Goal: Information Seeking & Learning: Learn about a topic

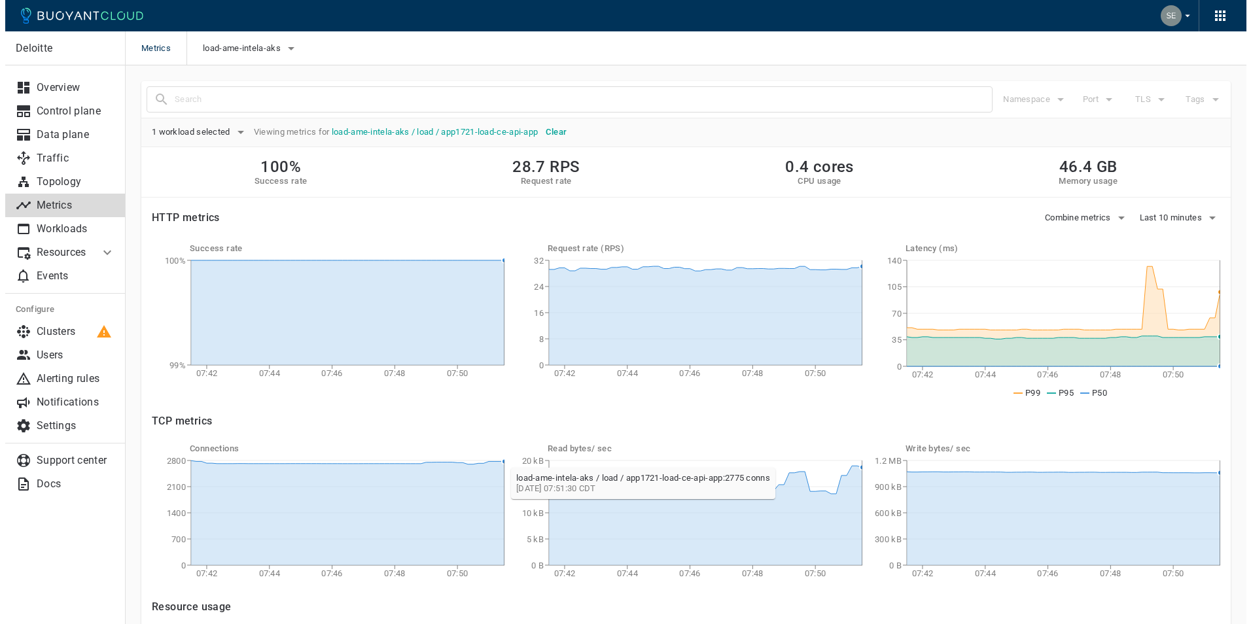
scroll to position [209, 0]
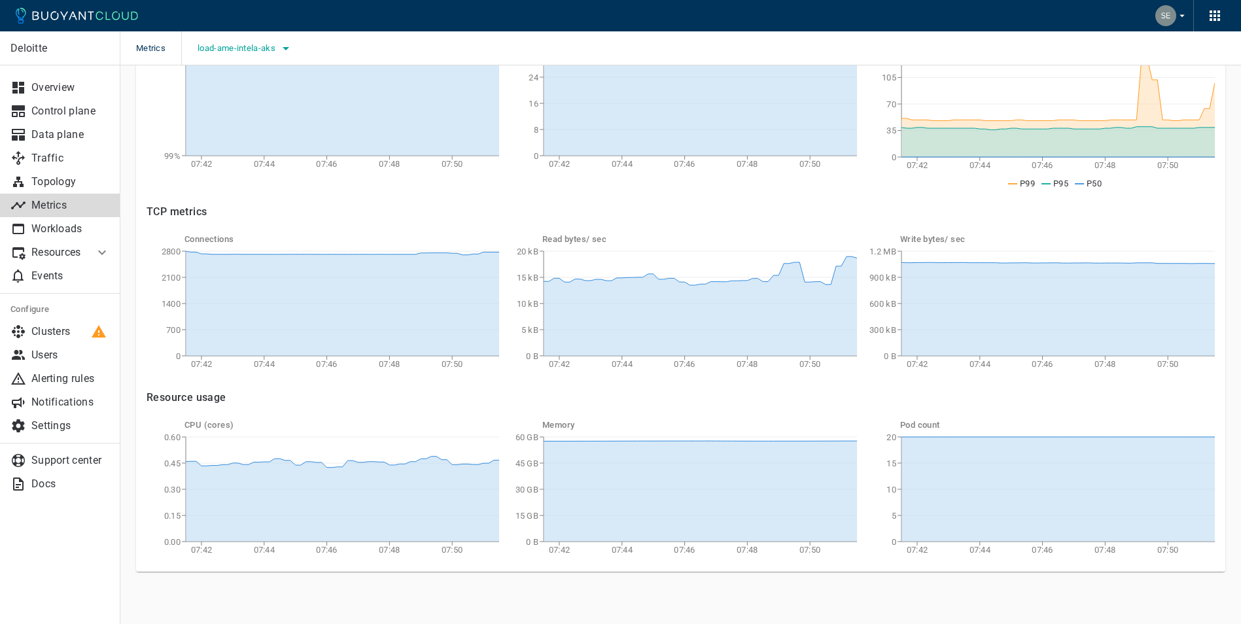
click at [280, 50] on icon "button" at bounding box center [286, 49] width 16 height 16
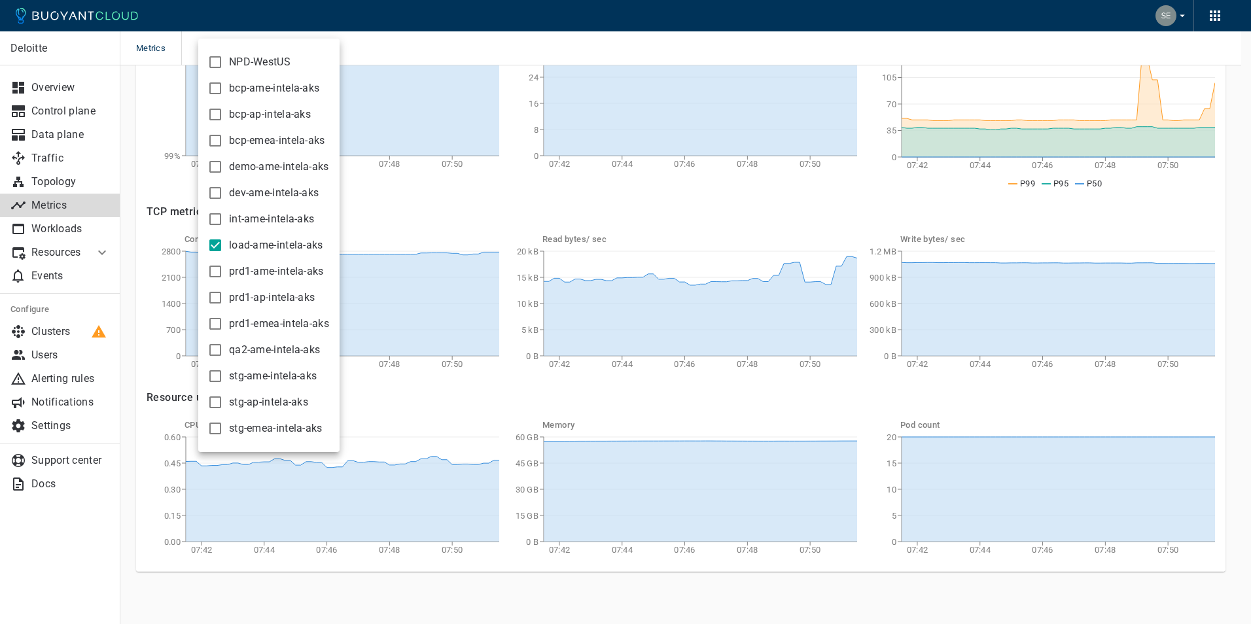
click at [217, 243] on input "load-ame-intela-aks" at bounding box center [215, 246] width 16 height 16
checkbox input "false"
click at [211, 372] on input "stg-ame-intela-aks" at bounding box center [215, 376] width 16 height 16
checkbox input "true"
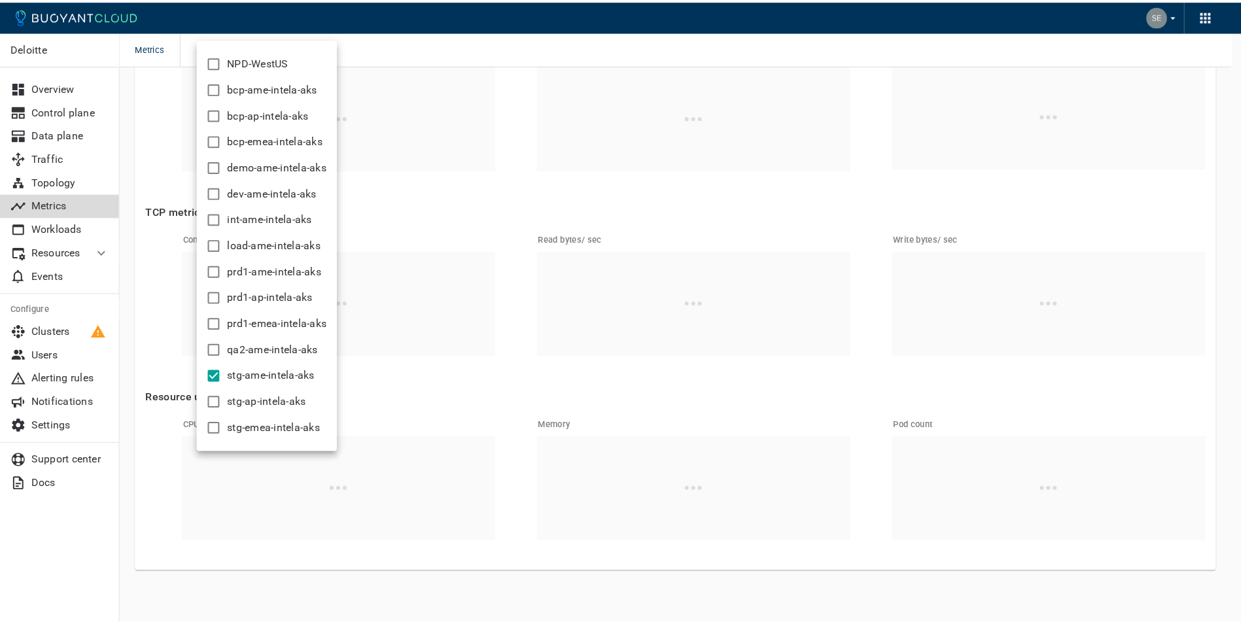
scroll to position [195, 0]
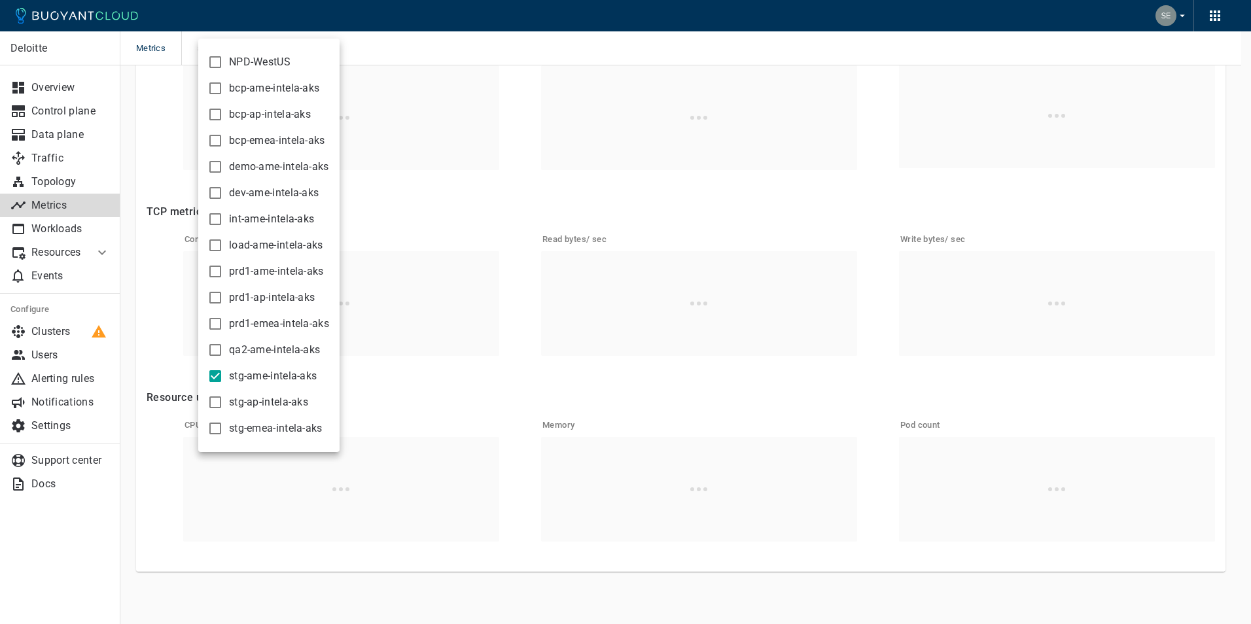
click at [69, 228] on div at bounding box center [625, 312] width 1251 height 624
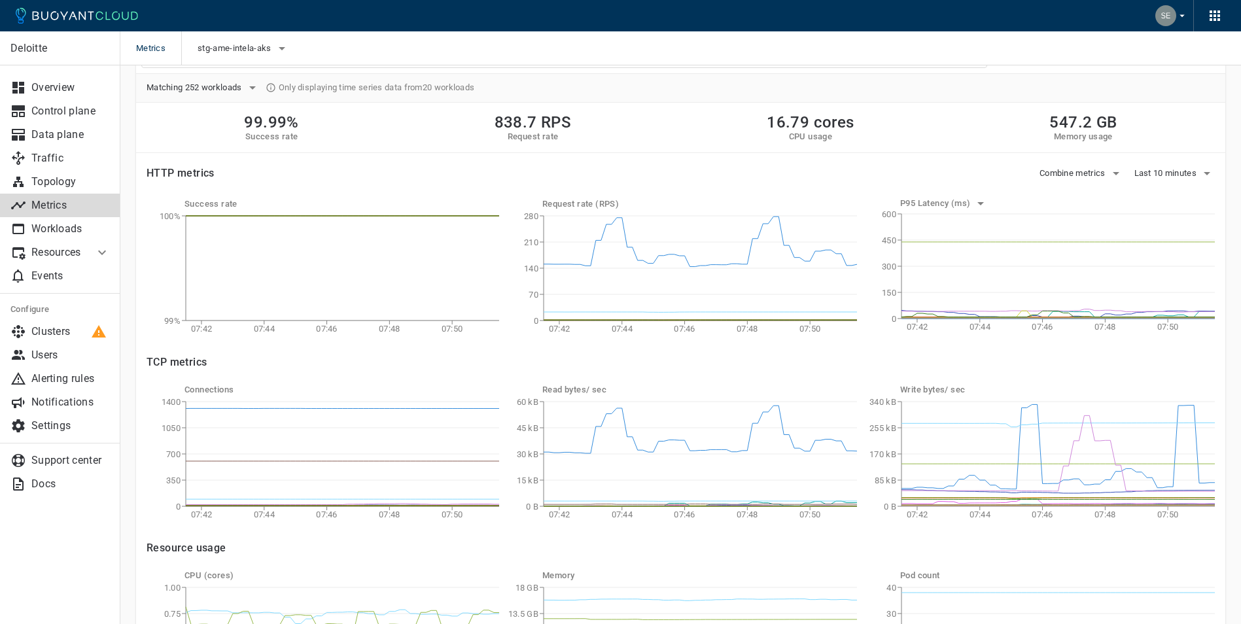
scroll to position [0, 0]
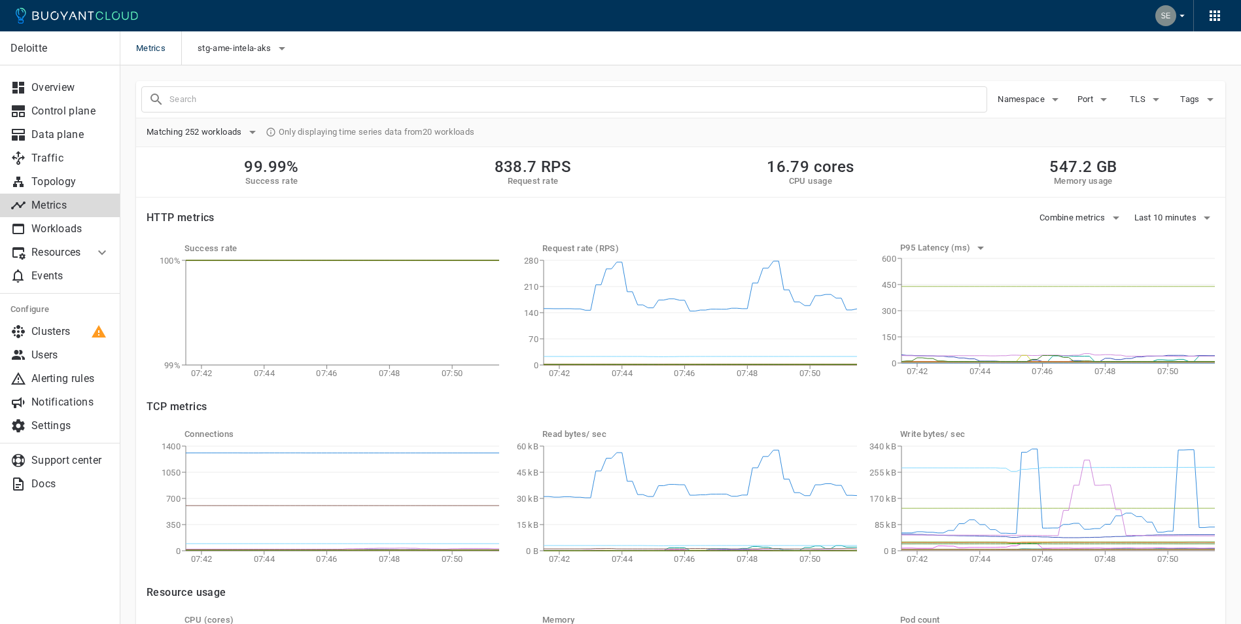
click at [255, 99] on input "text" at bounding box center [577, 99] width 817 height 18
type input "ce-api"
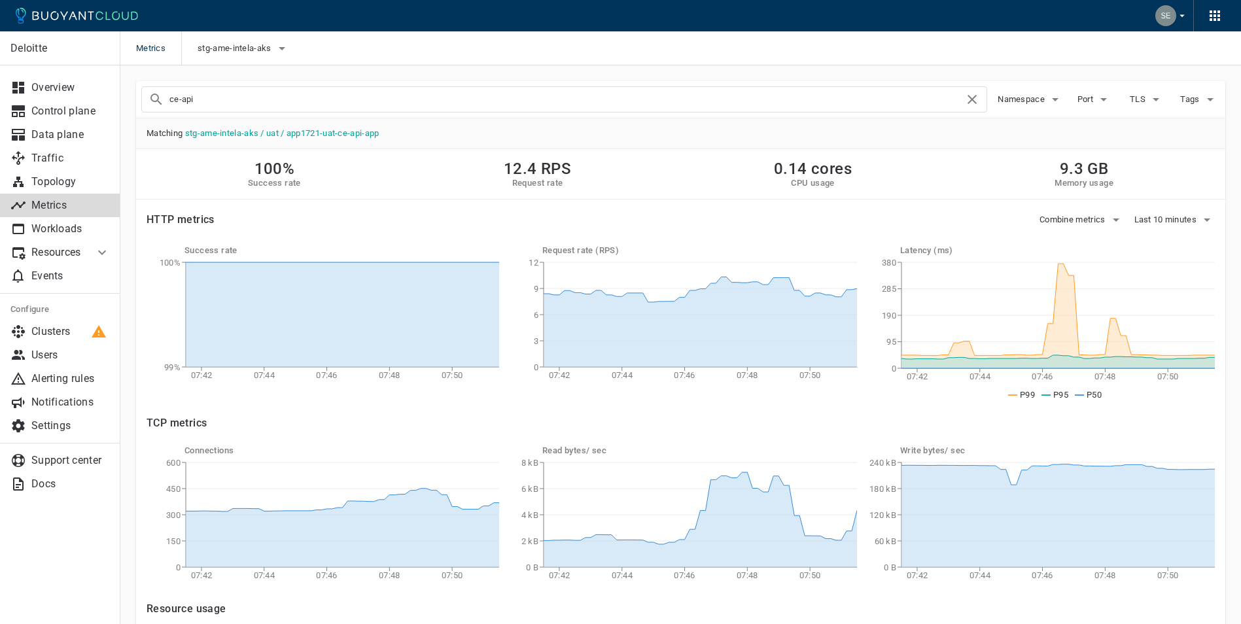
click at [275, 101] on input "ce-api" at bounding box center [566, 99] width 795 height 18
click at [282, 48] on icon "button" at bounding box center [282, 48] width 7 height 3
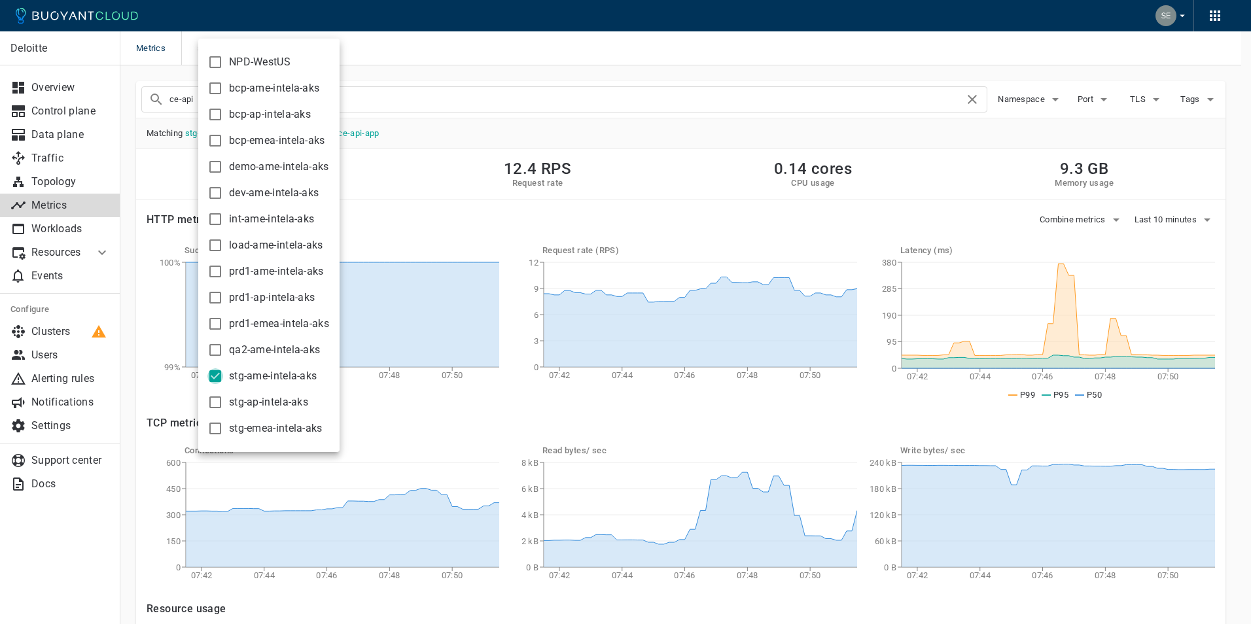
click at [211, 375] on input "stg-ame-intela-aks" at bounding box center [215, 376] width 16 height 16
checkbox input "false"
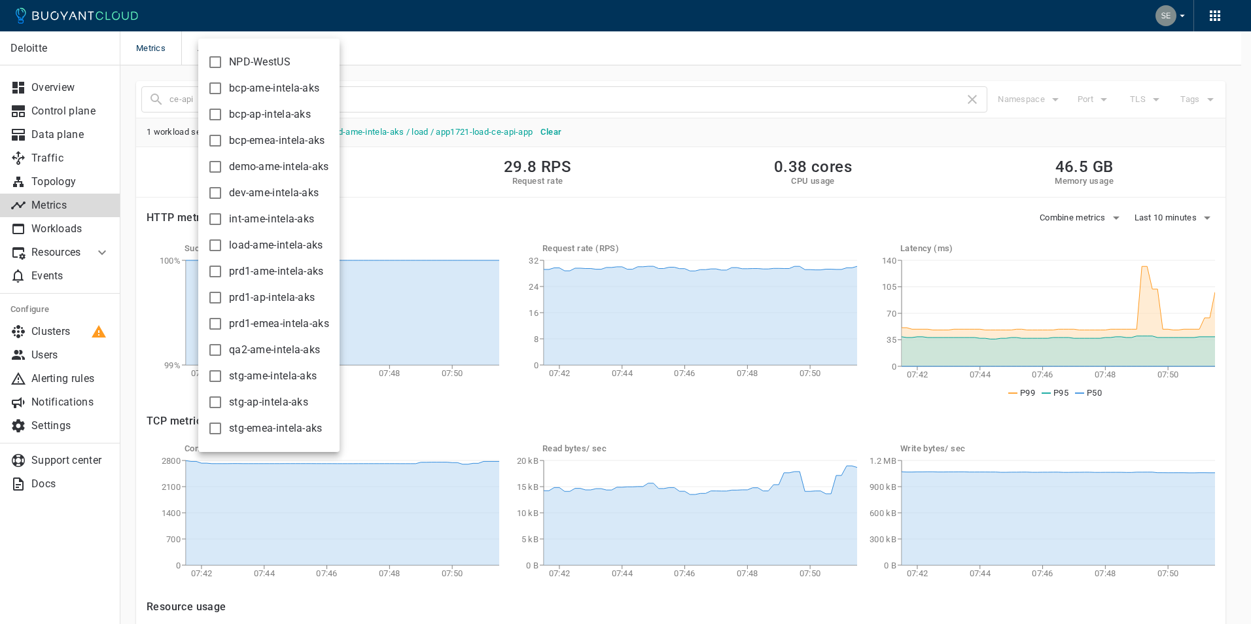
click at [215, 248] on input "load-ame-intela-aks" at bounding box center [215, 246] width 16 height 16
checkbox input "true"
click at [561, 216] on div at bounding box center [625, 312] width 1251 height 624
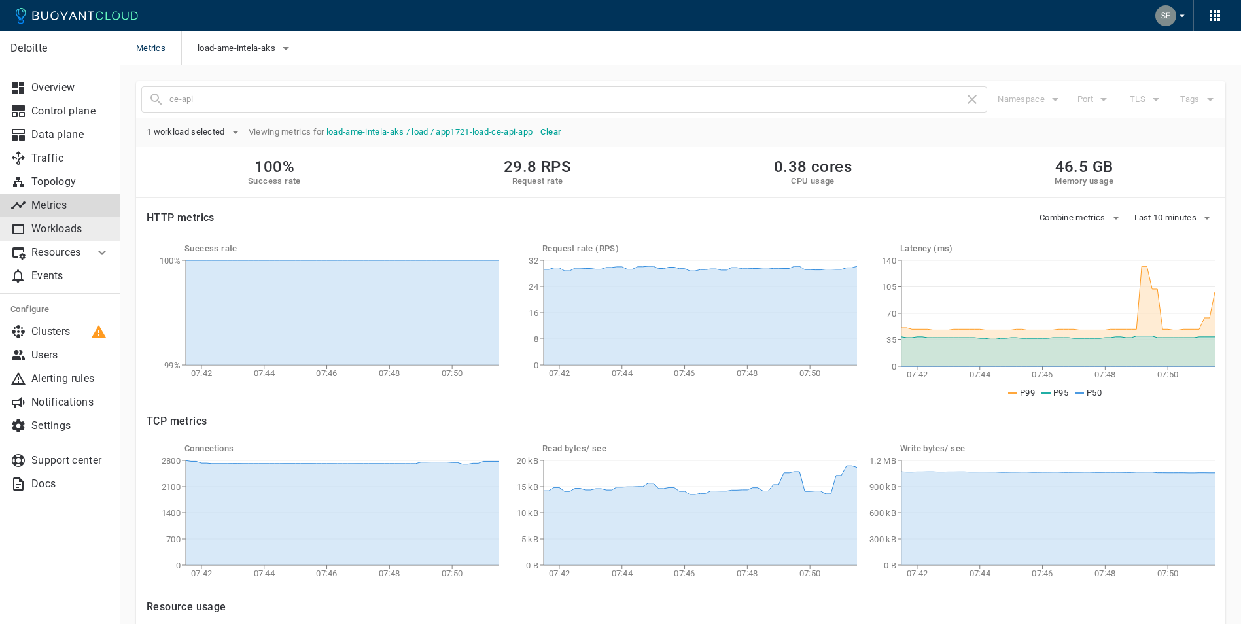
click at [53, 234] on p "Workloads" at bounding box center [70, 228] width 79 height 13
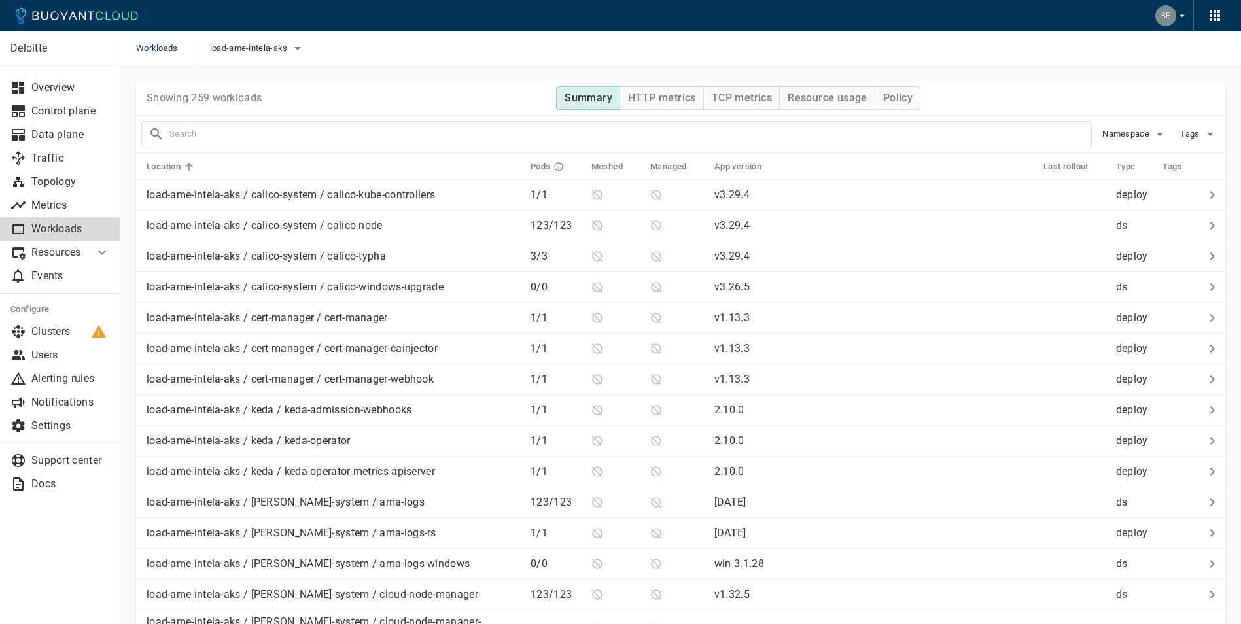
click at [258, 129] on input "text" at bounding box center [630, 134] width 922 height 18
type input "ce-api"
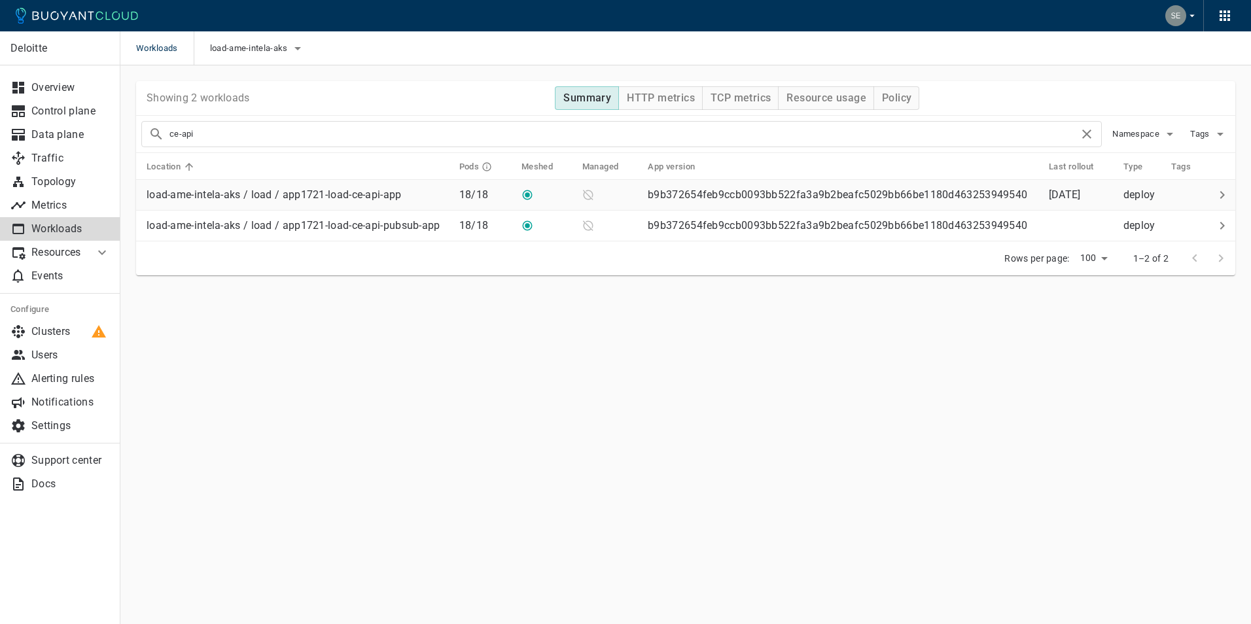
click at [362, 195] on p "load-ame-intela-aks / load / app1721-load-ce-api-app" at bounding box center [274, 194] width 255 height 13
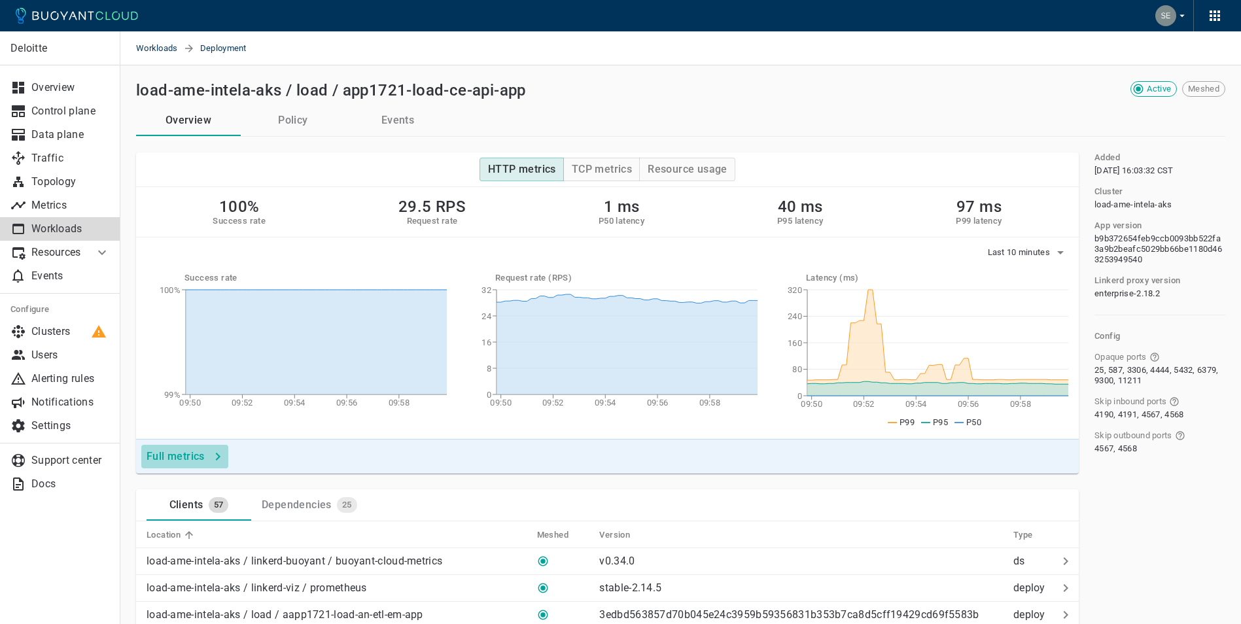
click at [203, 450] on button "Full metrics" at bounding box center [184, 457] width 87 height 24
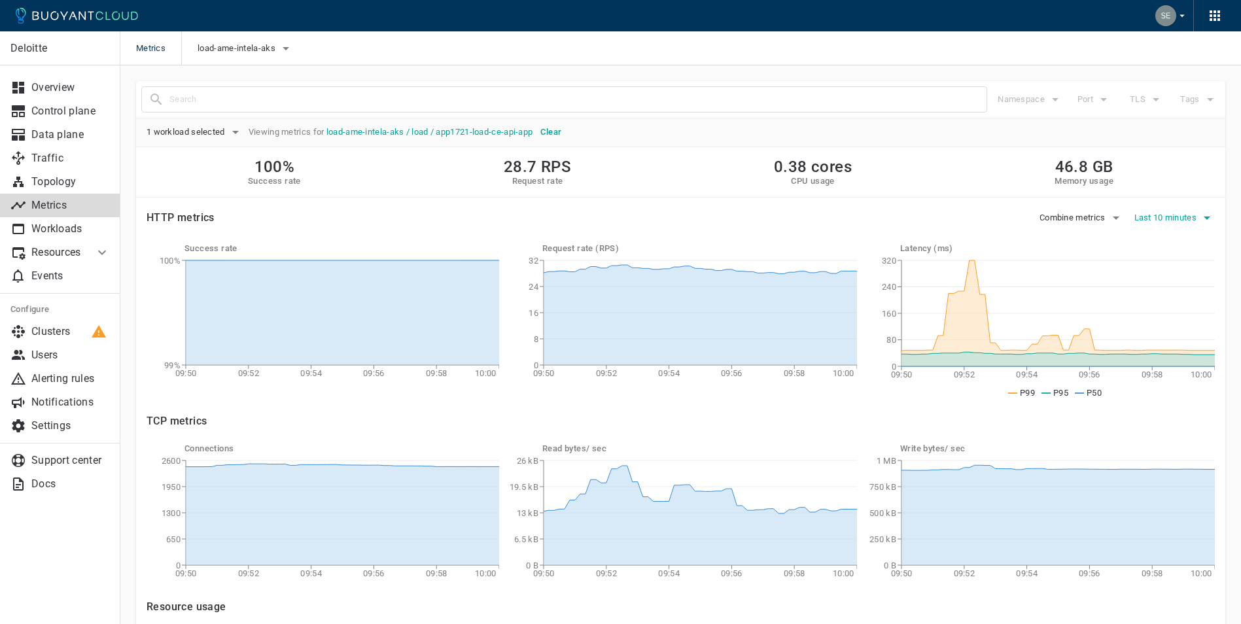
click at [1203, 215] on icon "button" at bounding box center [1207, 218] width 16 height 16
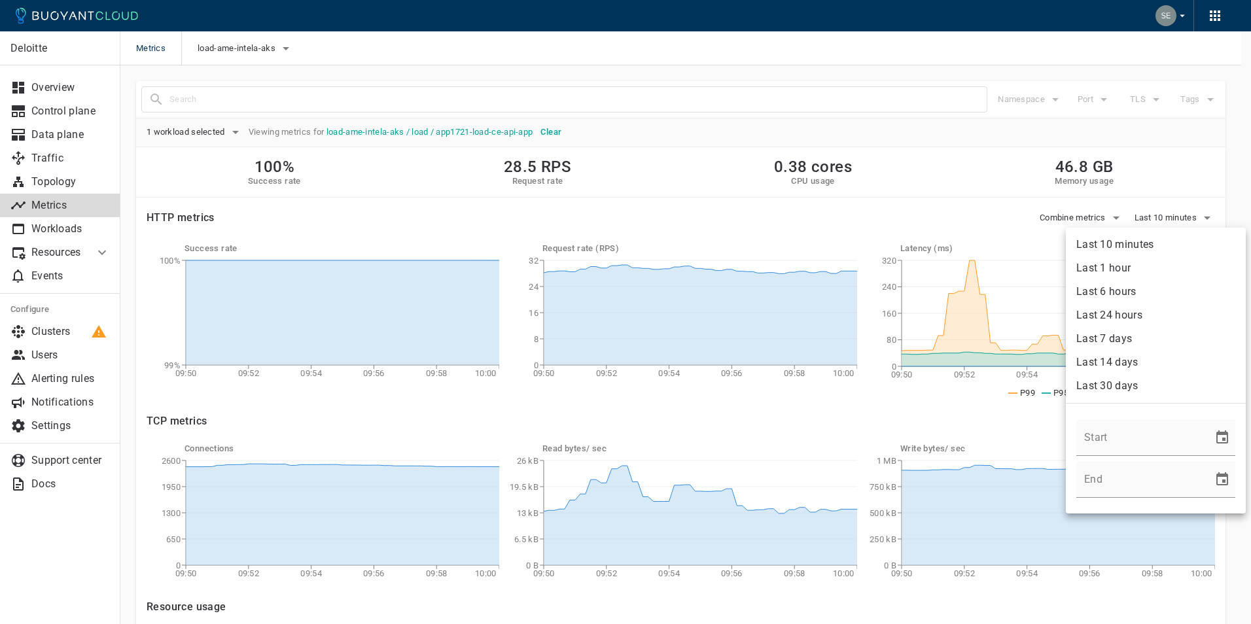
click at [999, 220] on div at bounding box center [625, 312] width 1251 height 624
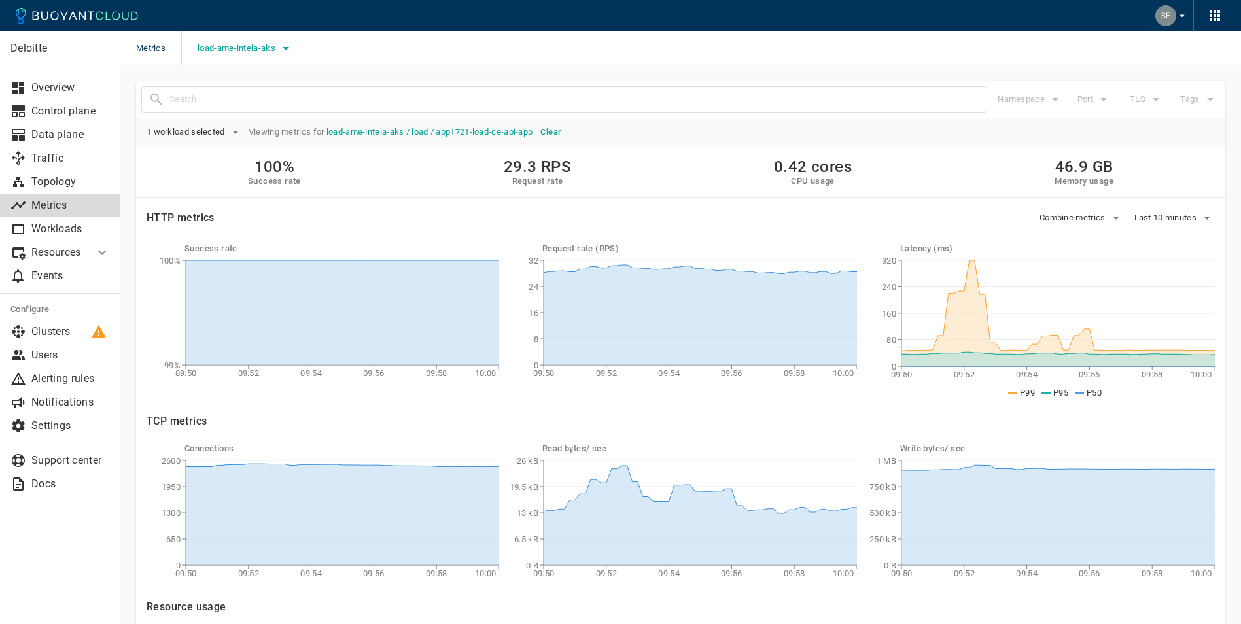
click at [270, 44] on span "load-ame-intela-aks" at bounding box center [238, 48] width 80 height 10
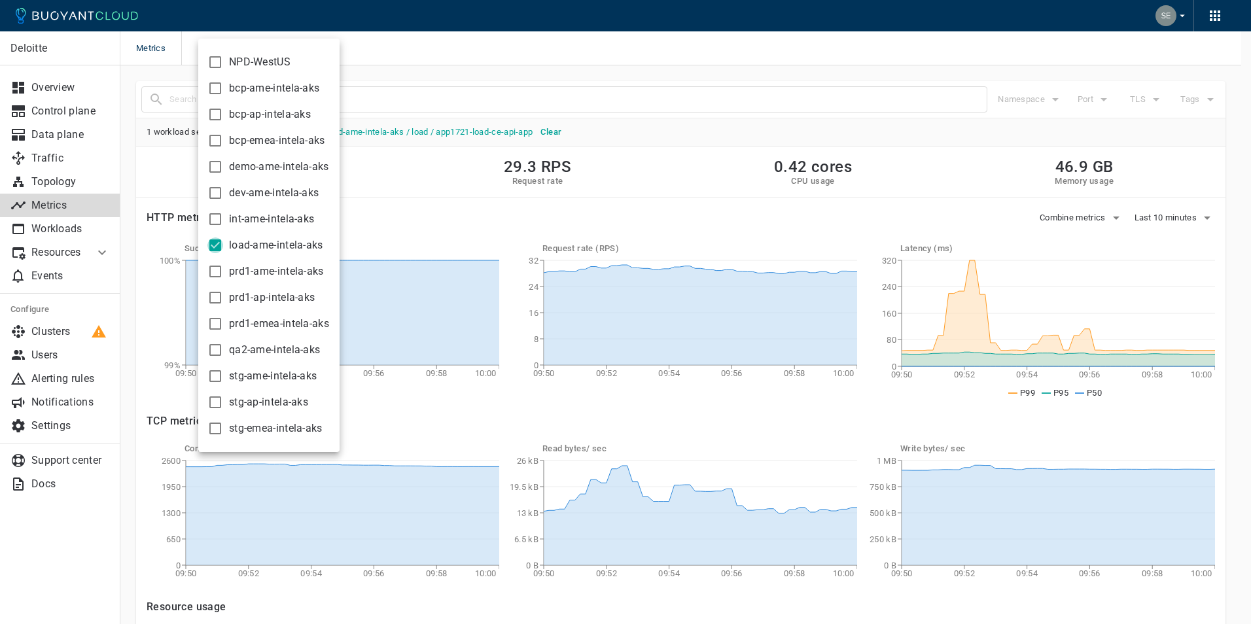
click at [216, 246] on input "load-ame-intela-aks" at bounding box center [215, 246] width 16 height 16
checkbox input "false"
click at [218, 274] on input "prd1-ame-intela-aks" at bounding box center [215, 272] width 16 height 16
checkbox input "true"
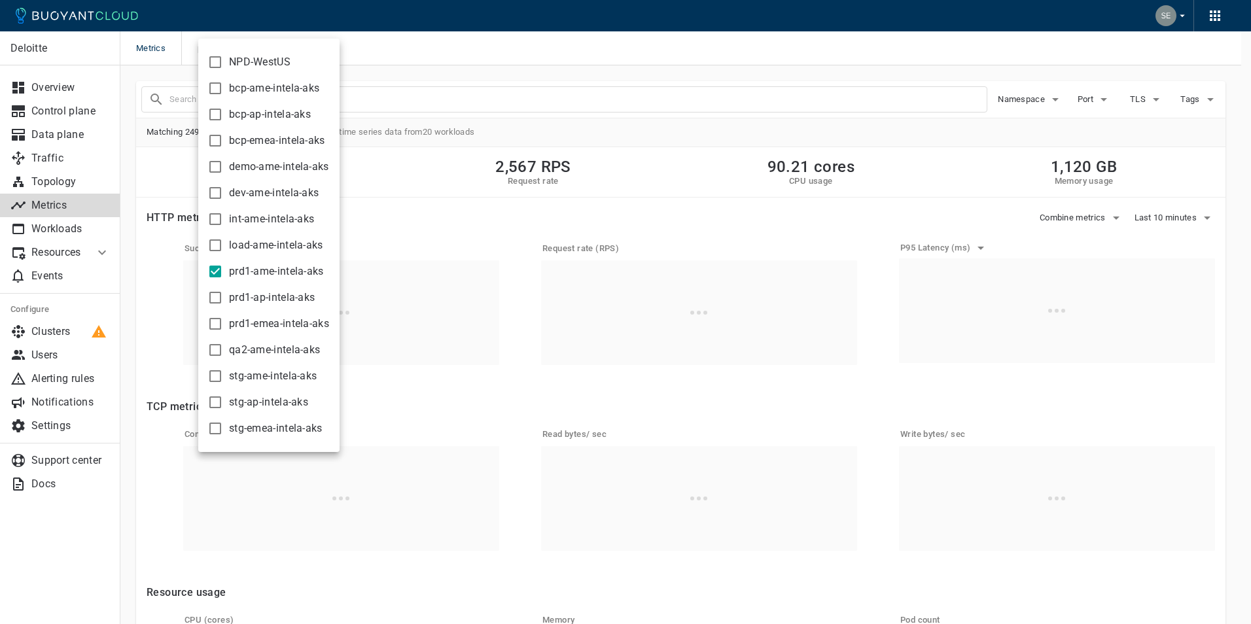
click at [523, 48] on div at bounding box center [625, 312] width 1251 height 624
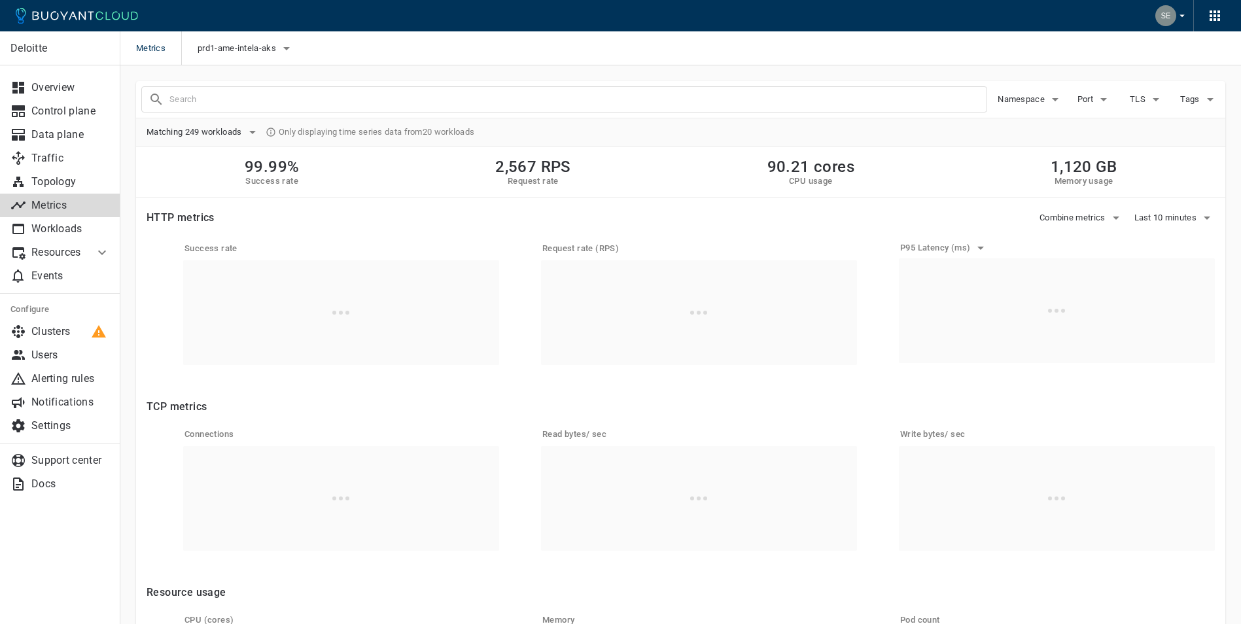
click at [272, 101] on input "text" at bounding box center [577, 99] width 817 height 18
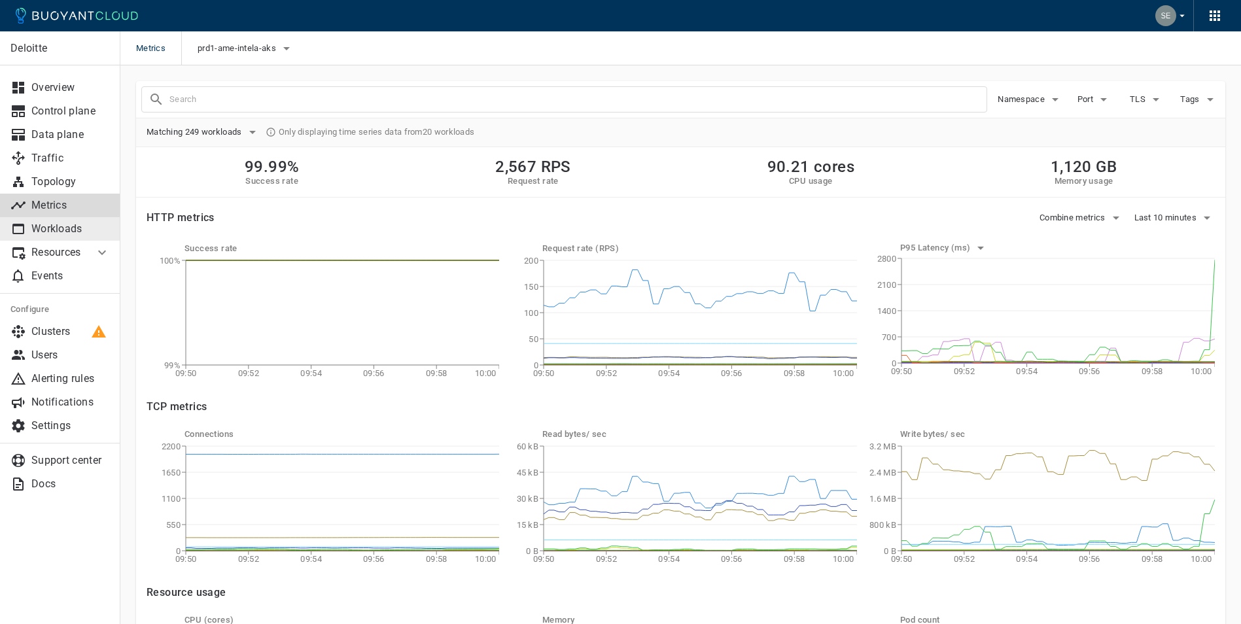
click at [58, 227] on p "Workloads" at bounding box center [70, 228] width 79 height 13
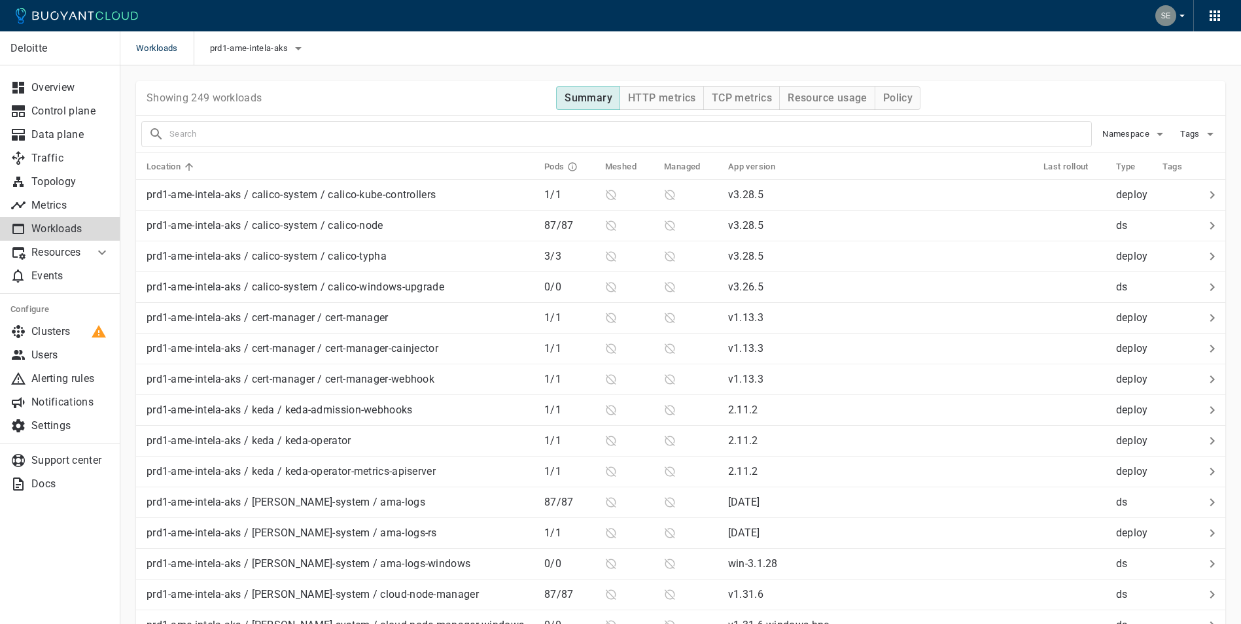
click at [251, 137] on input "text" at bounding box center [630, 134] width 922 height 18
type input "ce-api"
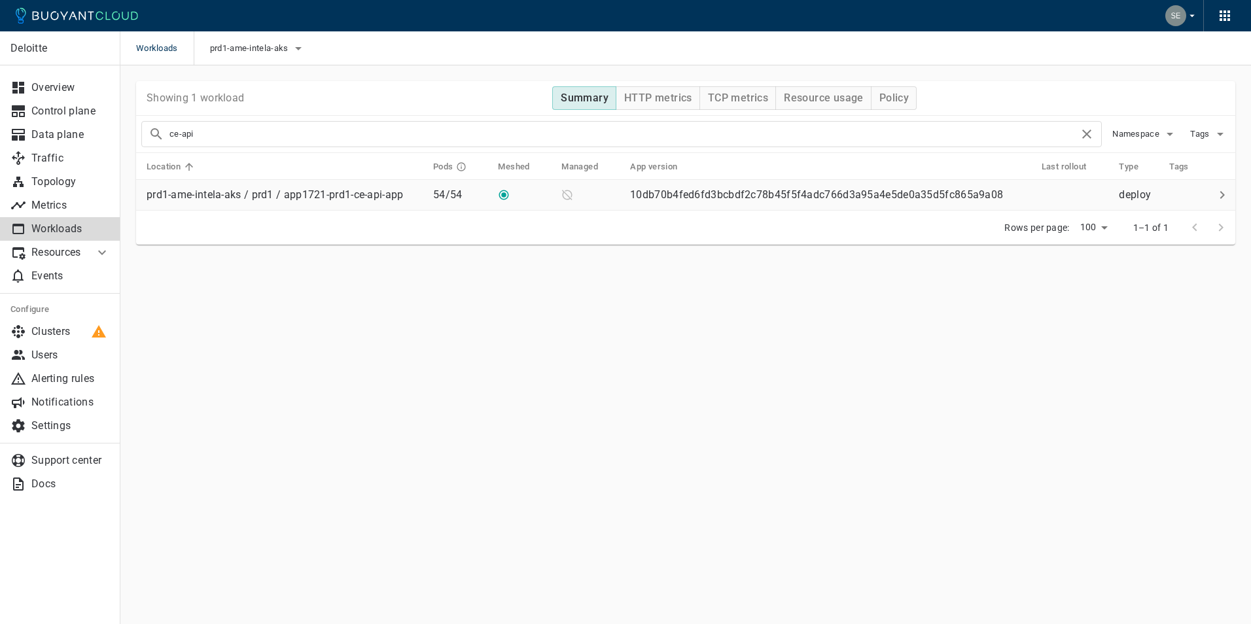
click at [271, 191] on p "prd1-ame-intela-aks / prd1 / app1721-prd1-ce-api-app" at bounding box center [275, 194] width 257 height 13
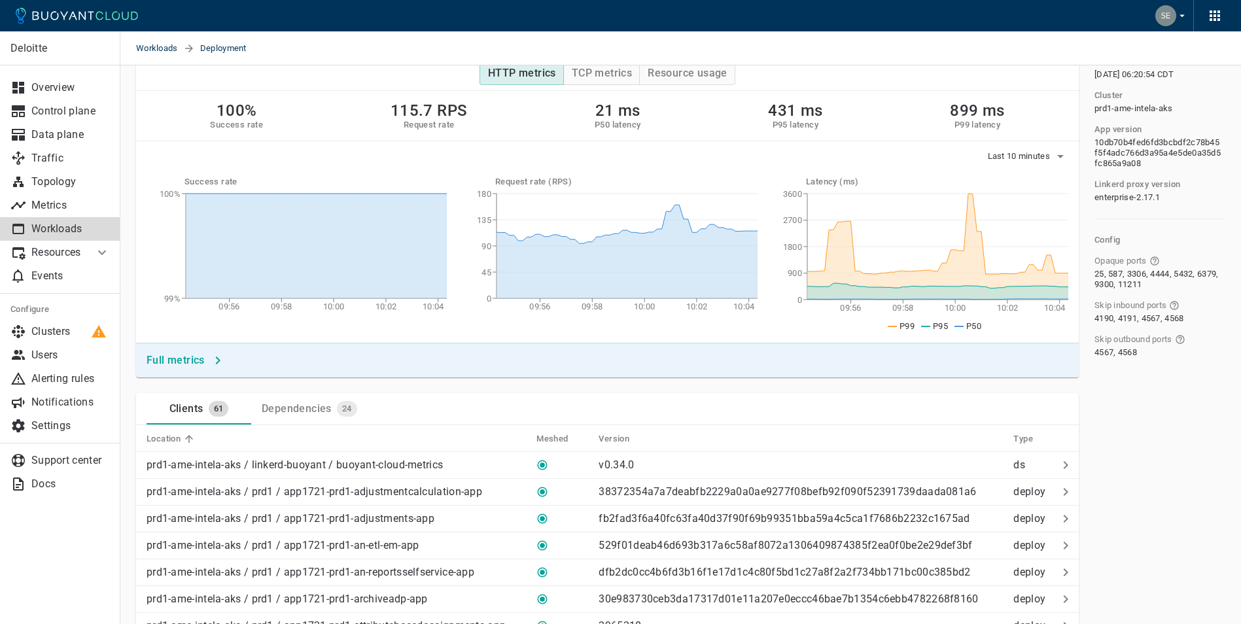
scroll to position [165, 0]
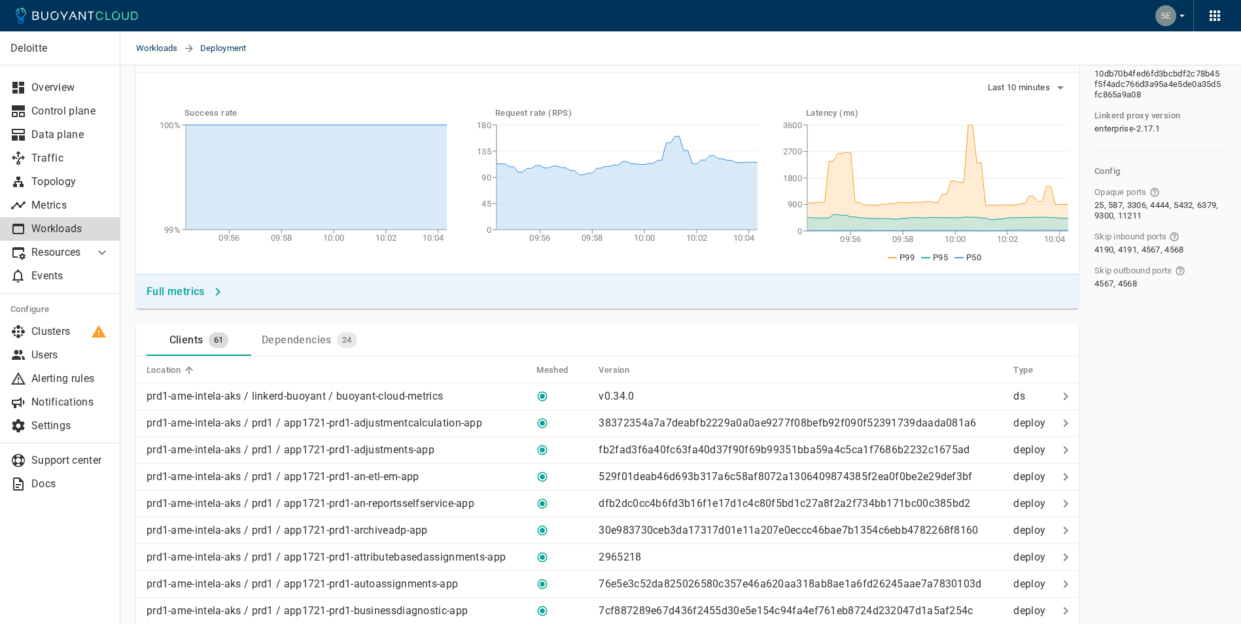
click at [163, 291] on h4 "Full metrics" at bounding box center [176, 291] width 58 height 13
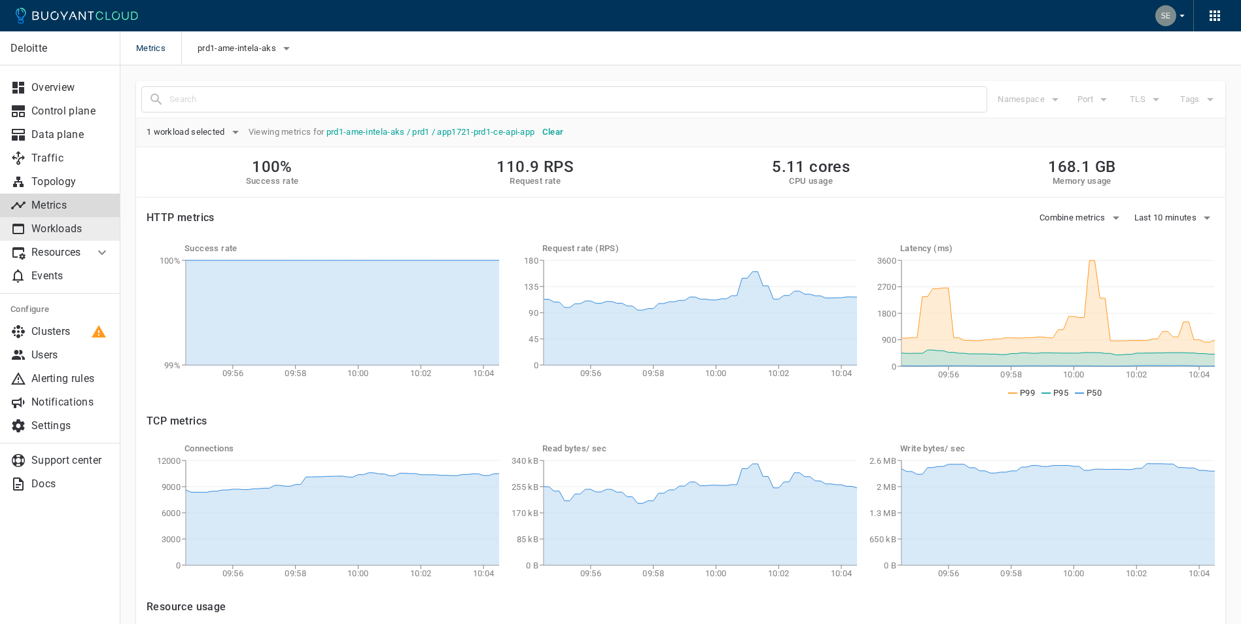
click at [46, 228] on p "Workloads" at bounding box center [70, 228] width 79 height 13
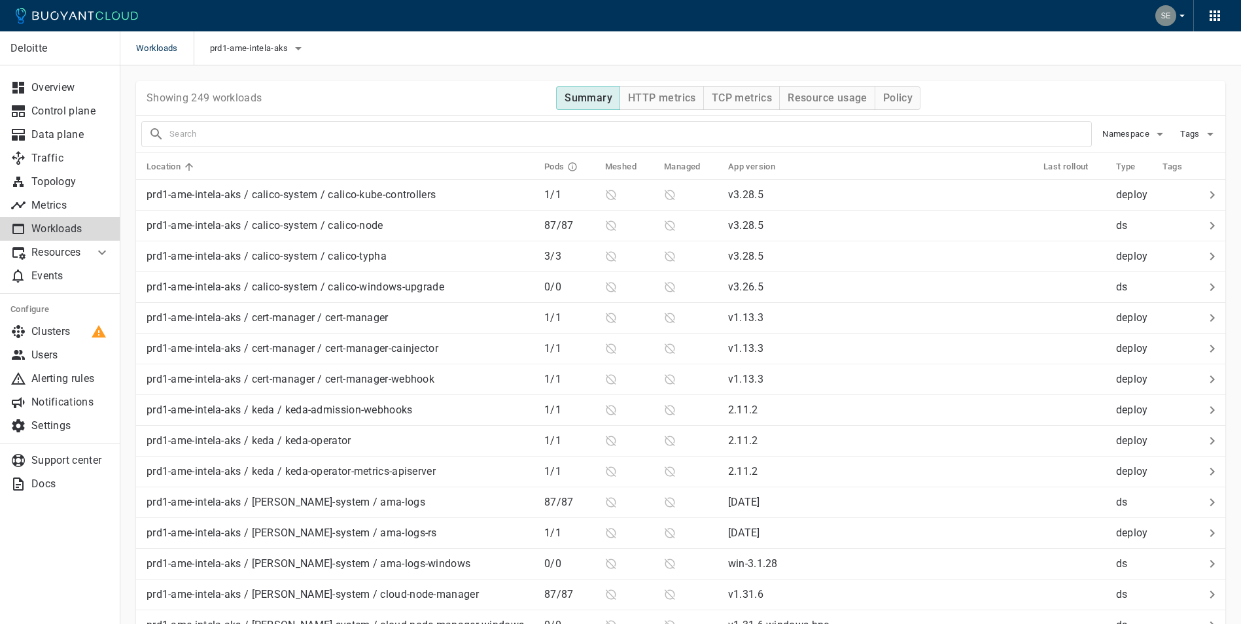
click at [279, 128] on input "text" at bounding box center [630, 134] width 922 height 18
type input "ce-api"
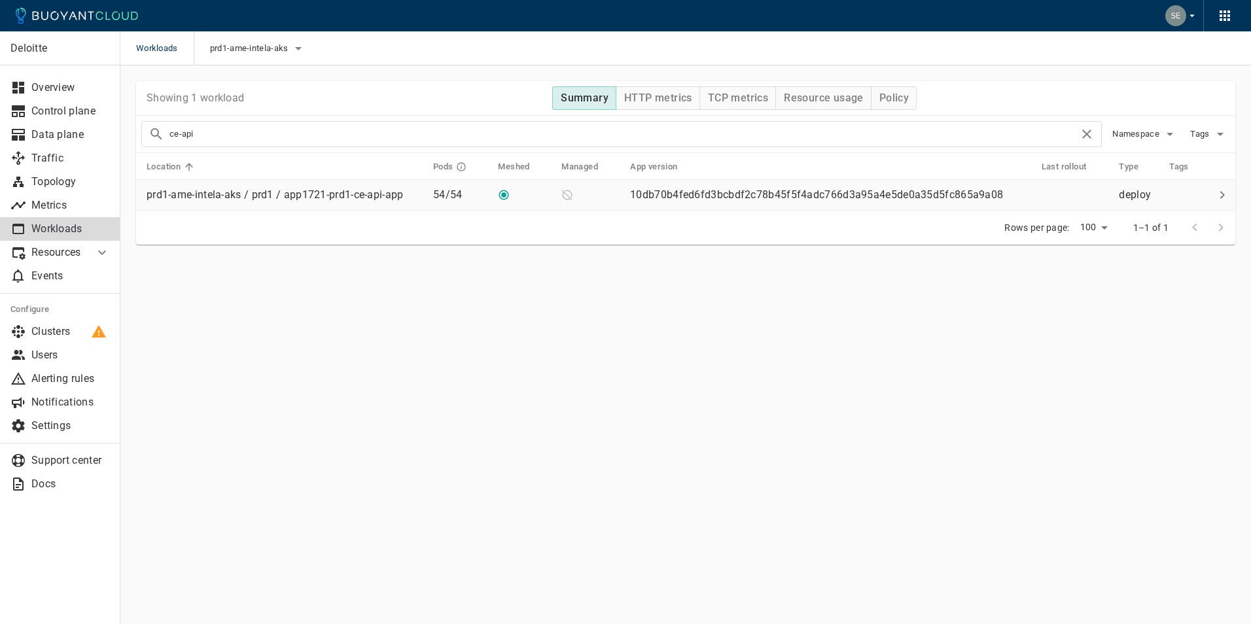
click at [287, 194] on p "prd1-ame-intela-aks / prd1 / app1721-prd1-ce-api-app" at bounding box center [275, 194] width 257 height 13
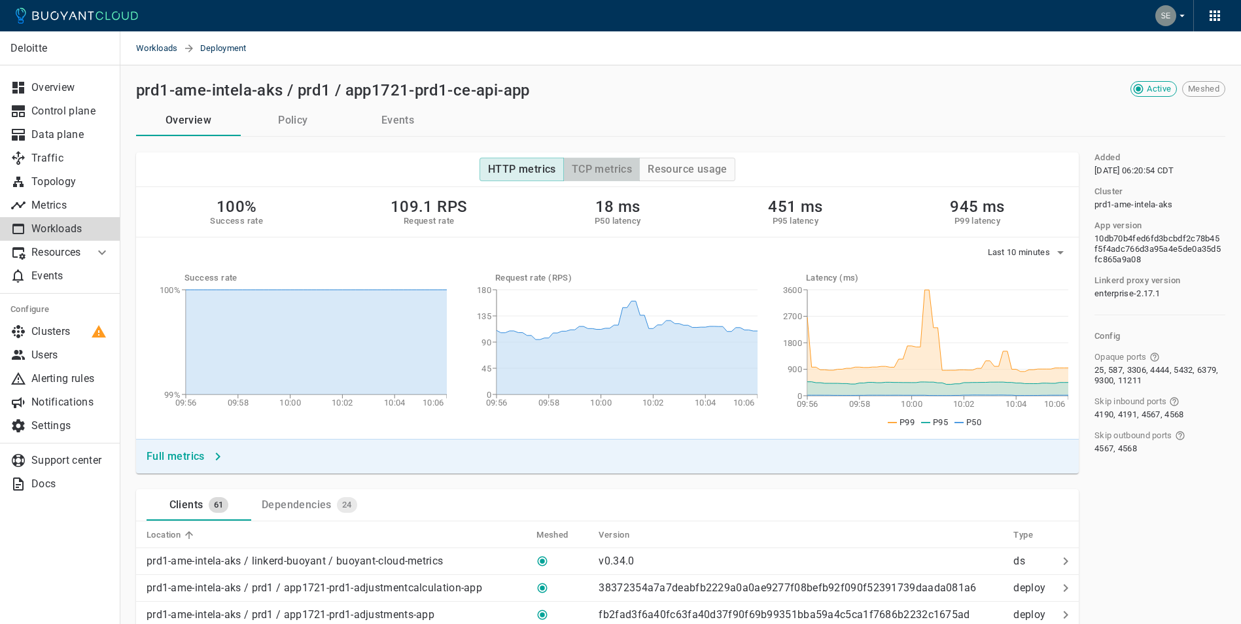
click at [592, 169] on h4 "TCP metrics" at bounding box center [602, 169] width 60 height 13
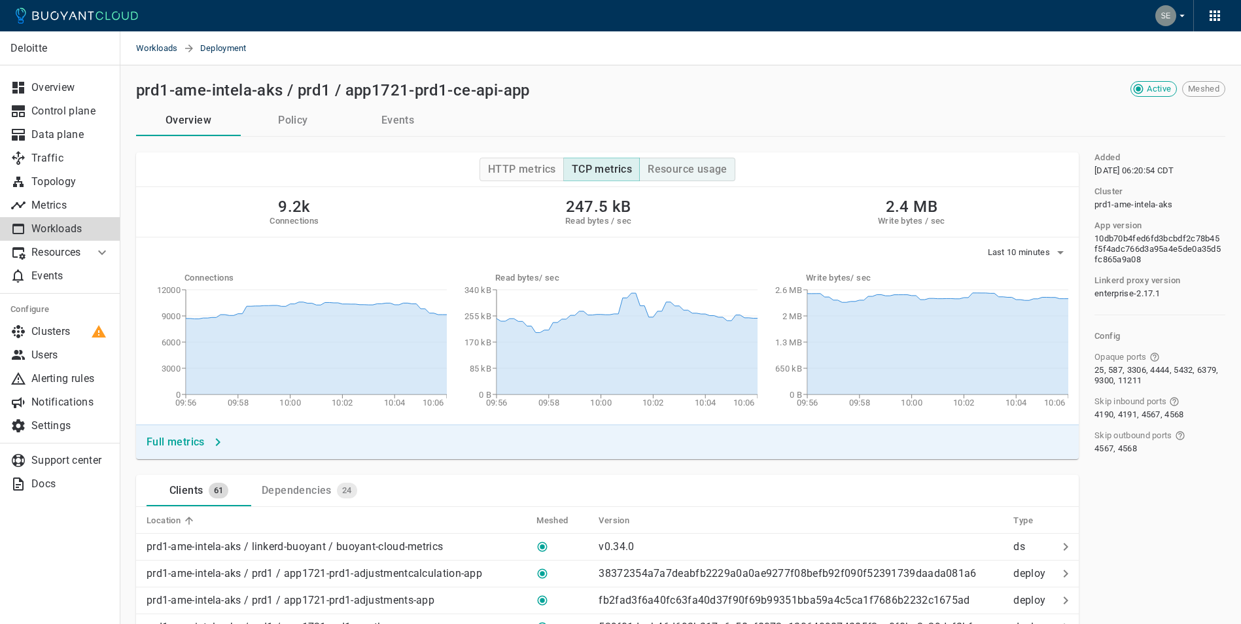
click at [703, 161] on button "Resource usage" at bounding box center [687, 170] width 96 height 24
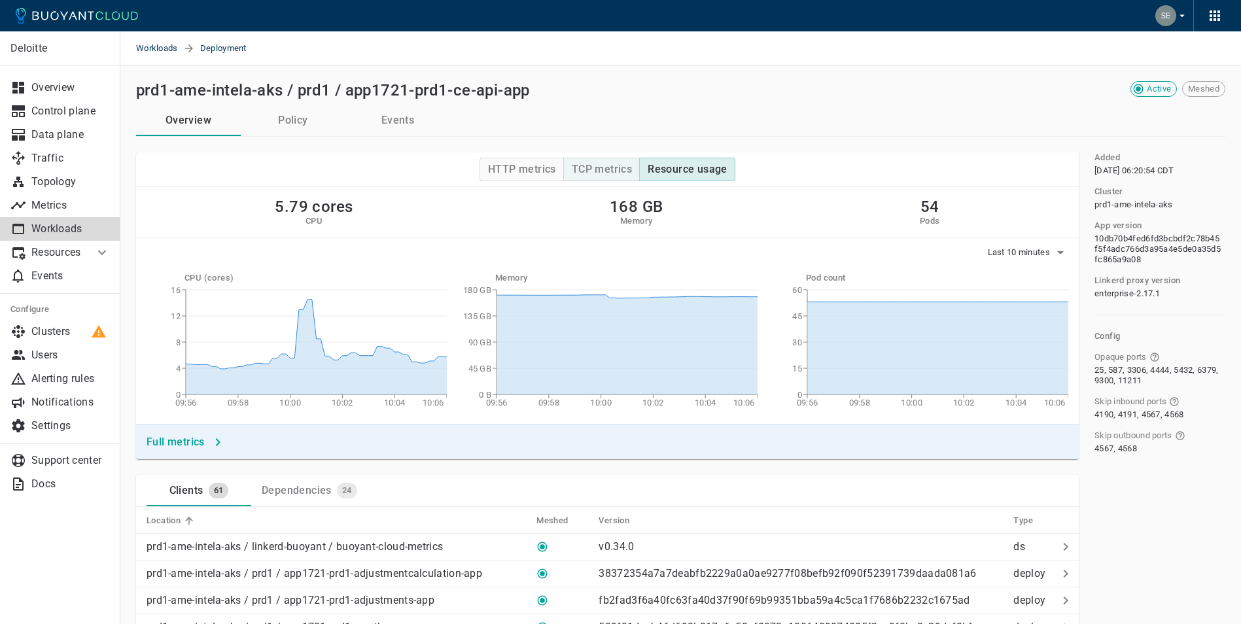
click at [631, 162] on button "TCP metrics" at bounding box center [601, 170] width 77 height 24
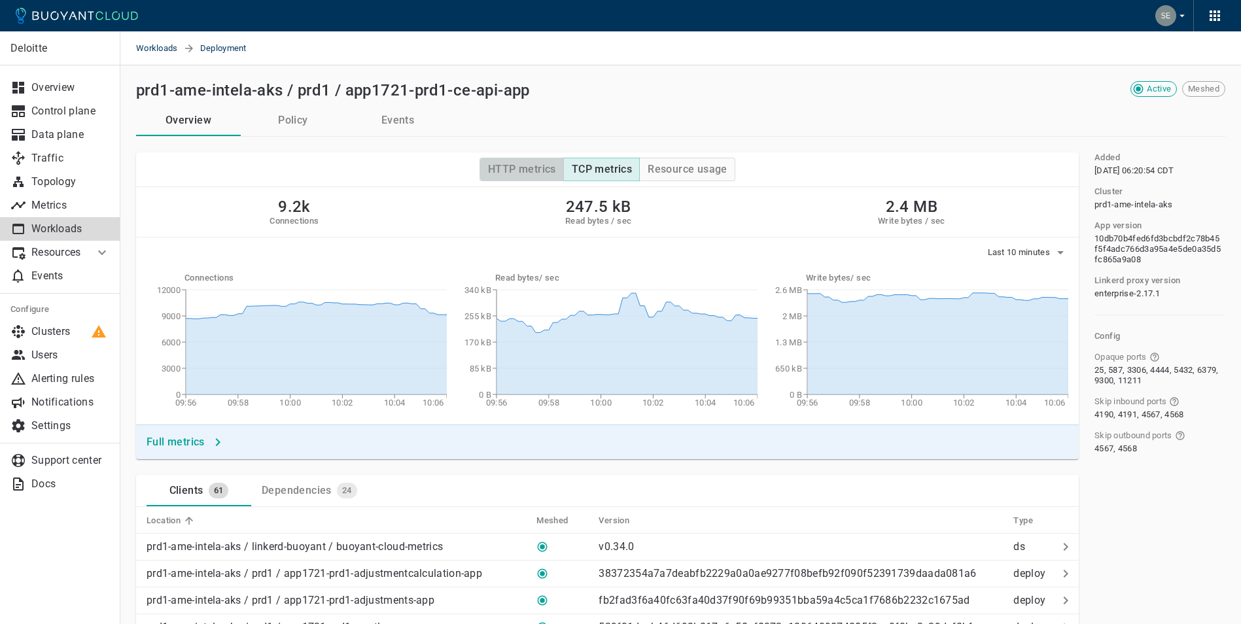
click at [509, 175] on h4 "HTTP metrics" at bounding box center [522, 169] width 68 height 13
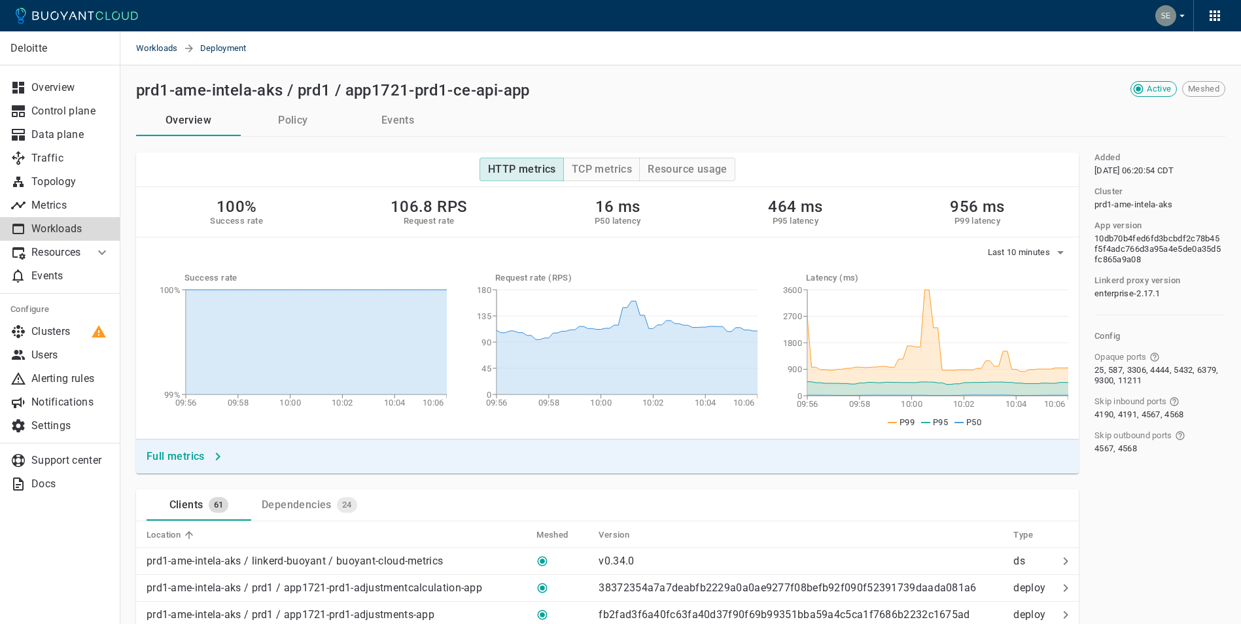
click at [272, 114] on button "Policy" at bounding box center [293, 120] width 105 height 31
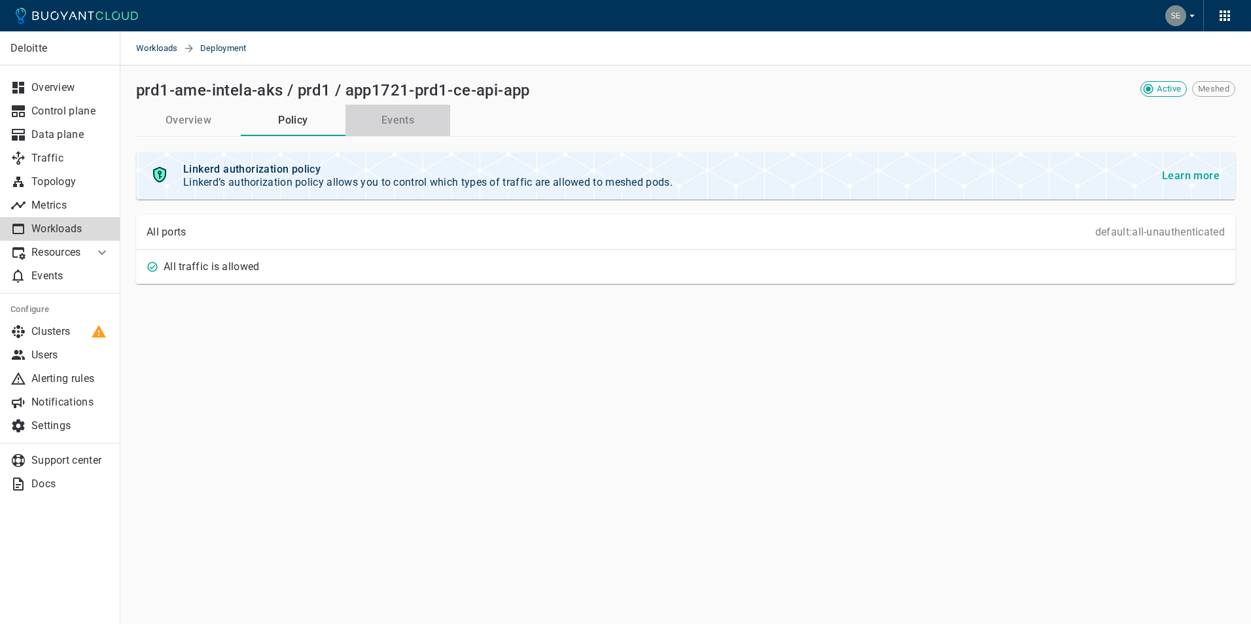
click at [404, 118] on button "Events" at bounding box center [397, 120] width 105 height 31
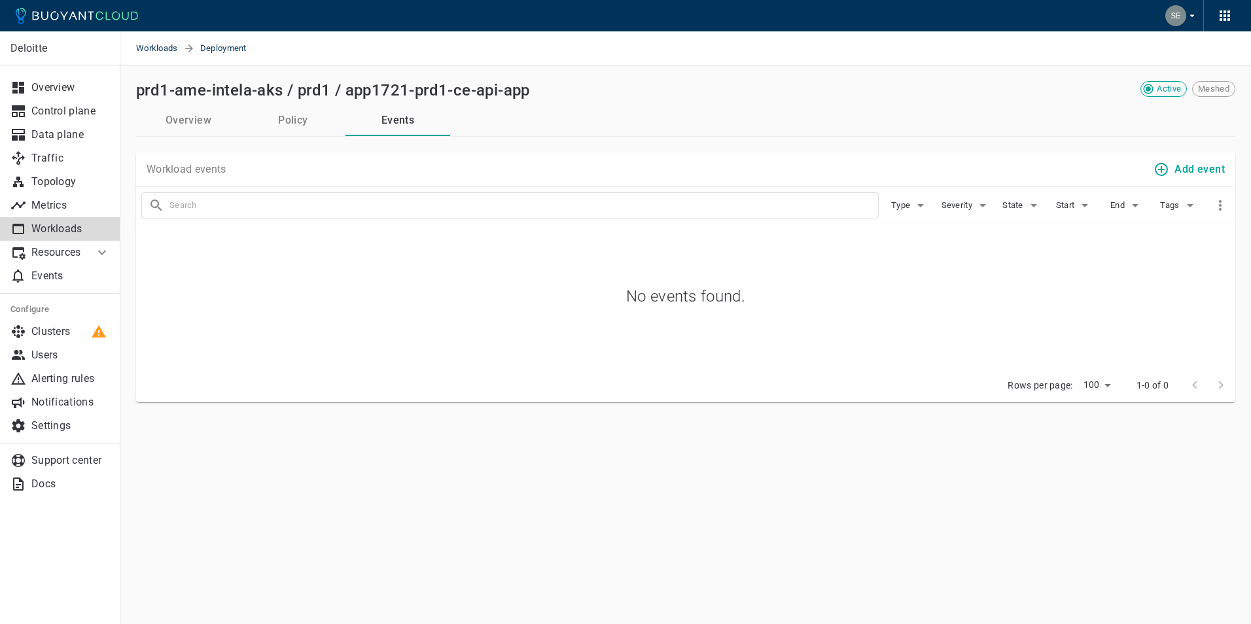
click at [189, 122] on button "Overview" at bounding box center [188, 120] width 105 height 31
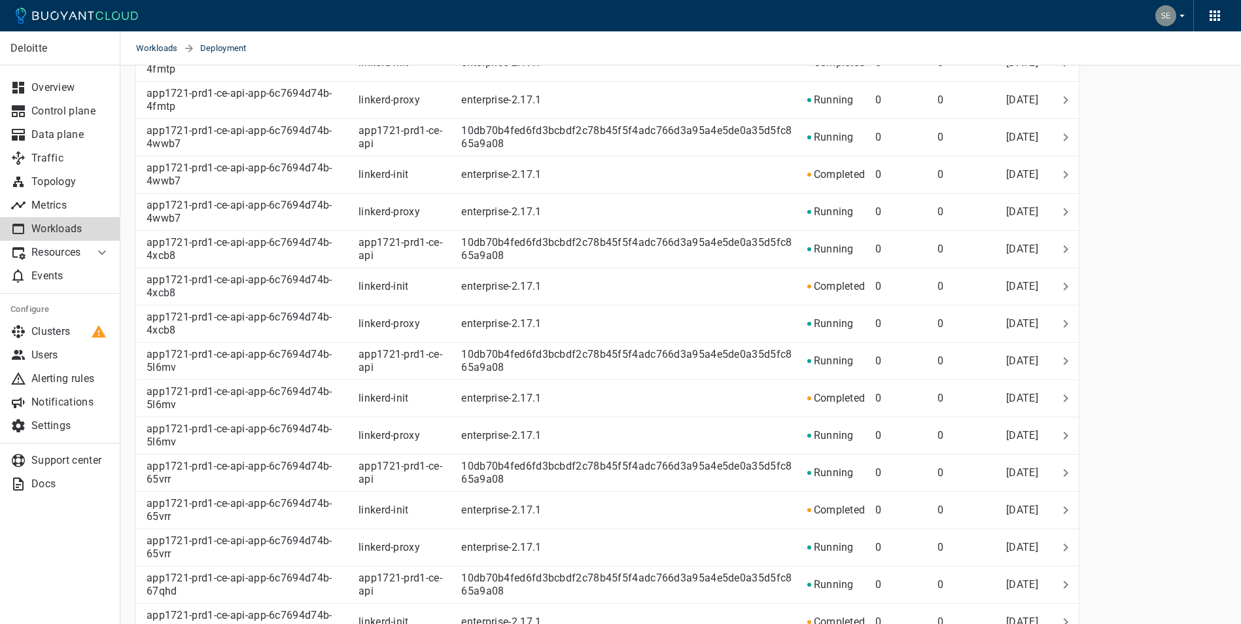
scroll to position [2596, 0]
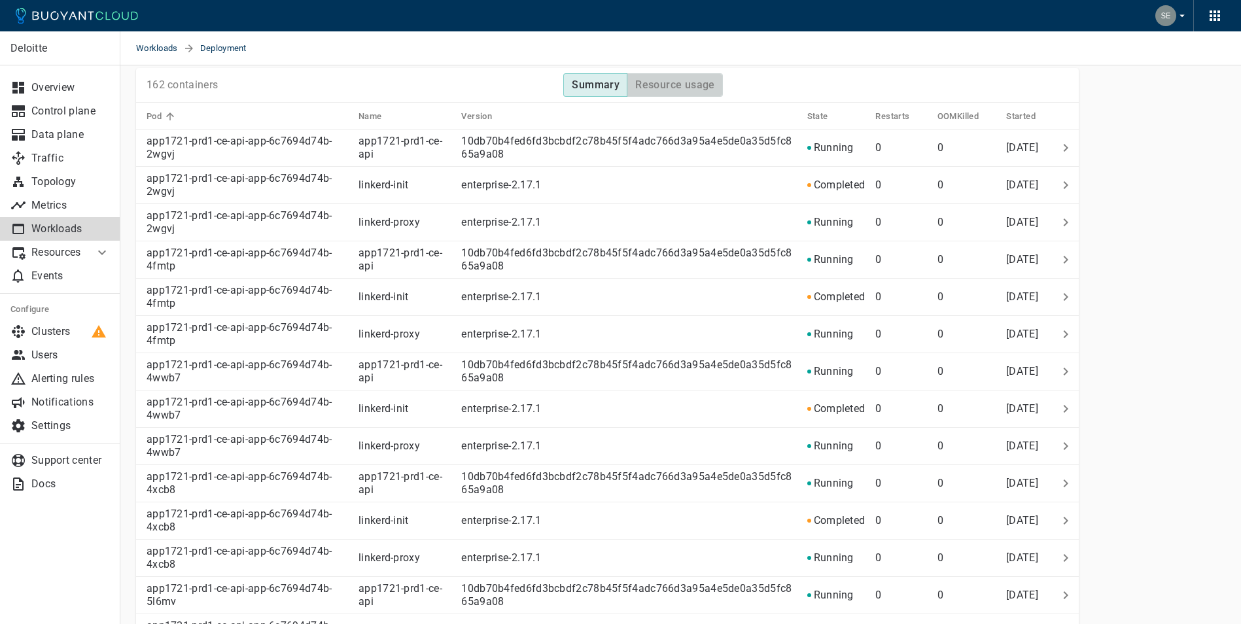
click at [709, 88] on h4 "Resource usage" at bounding box center [675, 85] width 80 height 13
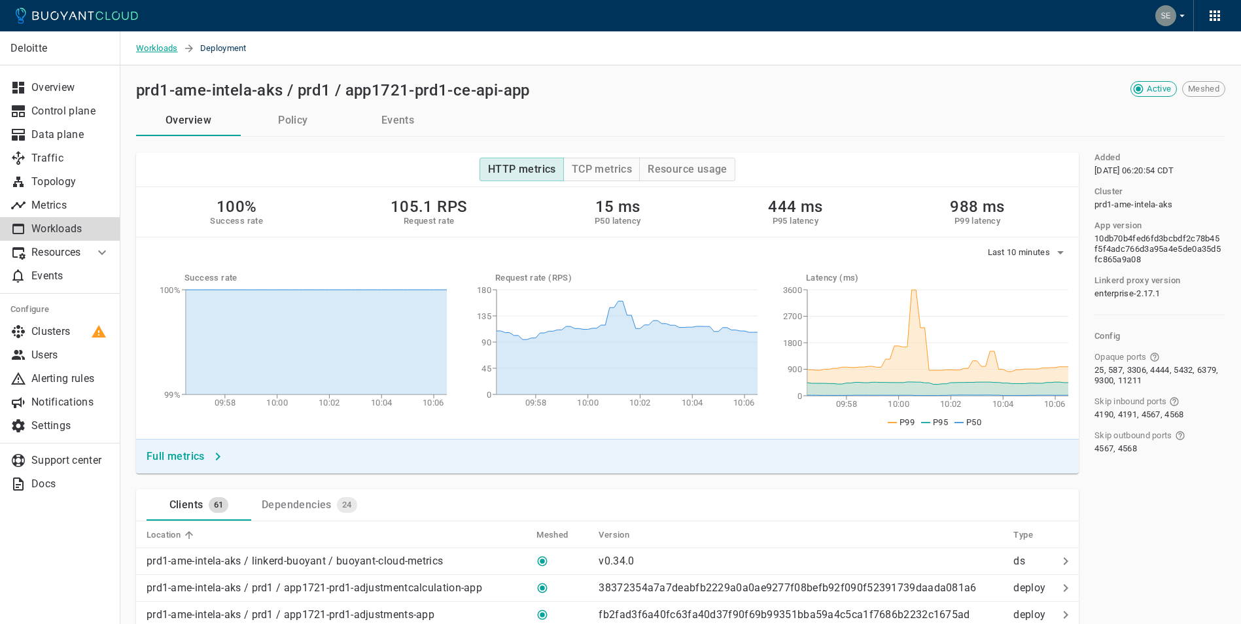
click at [149, 50] on span "Workloads" at bounding box center [159, 48] width 47 height 34
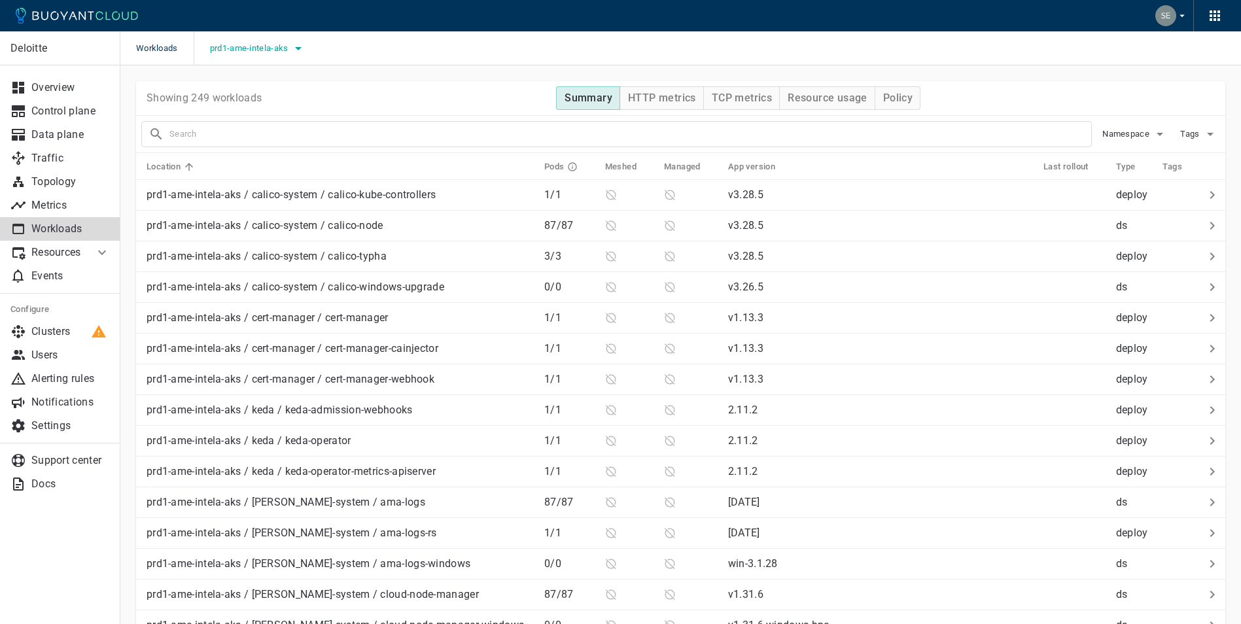
click at [268, 47] on span "prd1-ame-intela-aks" at bounding box center [250, 48] width 81 height 10
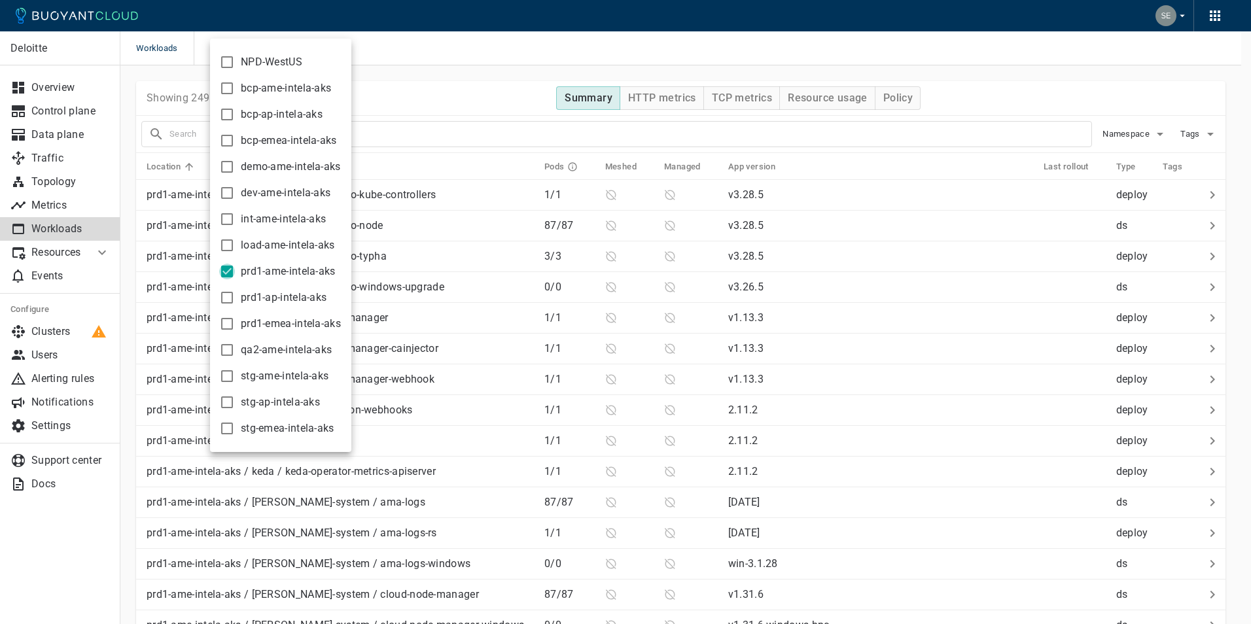
click at [226, 270] on input "prd1-ame-intela-aks" at bounding box center [227, 272] width 16 height 16
checkbox input "false"
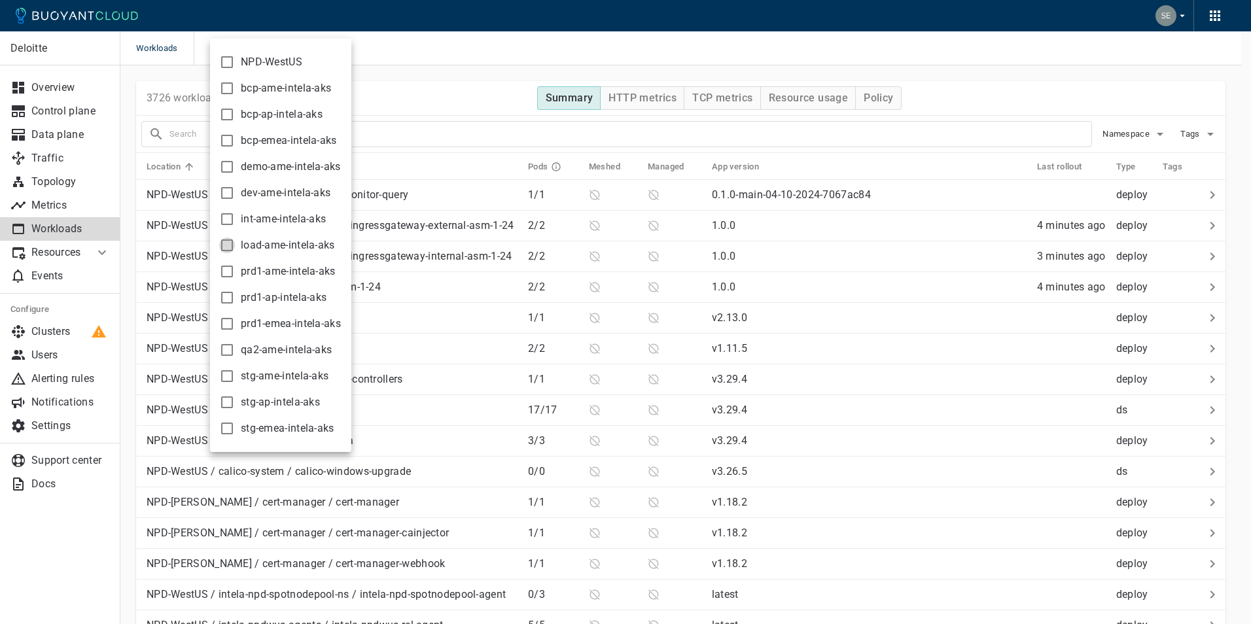
click at [228, 245] on input "load-ame-intela-aks" at bounding box center [227, 246] width 16 height 16
checkbox input "true"
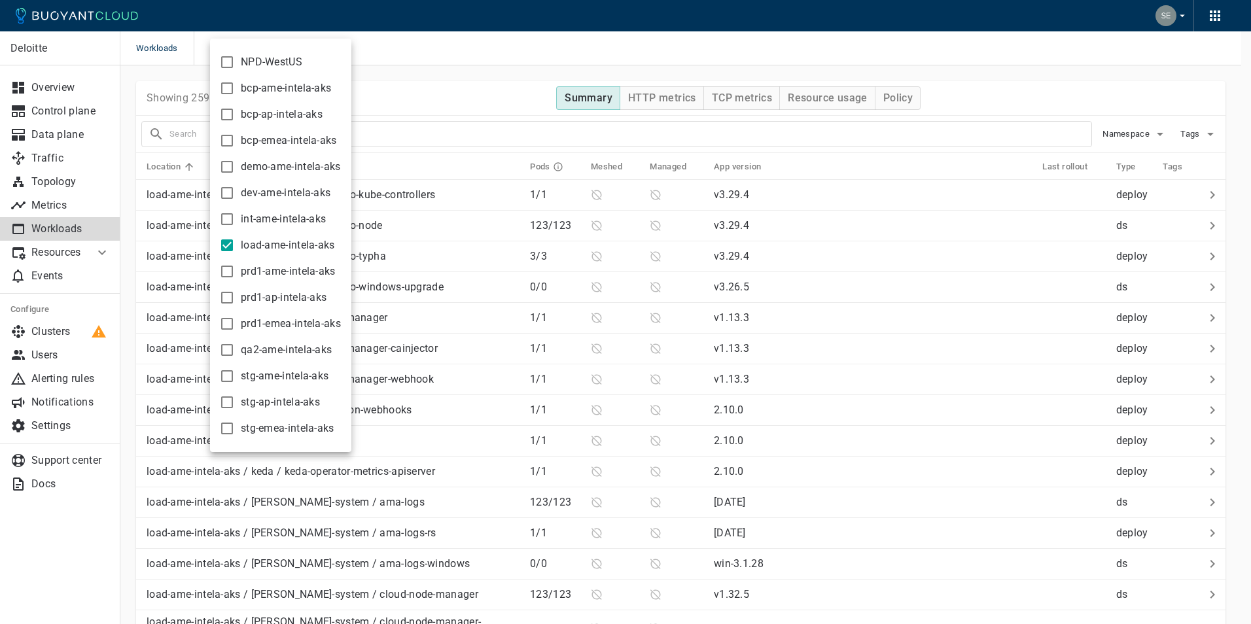
click at [491, 93] on div at bounding box center [625, 312] width 1251 height 624
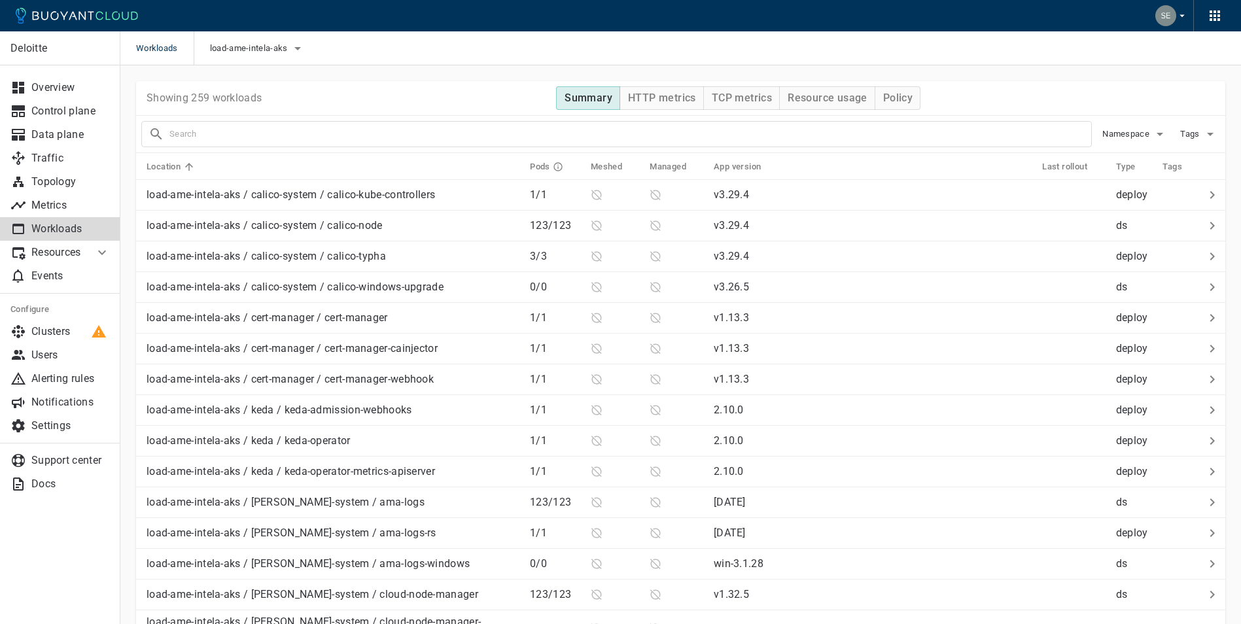
click at [185, 132] on input "text" at bounding box center [630, 134] width 922 height 18
type input "ce-api"
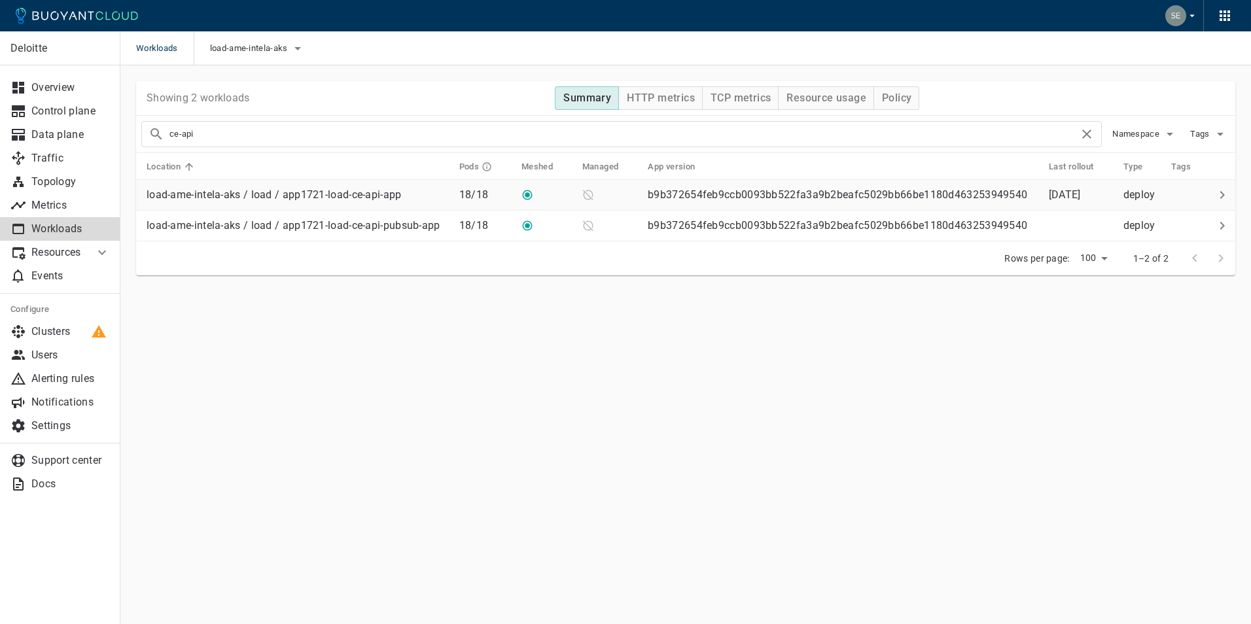
click at [367, 196] on p "load-ame-intela-aks / load / app1721-load-ce-api-app" at bounding box center [274, 194] width 255 height 13
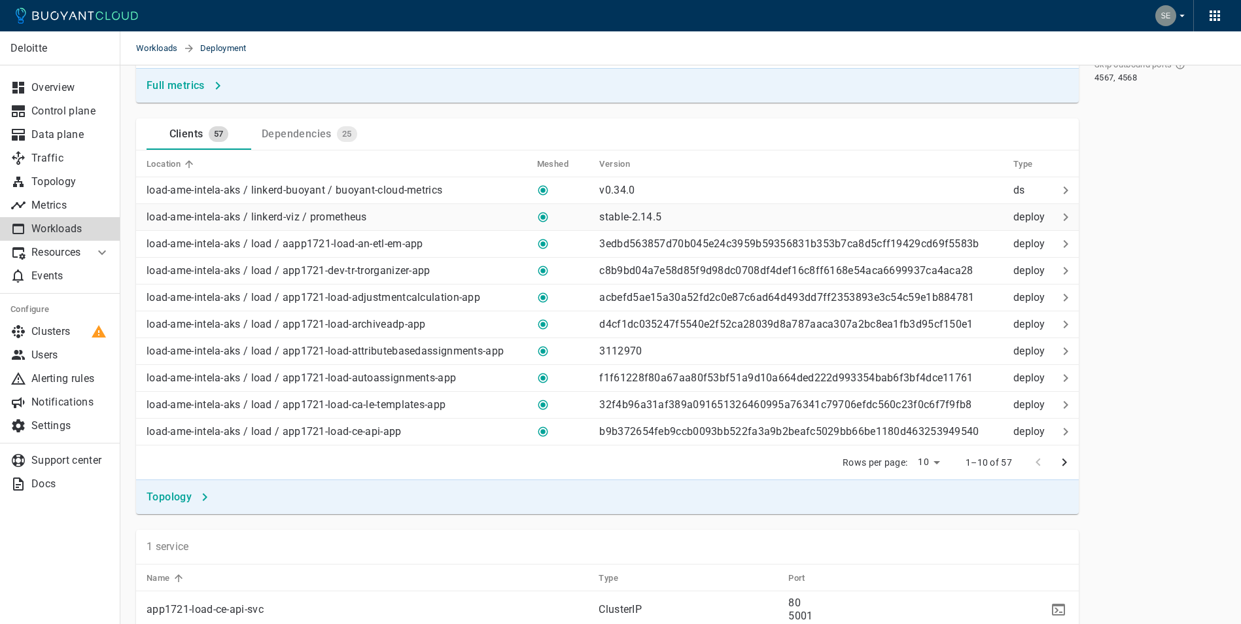
scroll to position [741, 0]
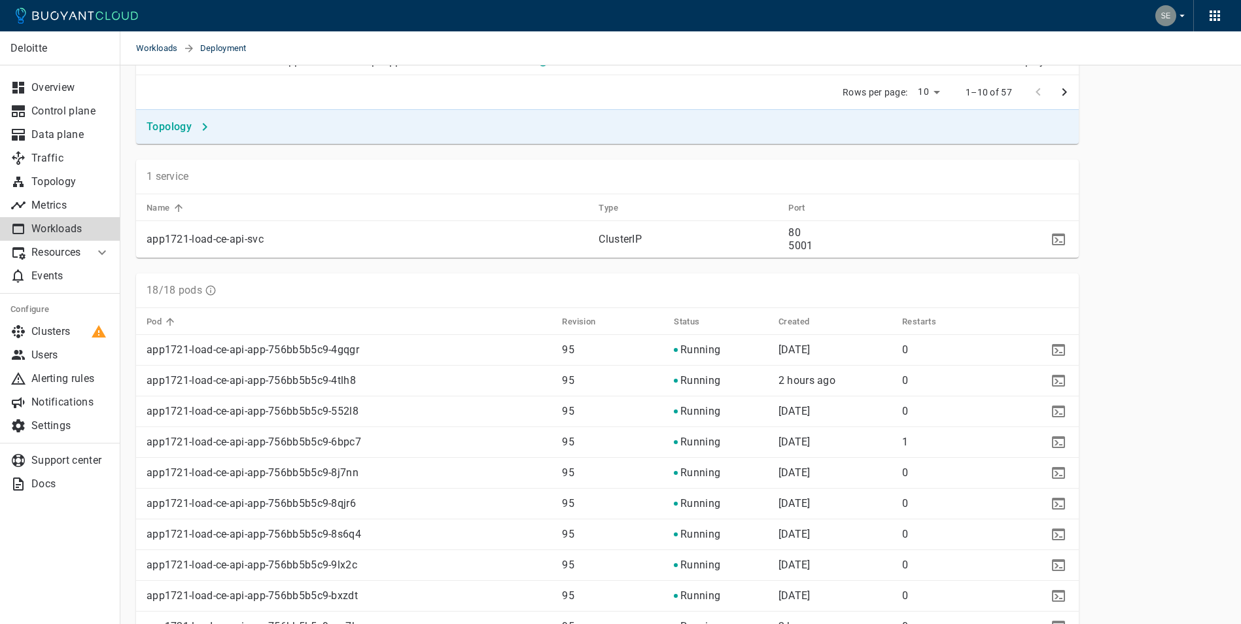
click at [306, 436] on p "app1721-load-ce-api-app-756bb5b5c9-6bpc7" at bounding box center [349, 442] width 405 height 13
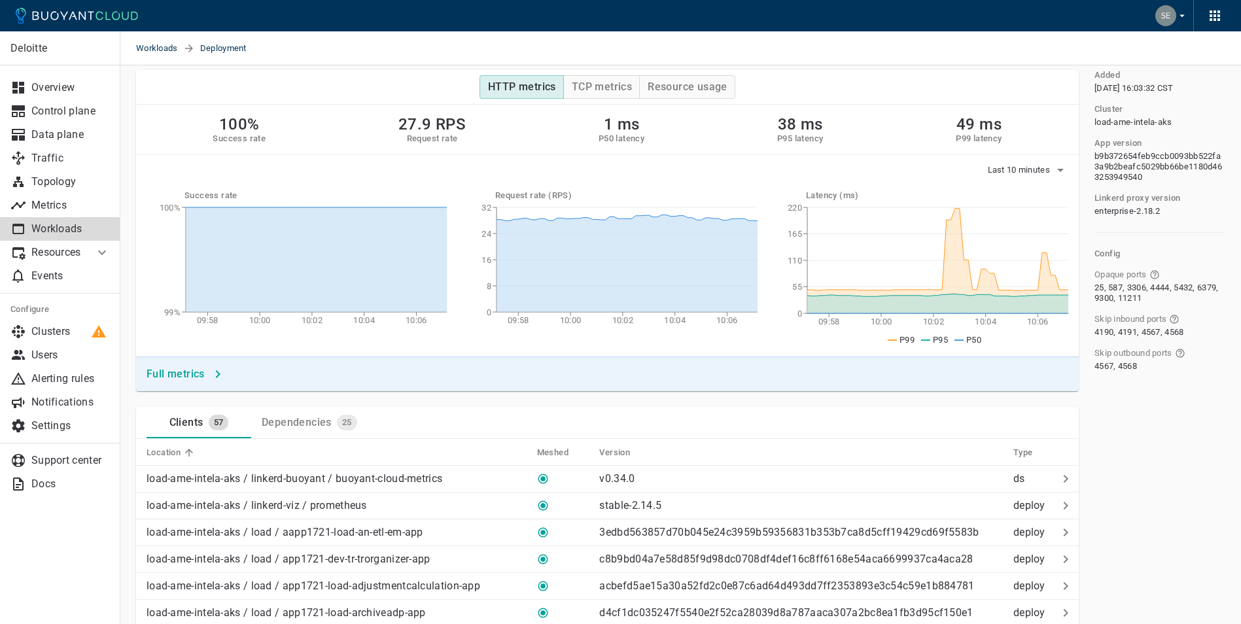
scroll to position [0, 0]
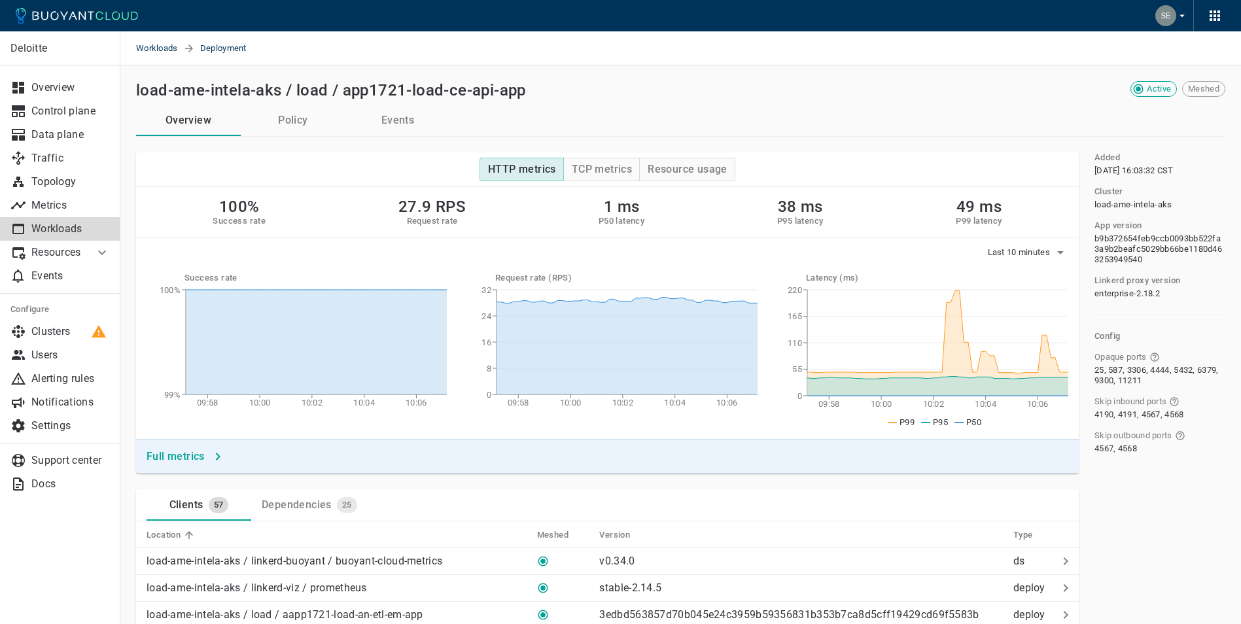
click at [296, 122] on button "Policy" at bounding box center [293, 120] width 105 height 31
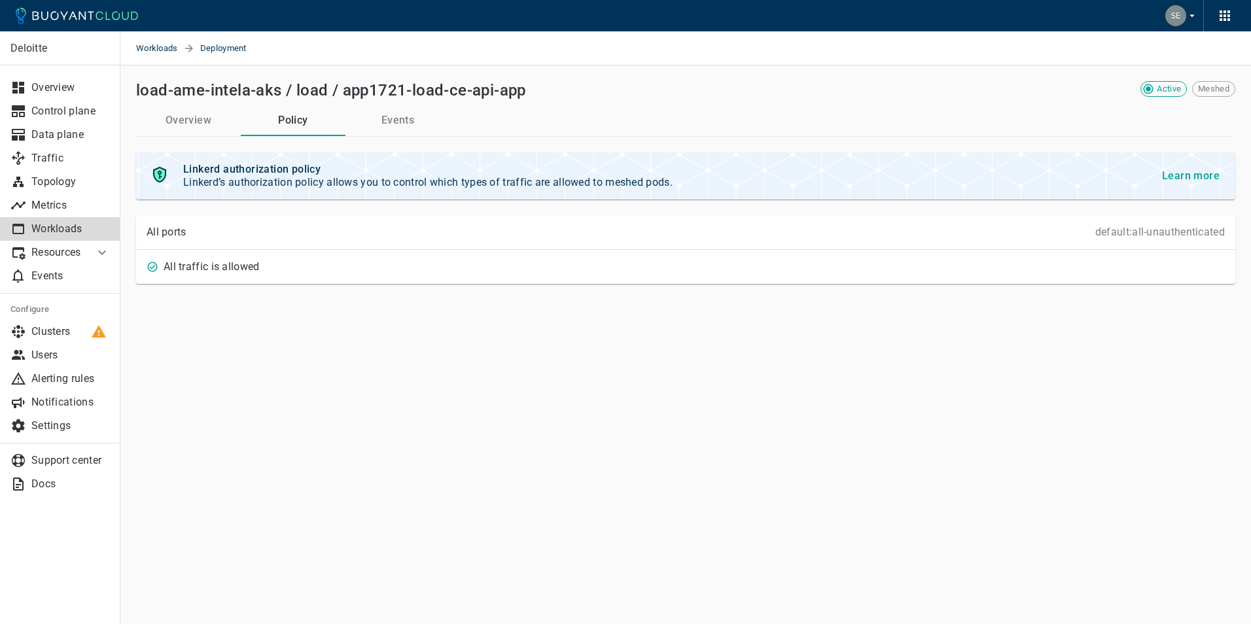
click at [199, 119] on button "Overview" at bounding box center [188, 120] width 105 height 31
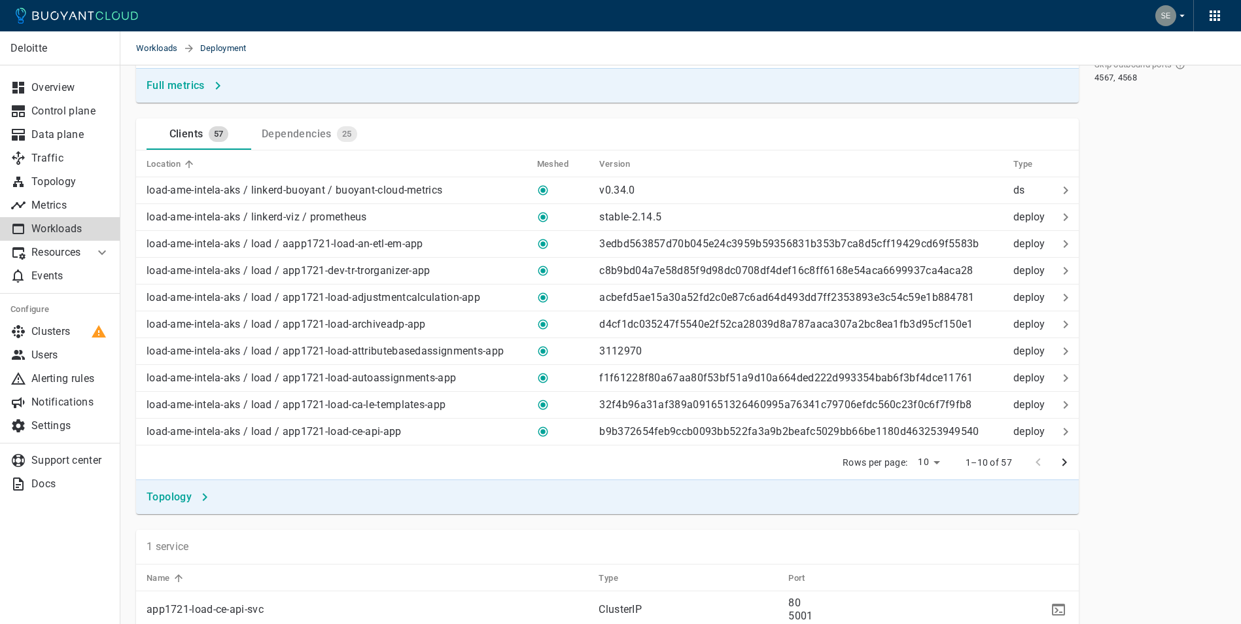
scroll to position [741, 0]
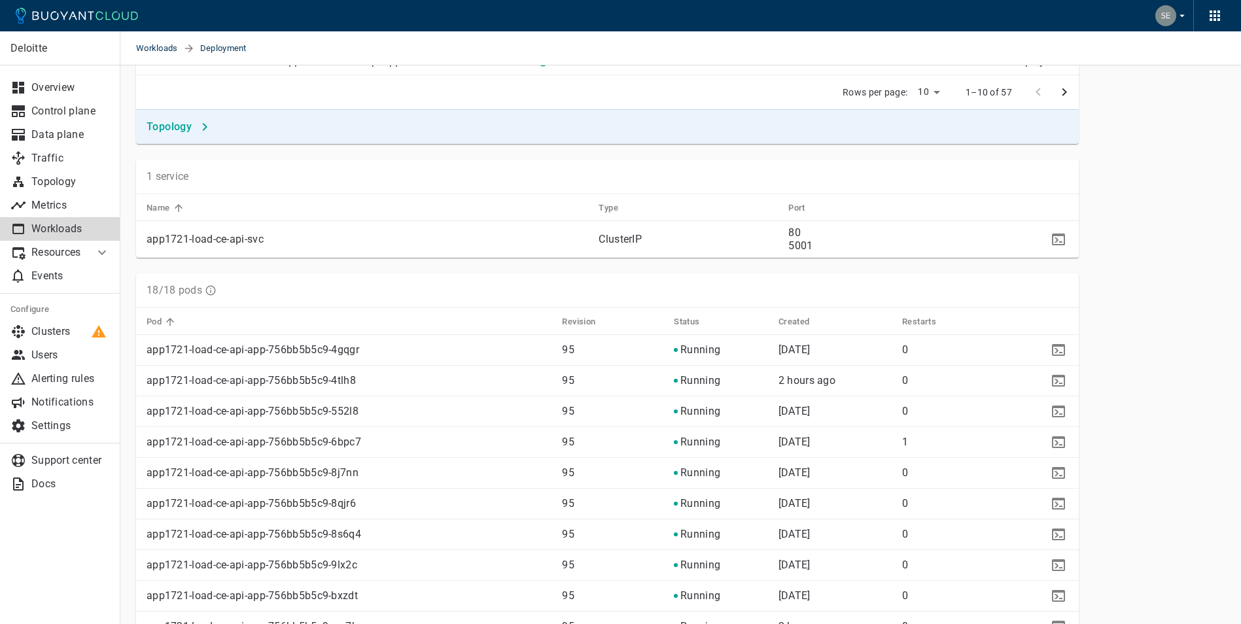
click at [209, 345] on p "app1721-load-ce-api-app-756bb5b5c9-4gqgr" at bounding box center [349, 350] width 405 height 13
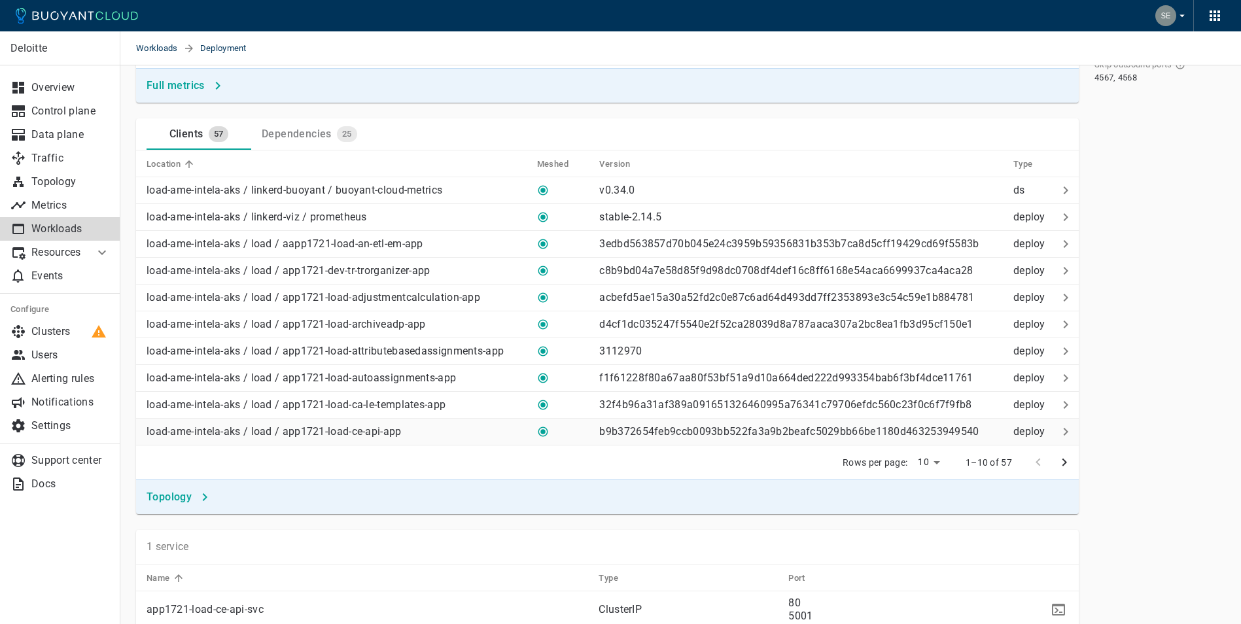
scroll to position [0, 0]
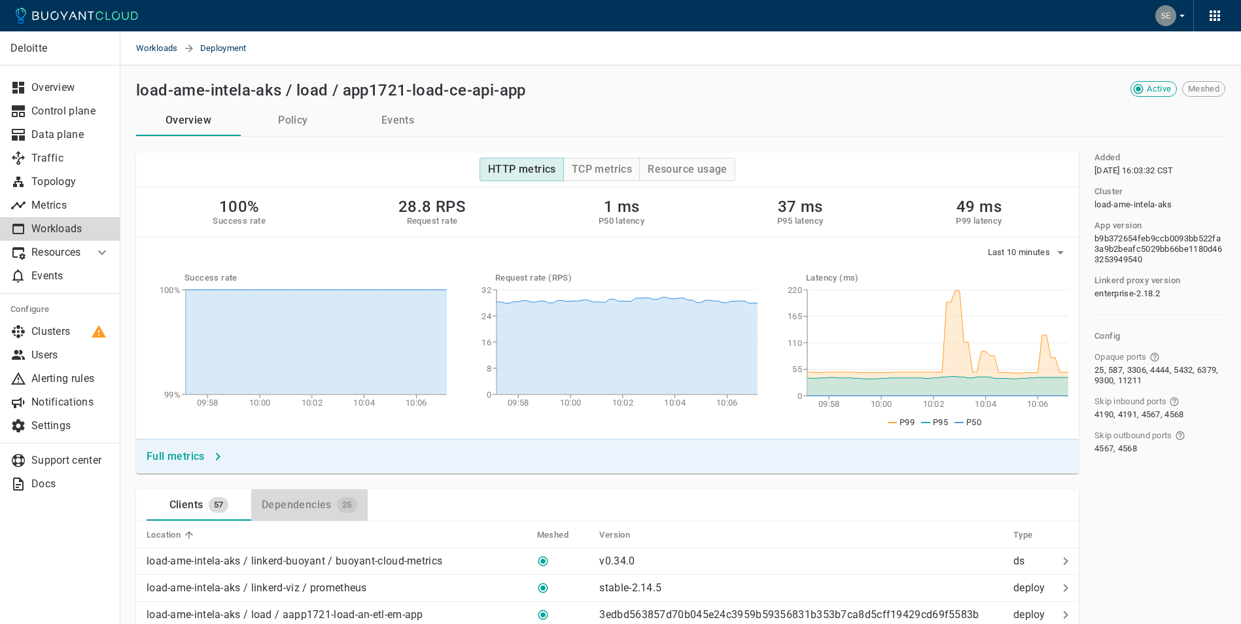
click at [298, 501] on div "Dependencies" at bounding box center [293, 502] width 75 height 18
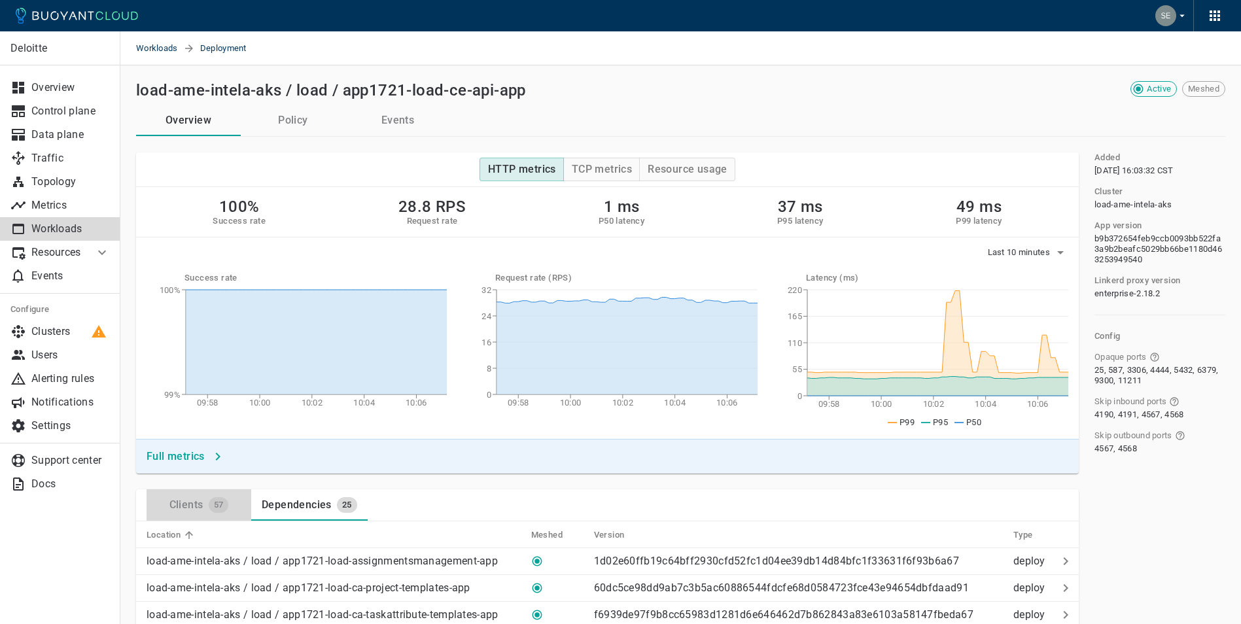
click at [198, 504] on div "Clients" at bounding box center [183, 502] width 39 height 18
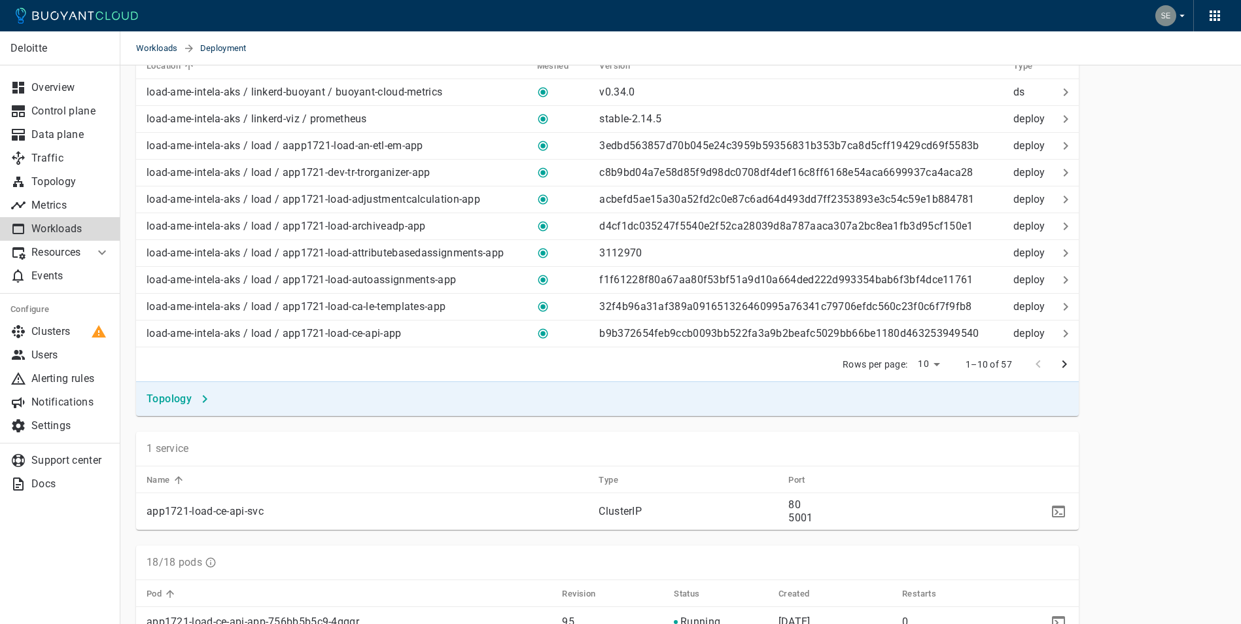
scroll to position [741, 0]
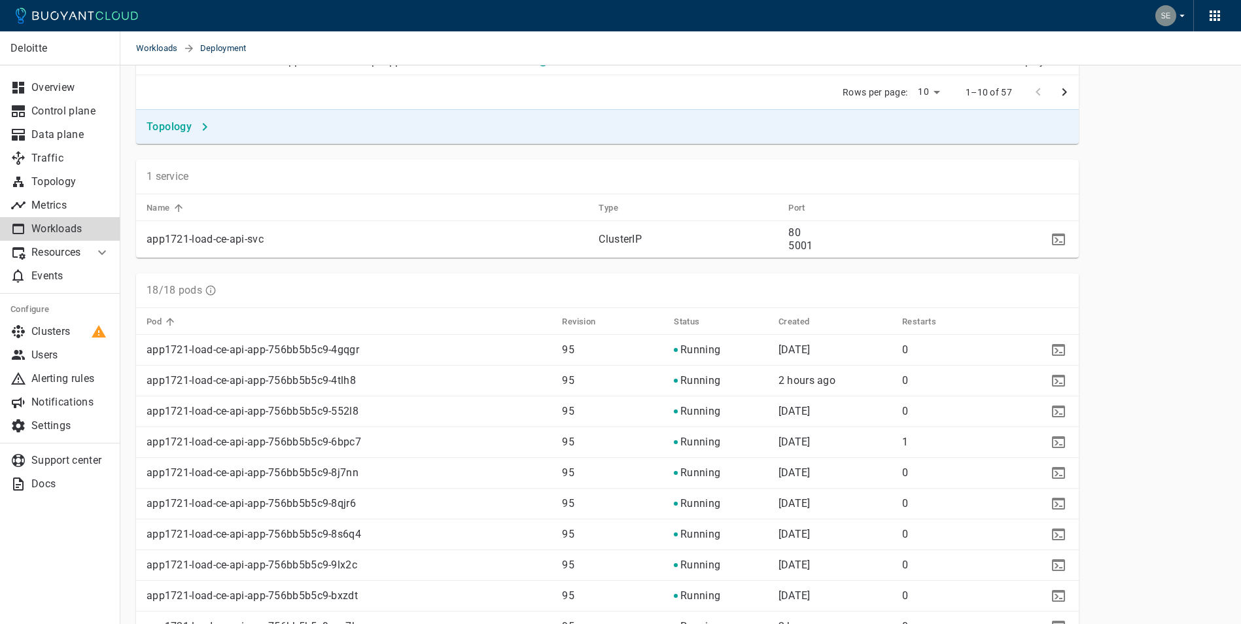
click at [213, 351] on p "app1721-load-ce-api-app-756bb5b5c9-4gqgr" at bounding box center [349, 350] width 405 height 13
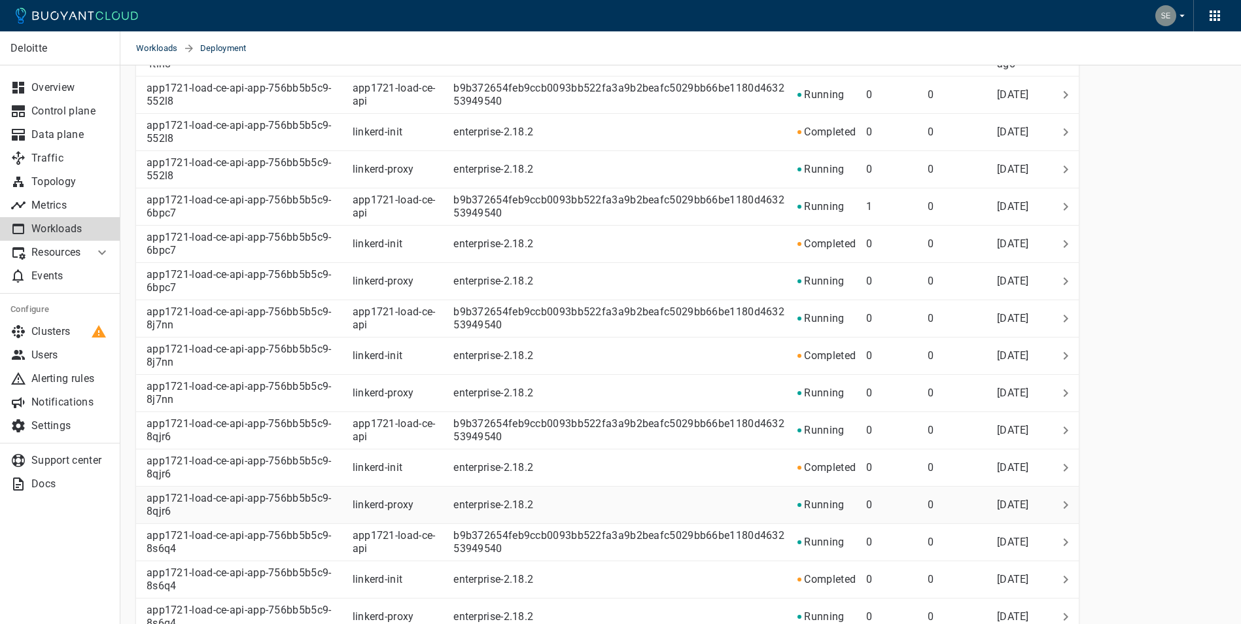
scroll to position [1483, 0]
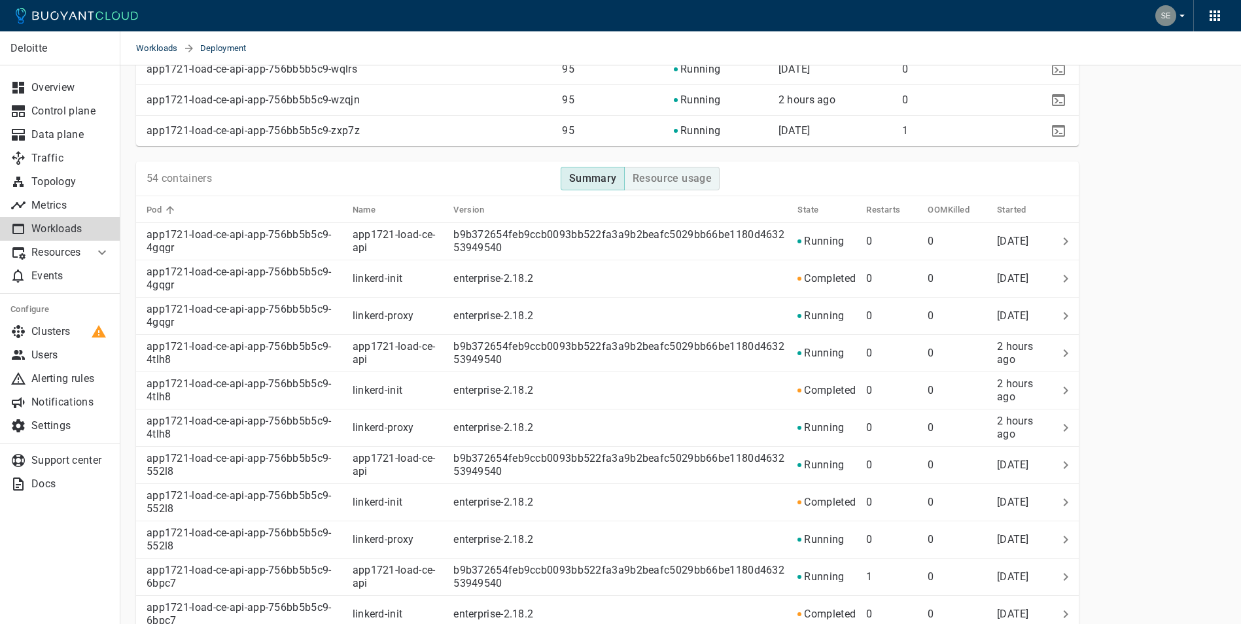
click at [658, 177] on h4 "Resource usage" at bounding box center [673, 178] width 80 height 13
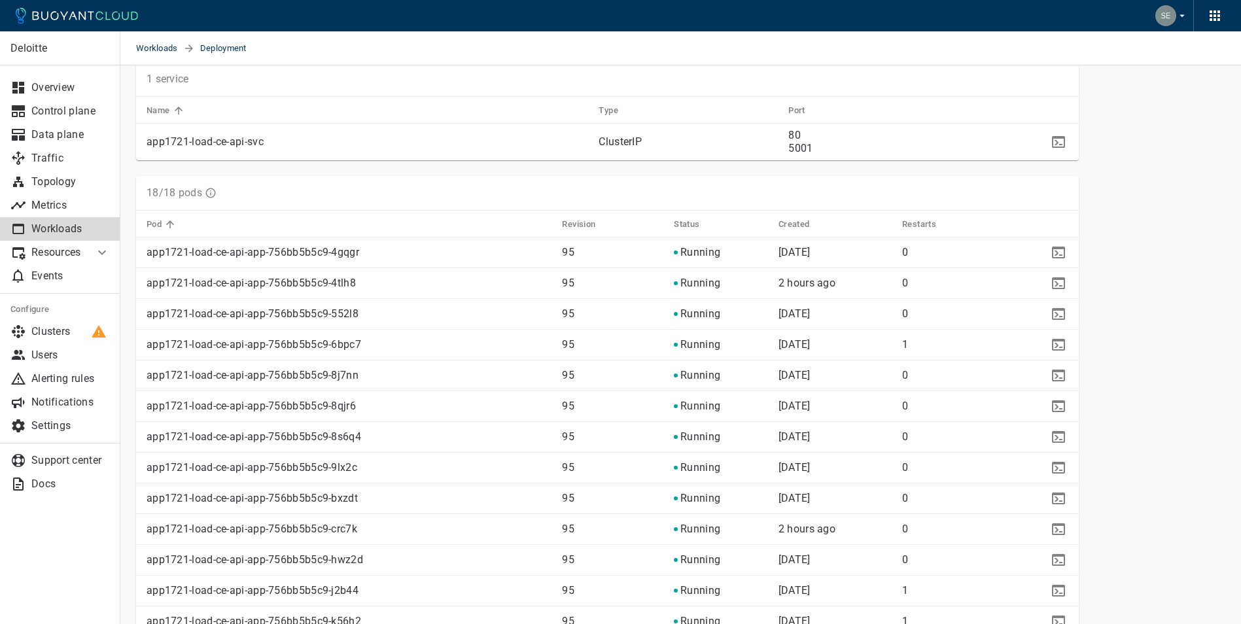
scroll to position [846, 0]
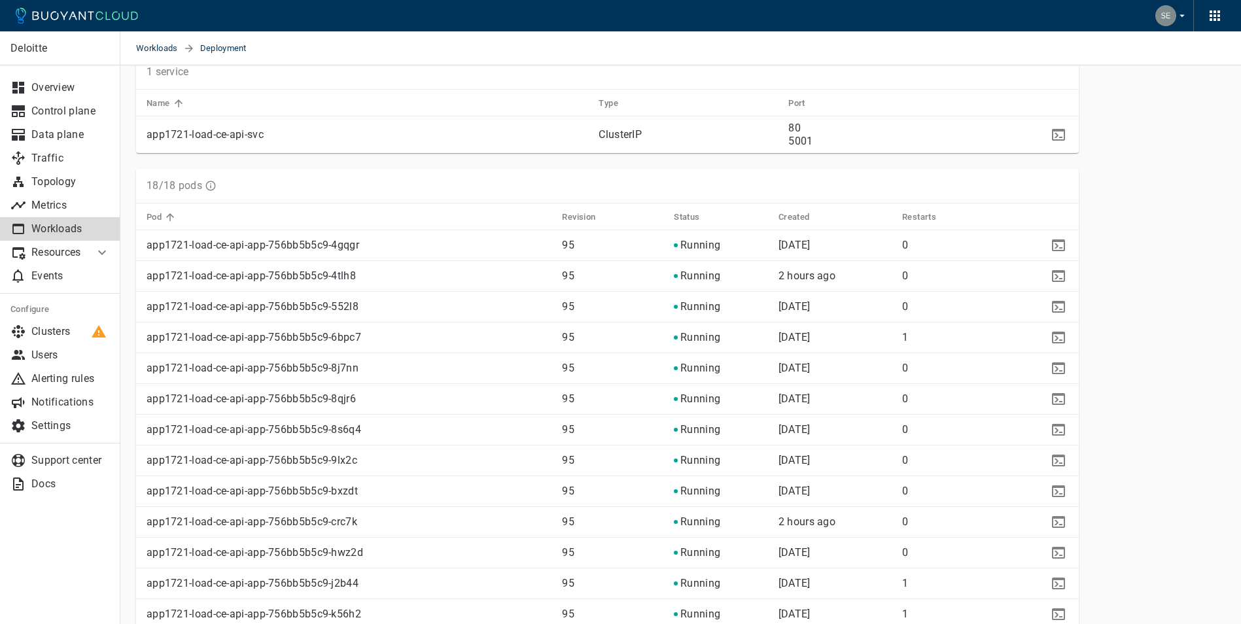
click at [260, 338] on p "app1721-load-ce-api-app-756bb5b5c9-6bpc7" at bounding box center [349, 337] width 405 height 13
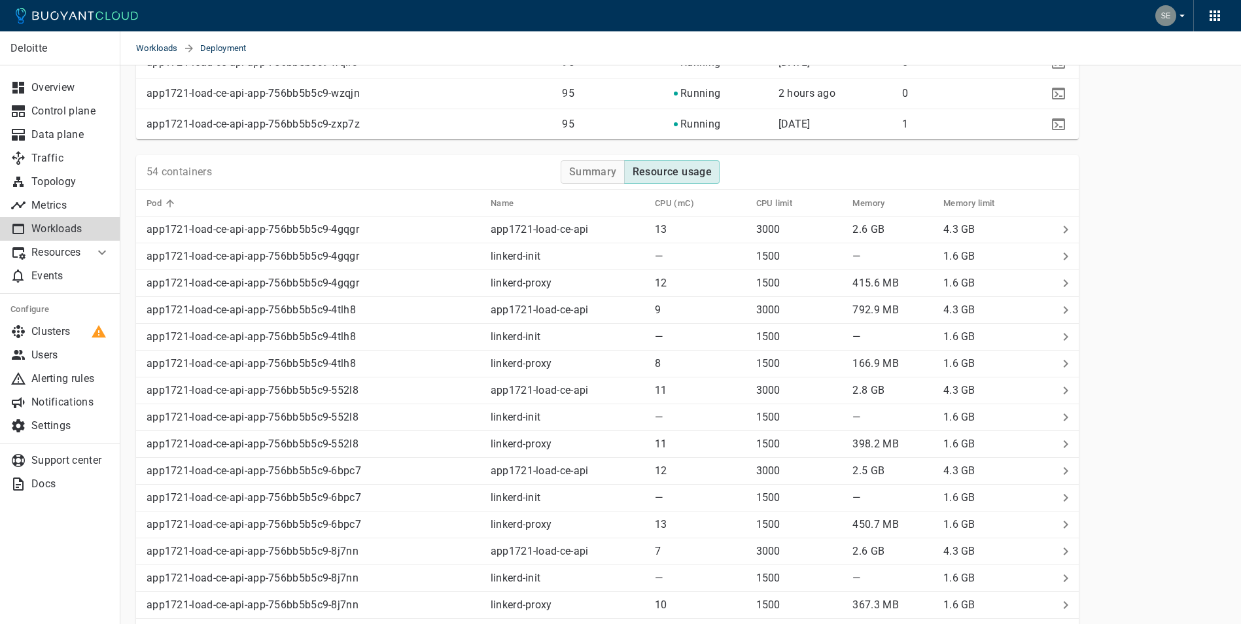
scroll to position [1498, 0]
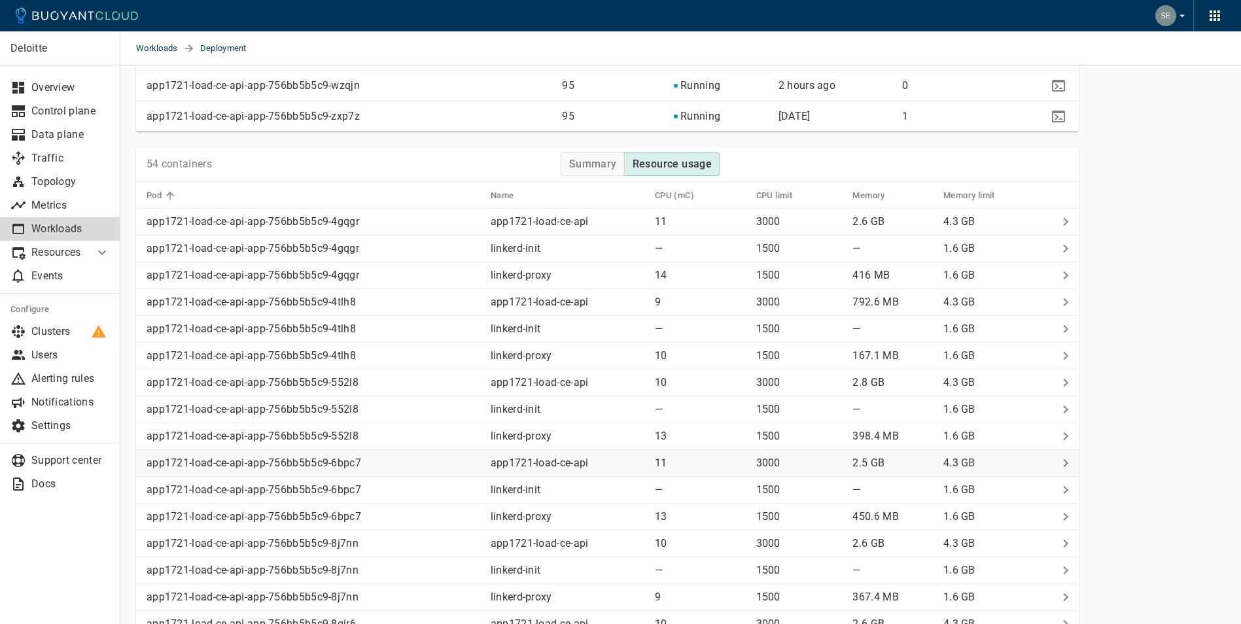
click at [295, 463] on p "app1721-load-ce-api-app-756bb5b5c9-6bpc7" at bounding box center [314, 463] width 334 height 13
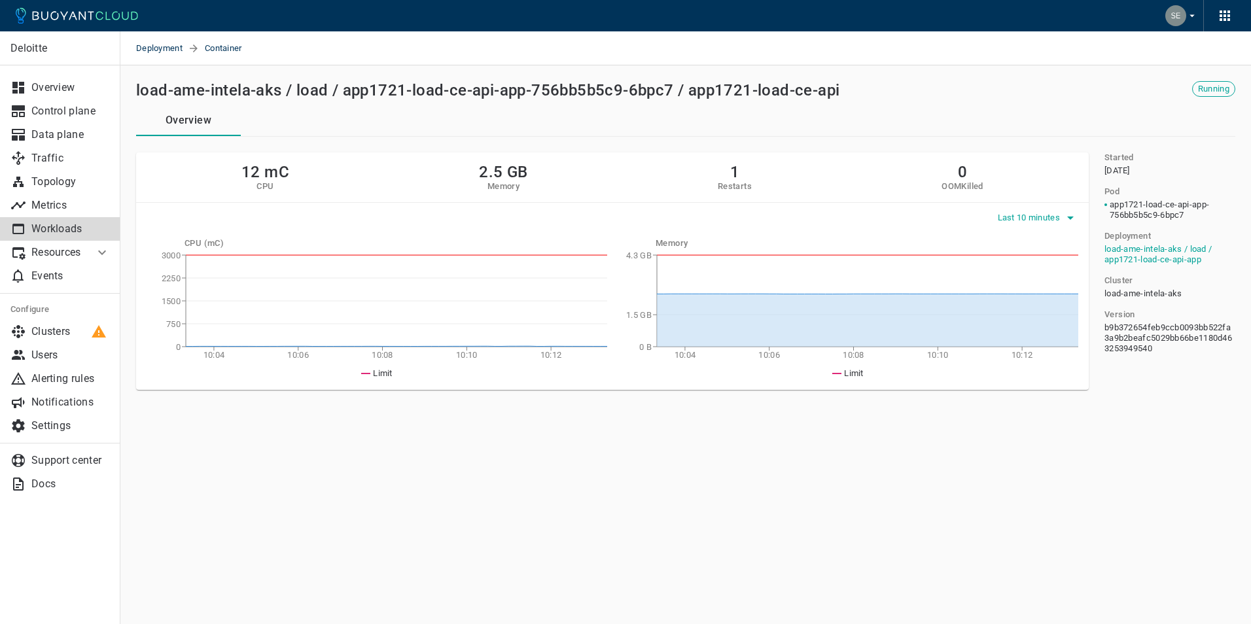
click at [1068, 217] on icon "button" at bounding box center [1070, 218] width 7 height 3
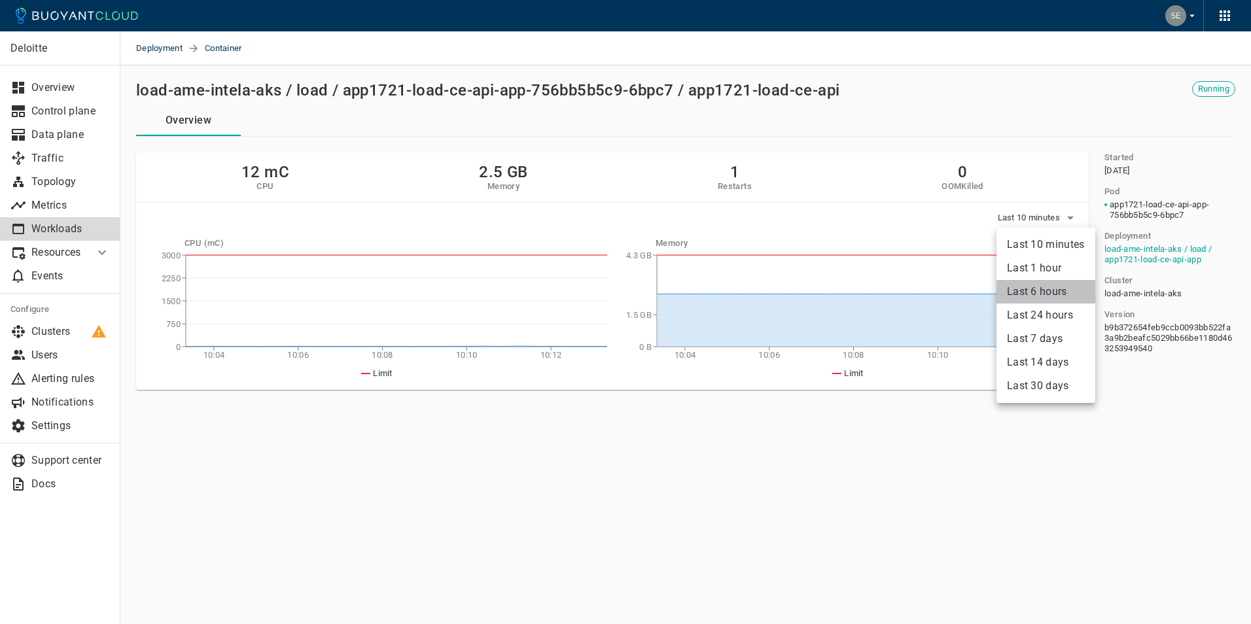
click at [1049, 292] on li "Last 6 hours" at bounding box center [1046, 292] width 99 height 24
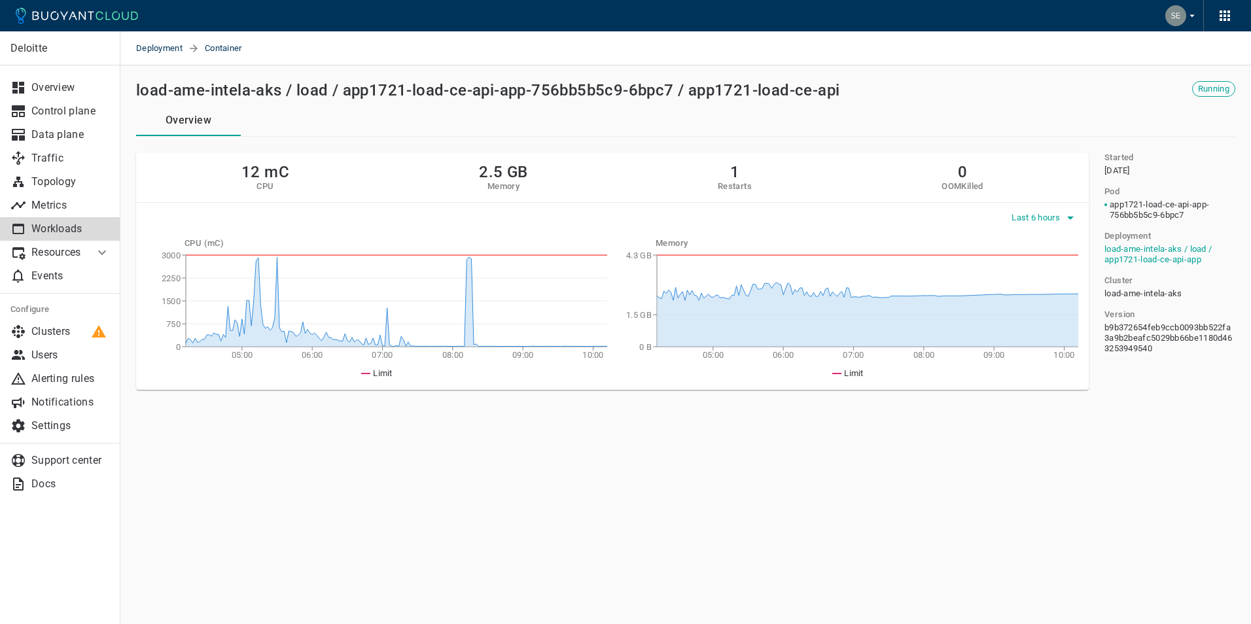
click at [1060, 217] on span "Last 6 hours" at bounding box center [1037, 218] width 51 height 10
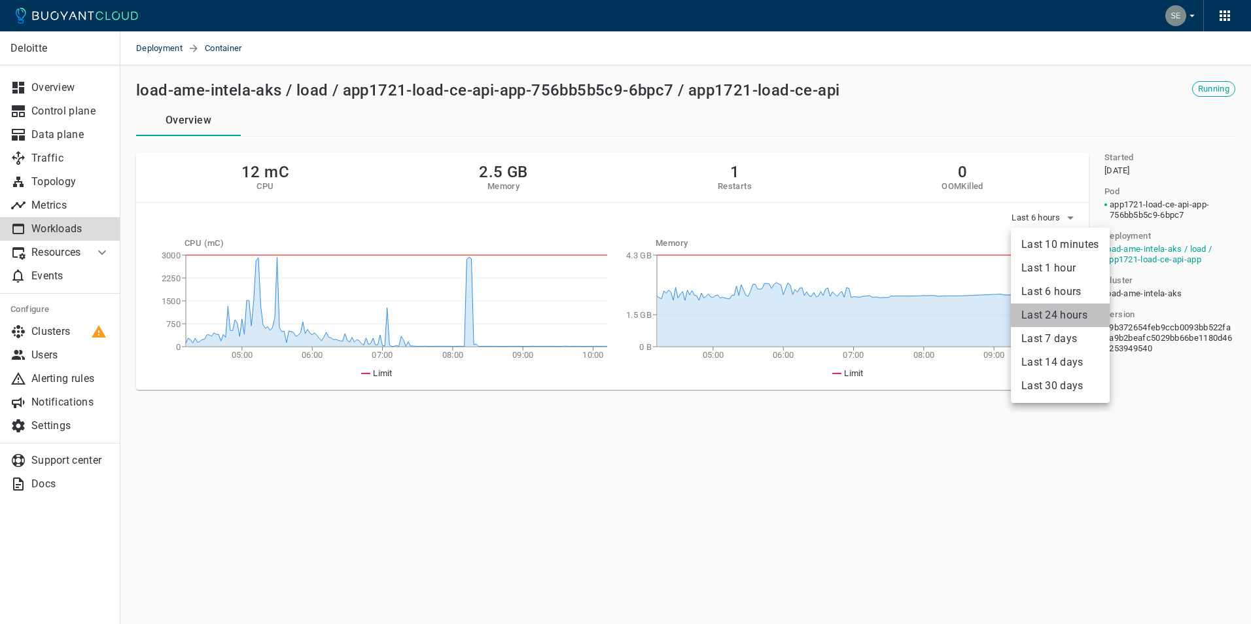
click at [1070, 316] on li "Last 24 hours" at bounding box center [1060, 316] width 99 height 24
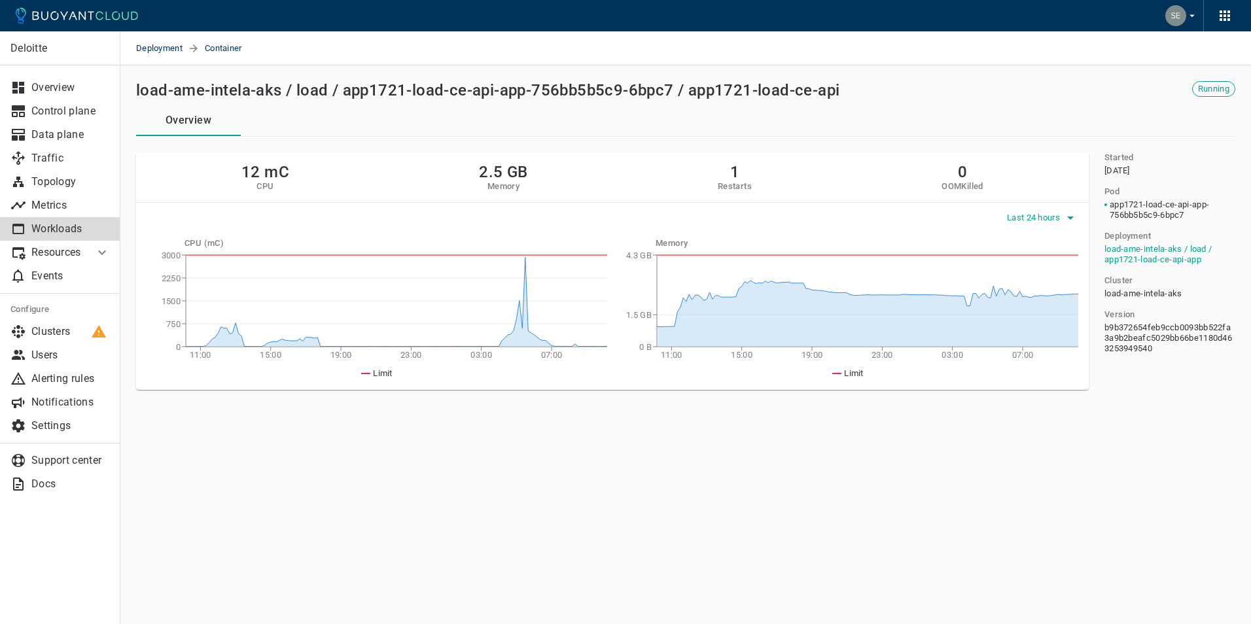
click at [1067, 214] on icon "button" at bounding box center [1071, 218] width 16 height 16
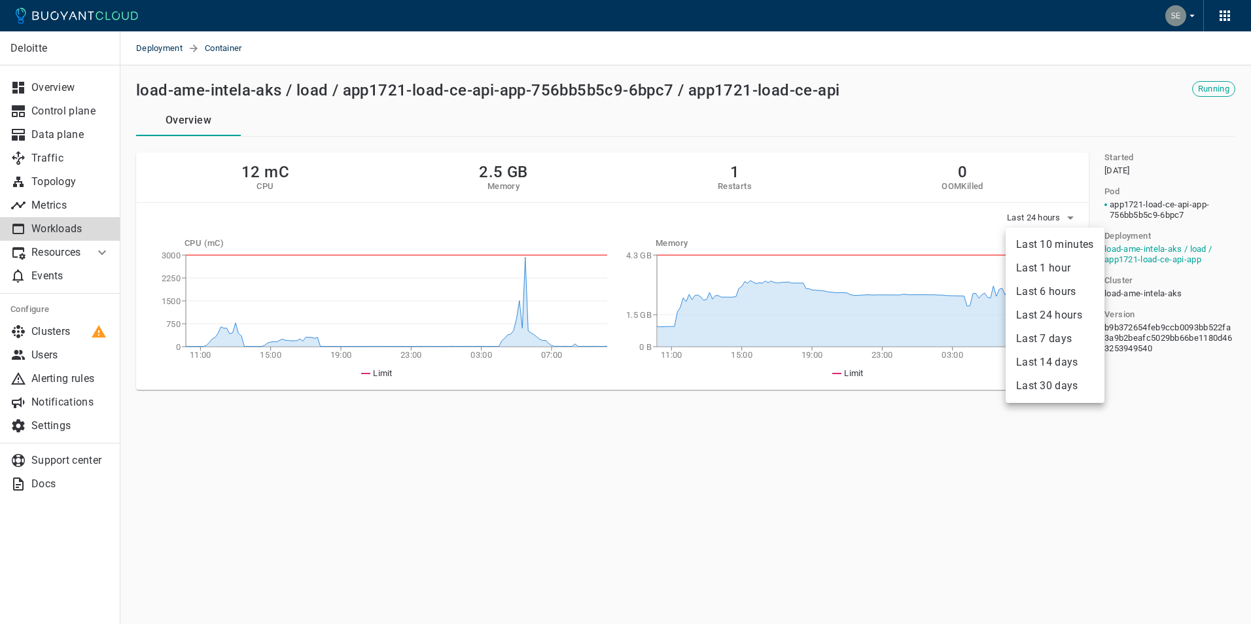
click at [1072, 289] on li "Last 6 hours" at bounding box center [1055, 292] width 99 height 24
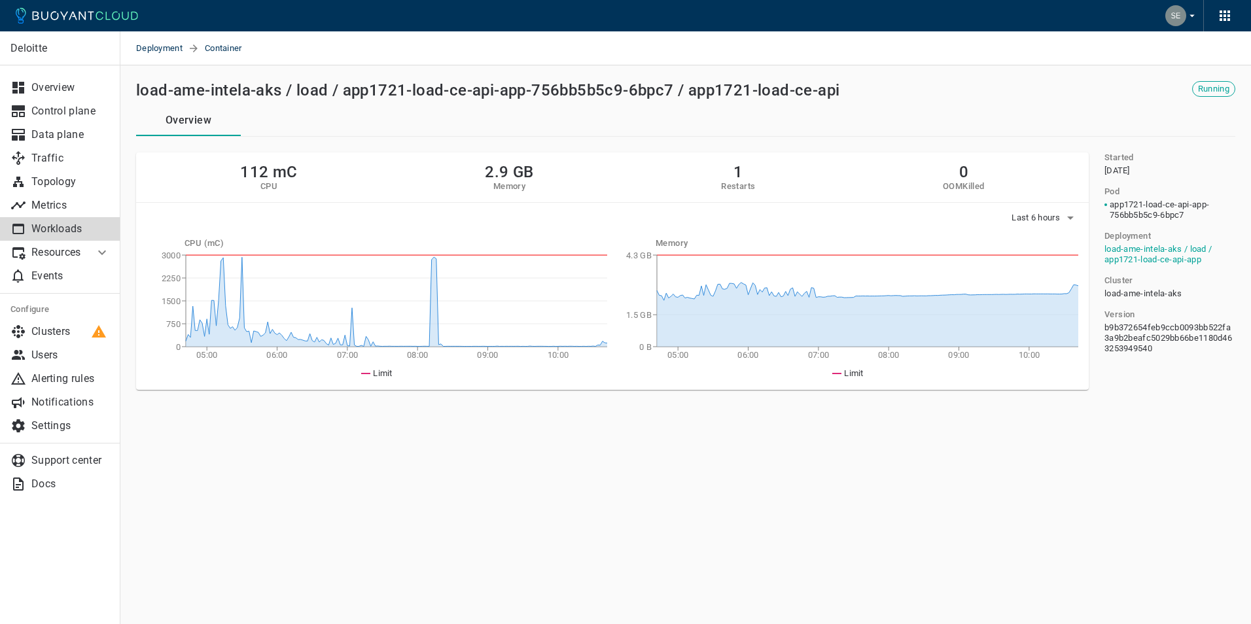
click at [60, 230] on p "Workloads" at bounding box center [70, 228] width 79 height 13
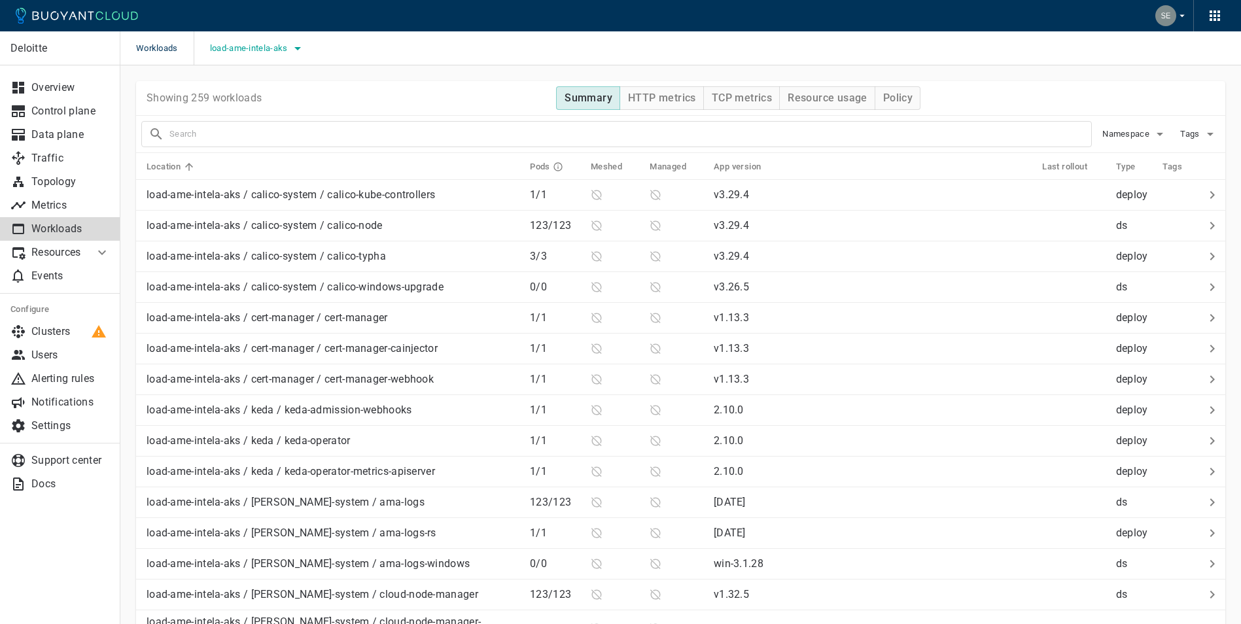
click at [294, 48] on icon "button" at bounding box center [298, 49] width 16 height 16
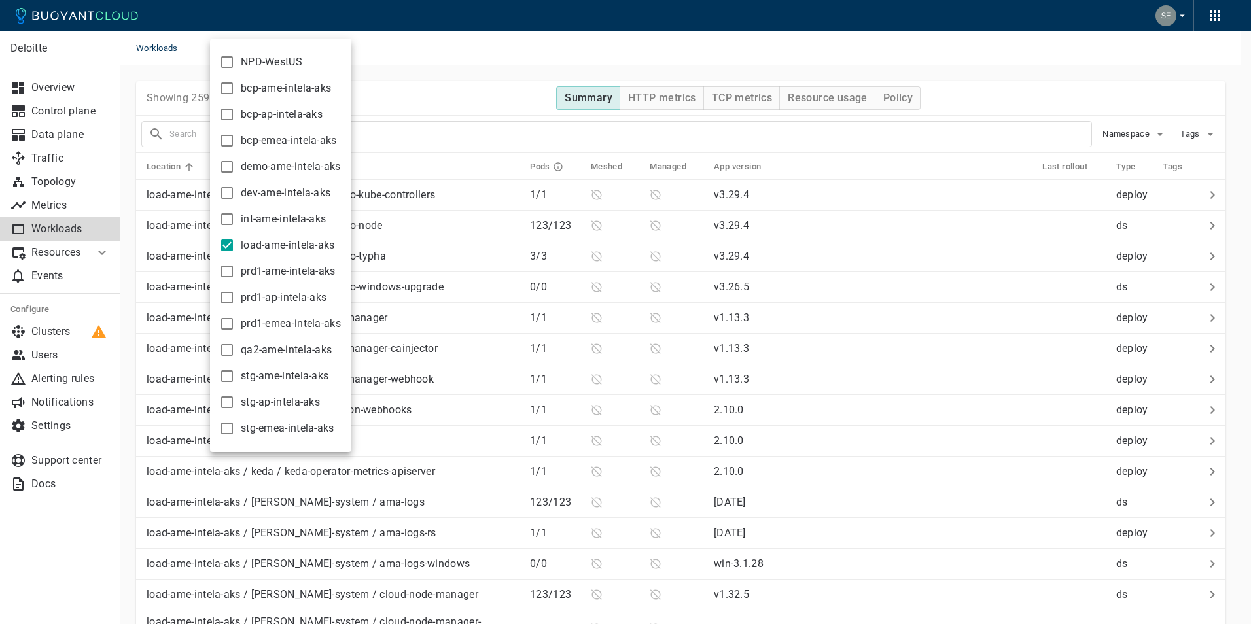
click at [227, 242] on input "load-ame-intela-aks" at bounding box center [227, 246] width 16 height 16
checkbox input "false"
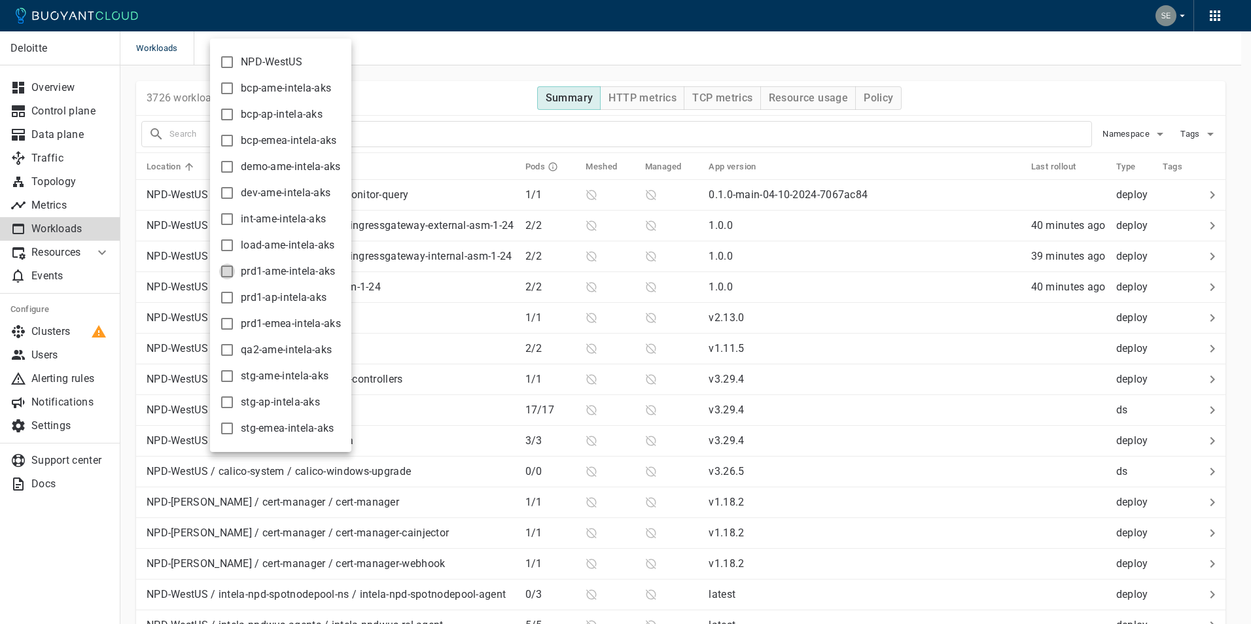
click at [226, 270] on input "prd1-ame-intela-aks" at bounding box center [227, 272] width 16 height 16
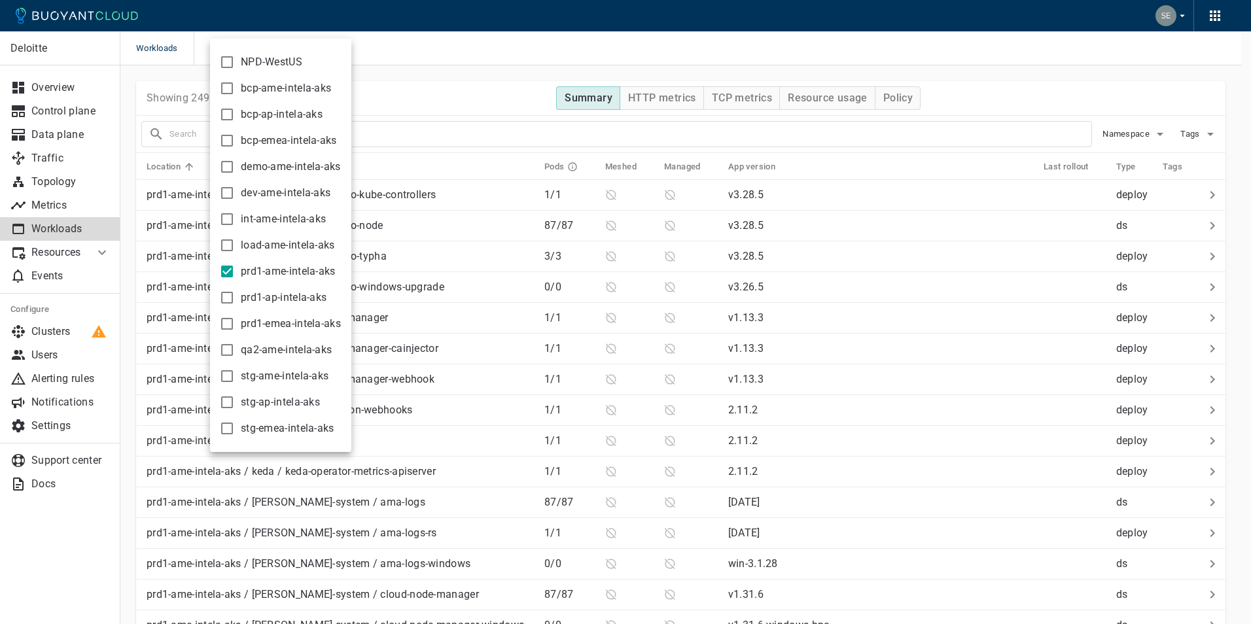
click at [232, 272] on input "prd1-ame-intela-aks" at bounding box center [227, 272] width 16 height 16
checkbox input "false"
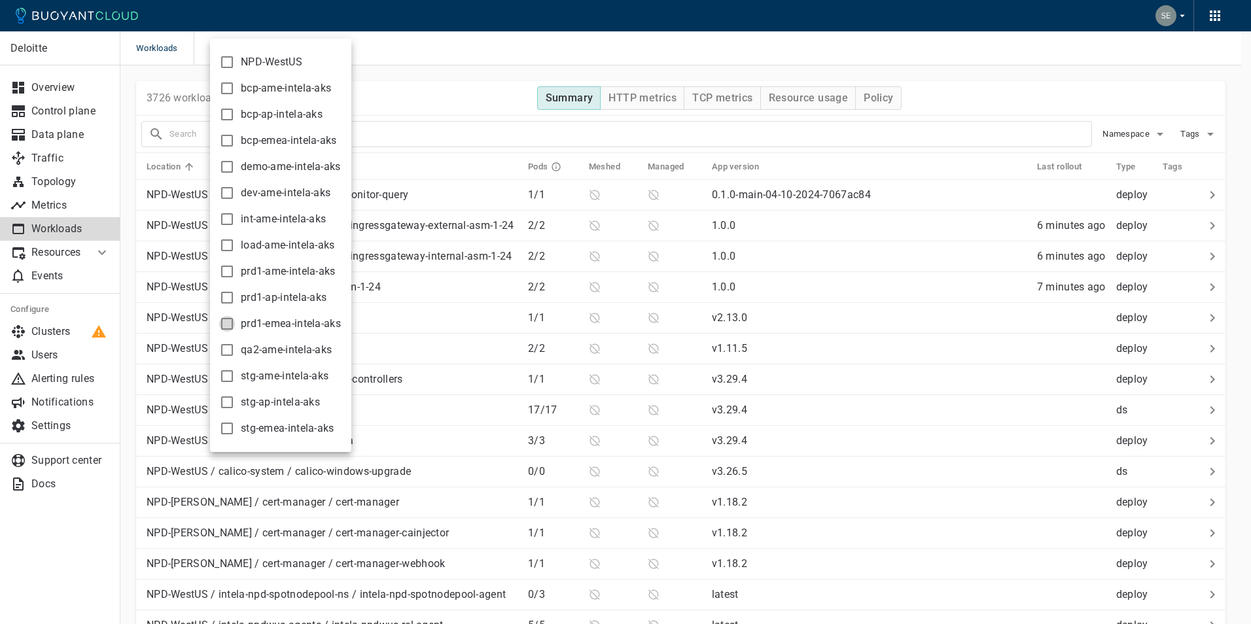
click at [225, 323] on input "prd1-emea-intela-aks" at bounding box center [227, 324] width 16 height 16
checkbox input "true"
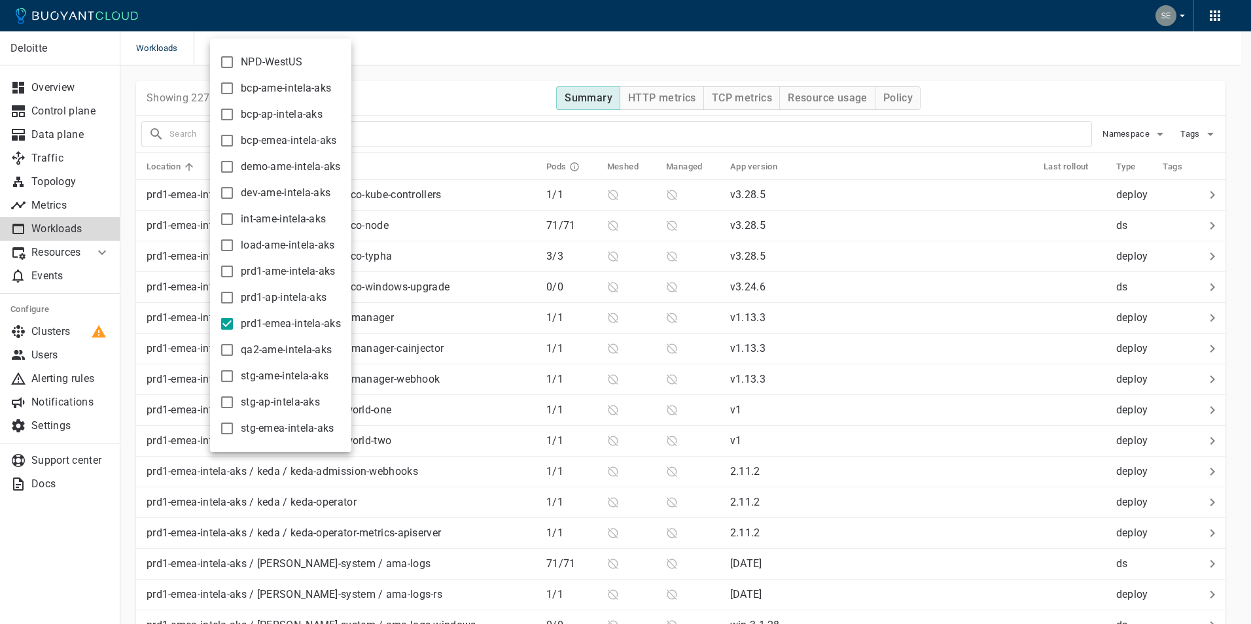
click at [495, 61] on div at bounding box center [625, 312] width 1251 height 624
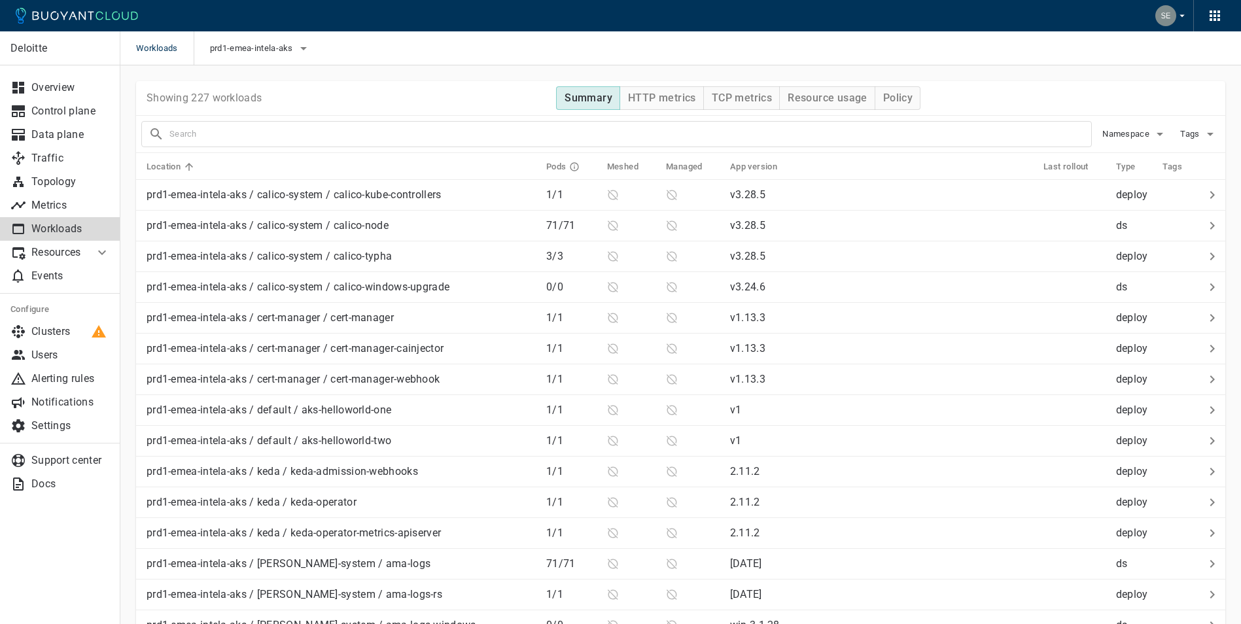
click at [241, 137] on input "text" at bounding box center [630, 134] width 922 height 18
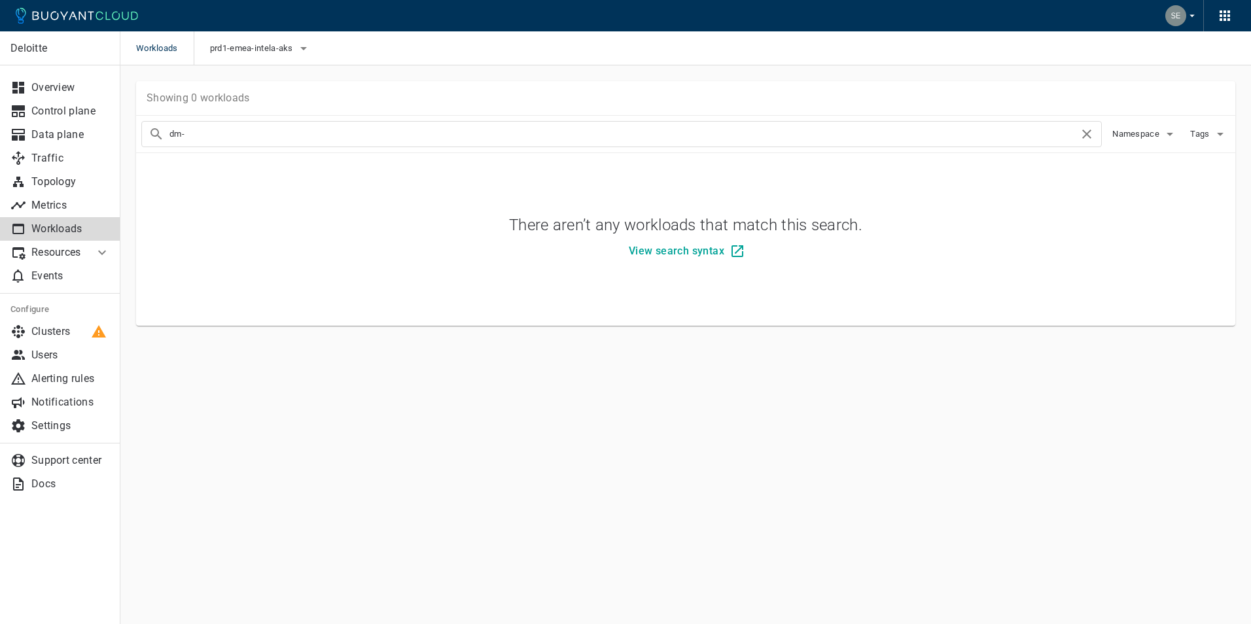
type input "dm-"
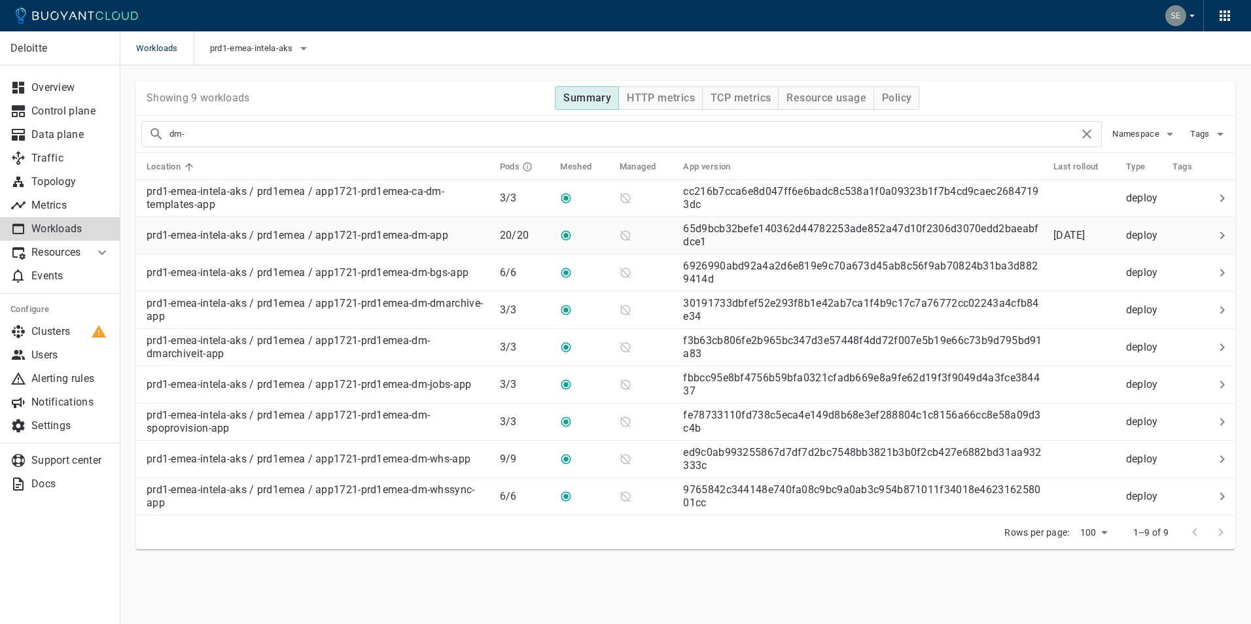
click at [344, 238] on p "prd1-emea-intela-aks / prd1emea / app1721-prd1emea-dm-app" at bounding box center [298, 235] width 302 height 13
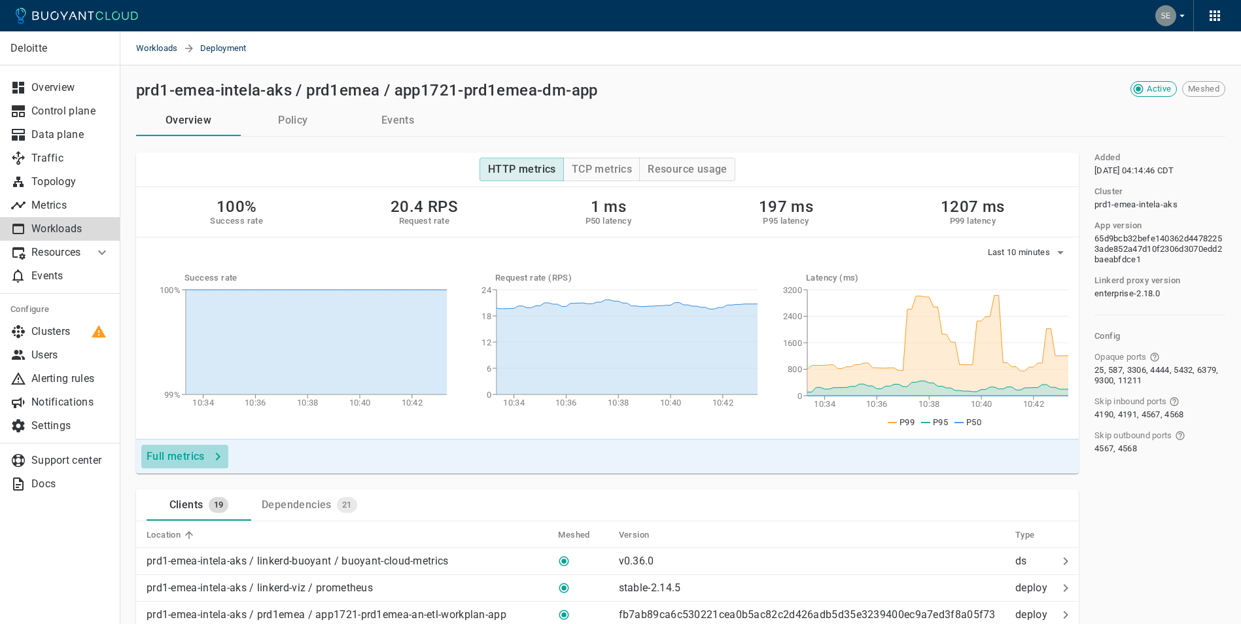
click at [198, 461] on h4 "Full metrics" at bounding box center [176, 456] width 58 height 13
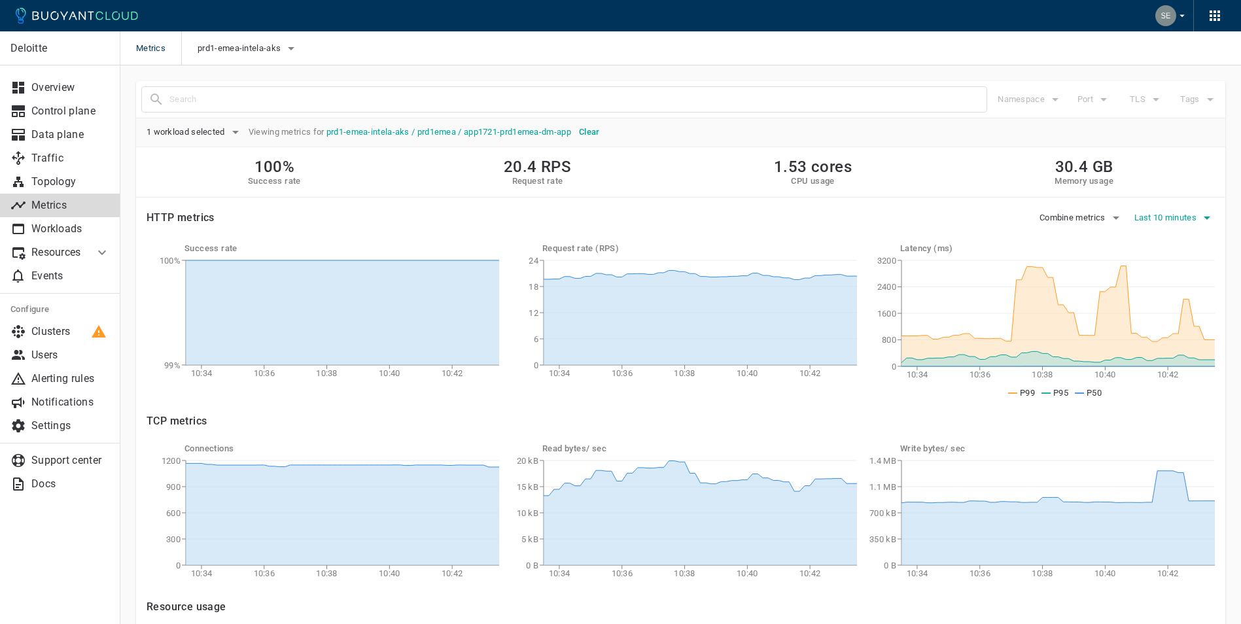
click at [1208, 220] on icon "button" at bounding box center [1207, 218] width 16 height 16
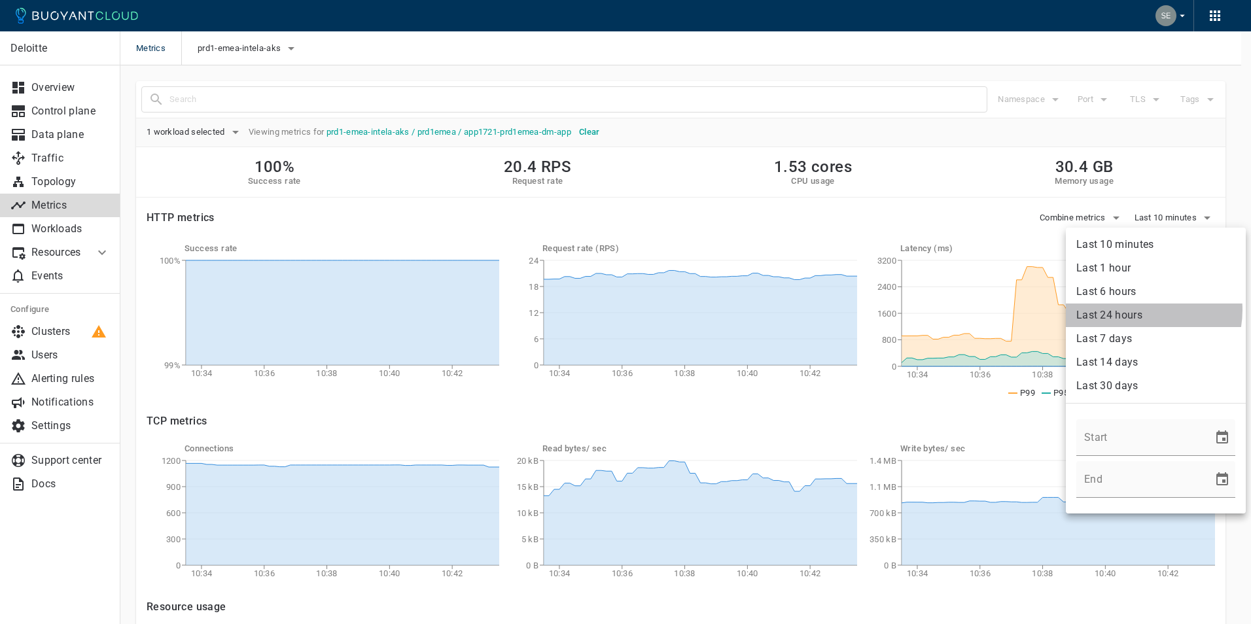
click at [1137, 310] on li "Last 24 hours" at bounding box center [1156, 316] width 180 height 24
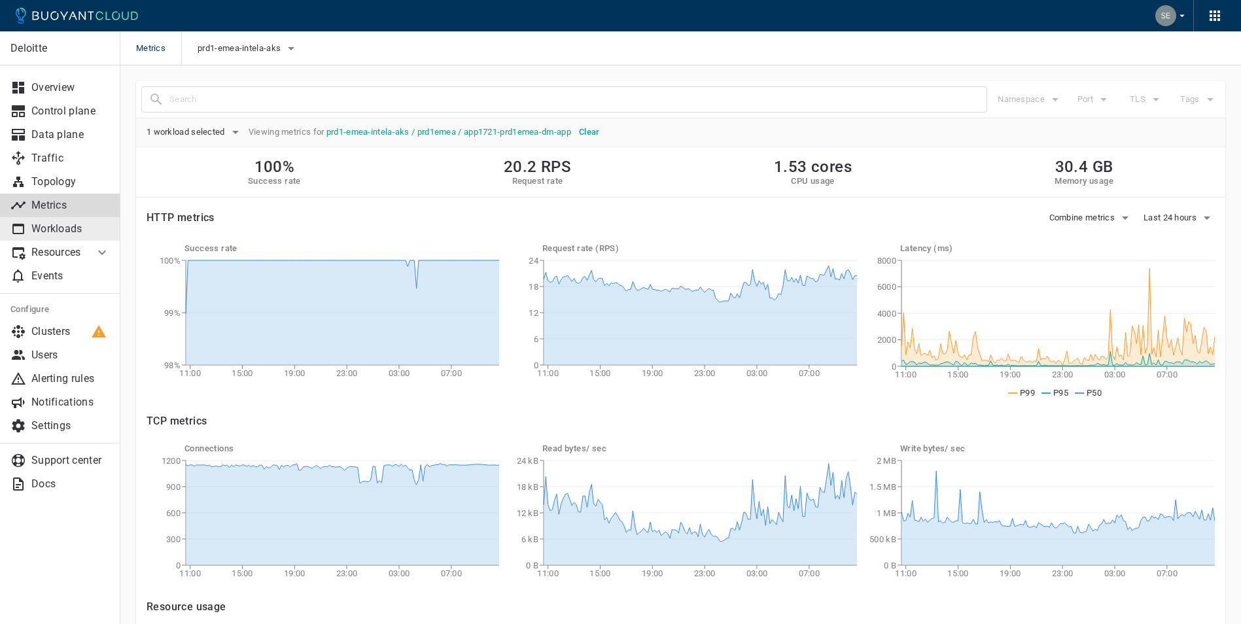
click at [54, 226] on p "Workloads" at bounding box center [70, 228] width 79 height 13
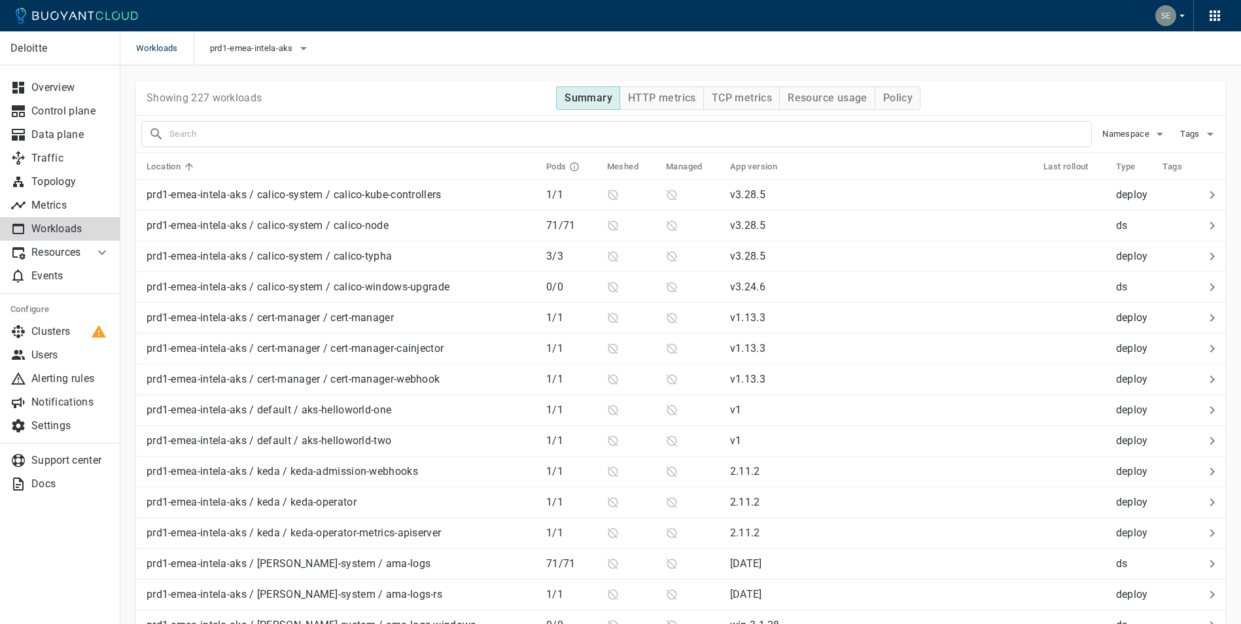
click at [270, 133] on input "text" at bounding box center [630, 134] width 922 height 18
type input "dm-app"
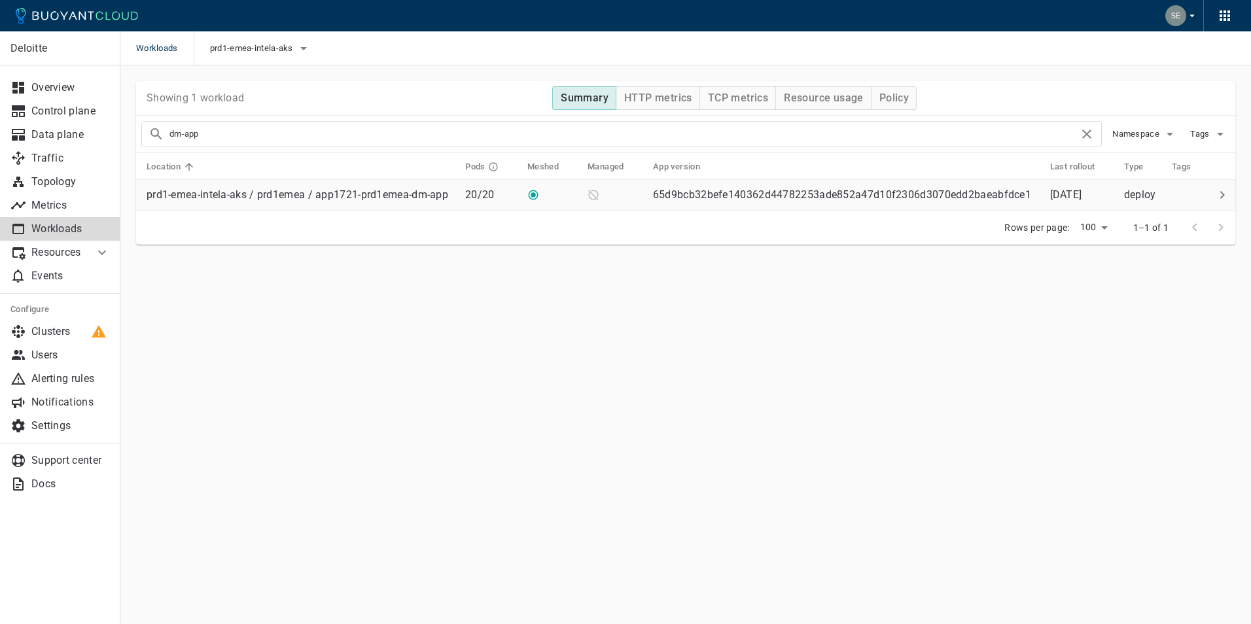
click at [253, 192] on p "prd1-emea-intela-aks / prd1emea / app1721-prd1emea-dm-app" at bounding box center [298, 194] width 302 height 13
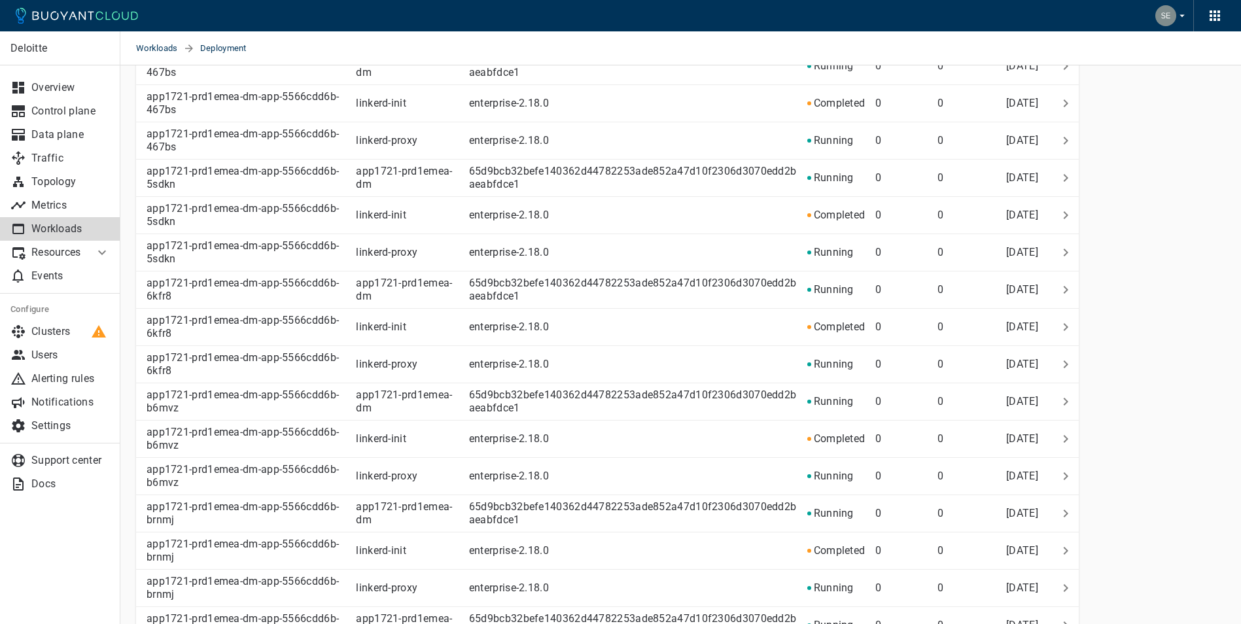
scroll to position [1483, 0]
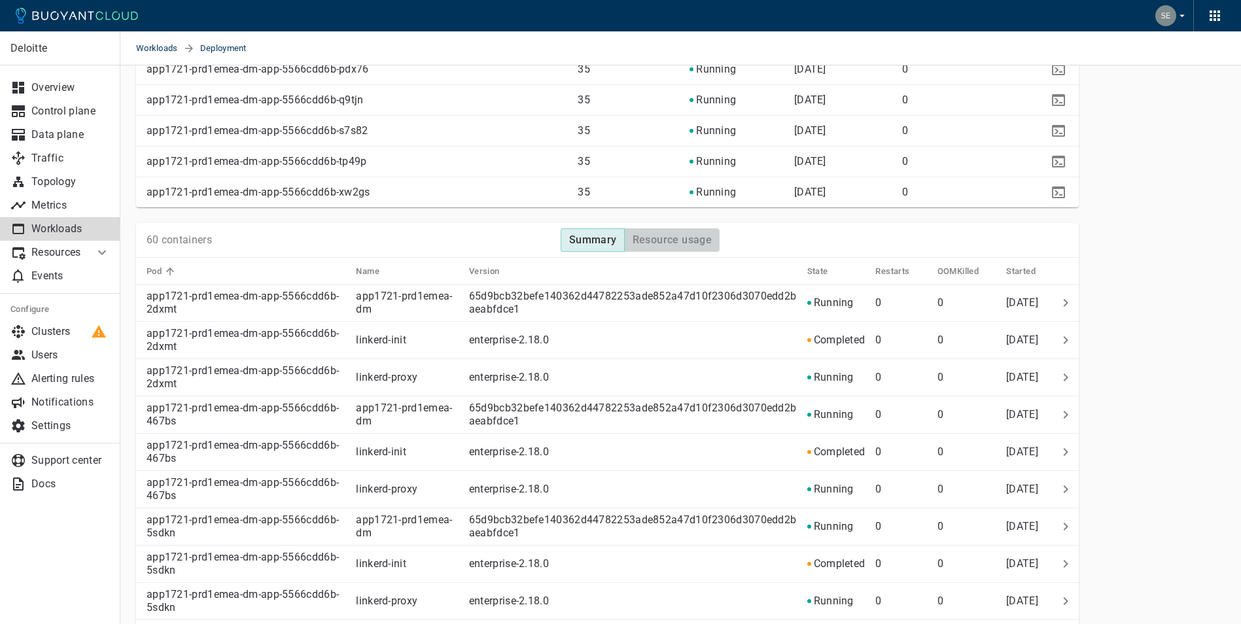
click at [667, 238] on h4 "Resource usage" at bounding box center [673, 240] width 80 height 13
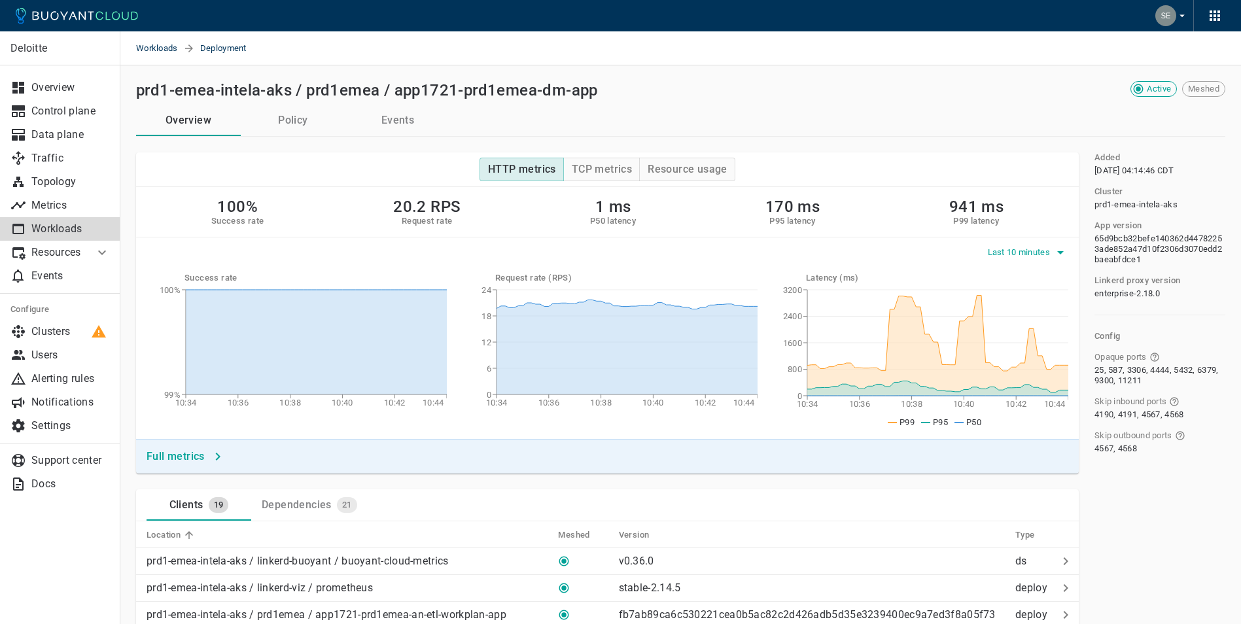
click at [1063, 249] on icon "button" at bounding box center [1061, 253] width 16 height 16
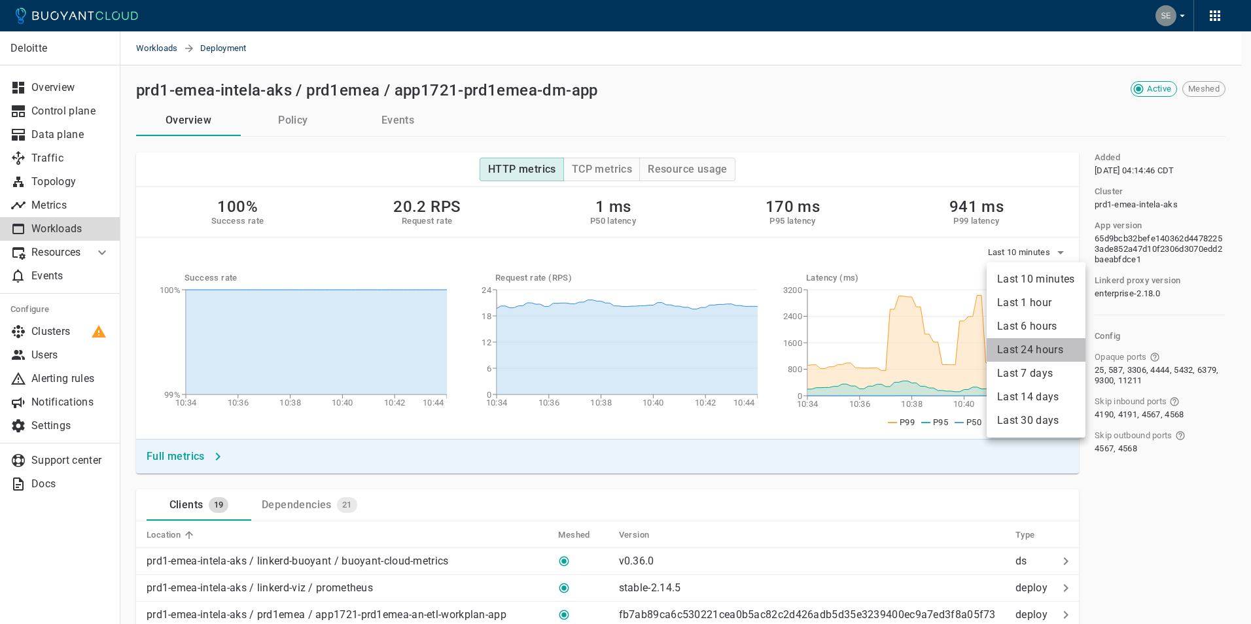
click at [1047, 351] on li "Last 24 hours" at bounding box center [1036, 350] width 99 height 24
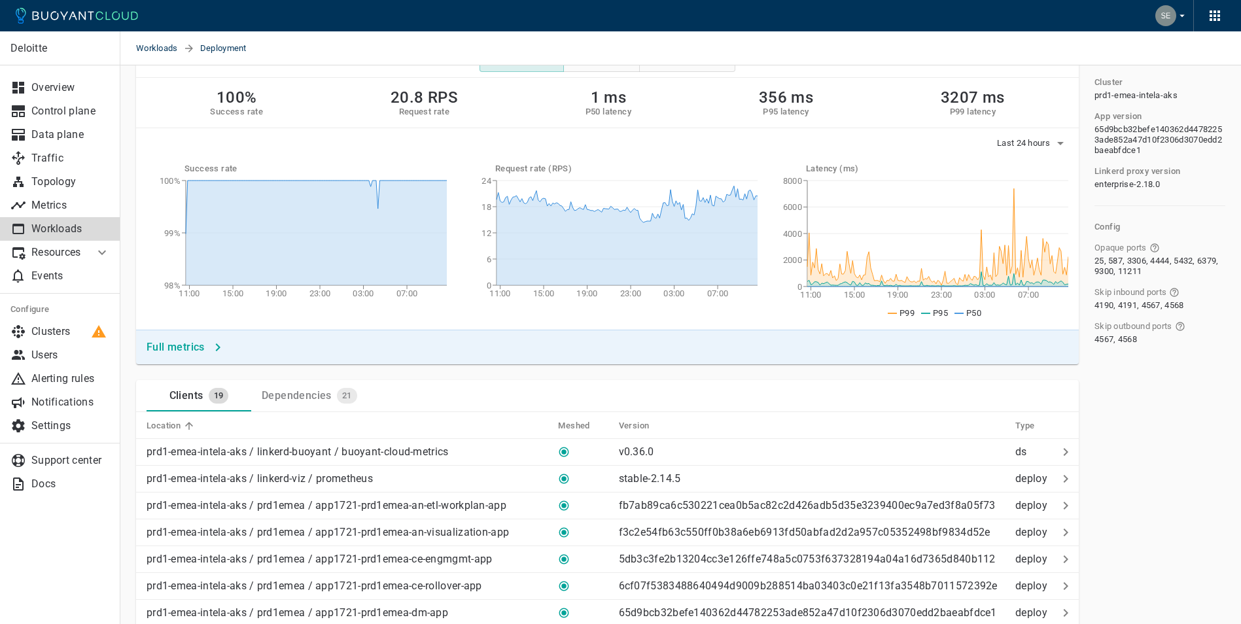
scroll to position [52, 0]
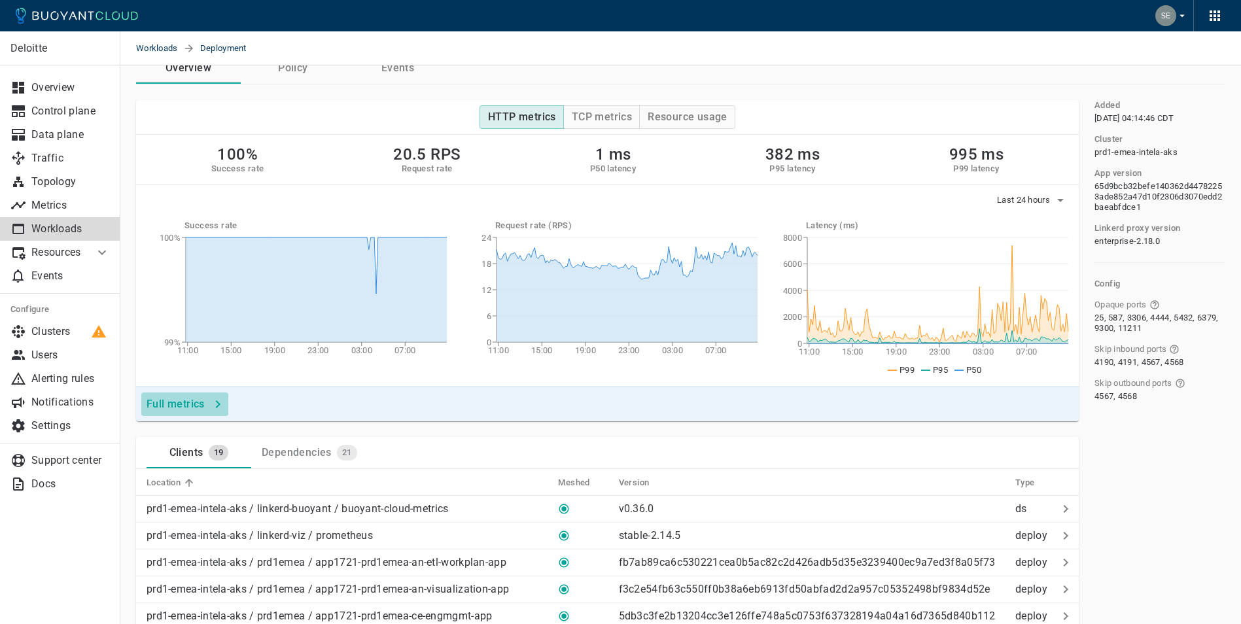
click at [186, 400] on h4 "Full metrics" at bounding box center [176, 404] width 58 height 13
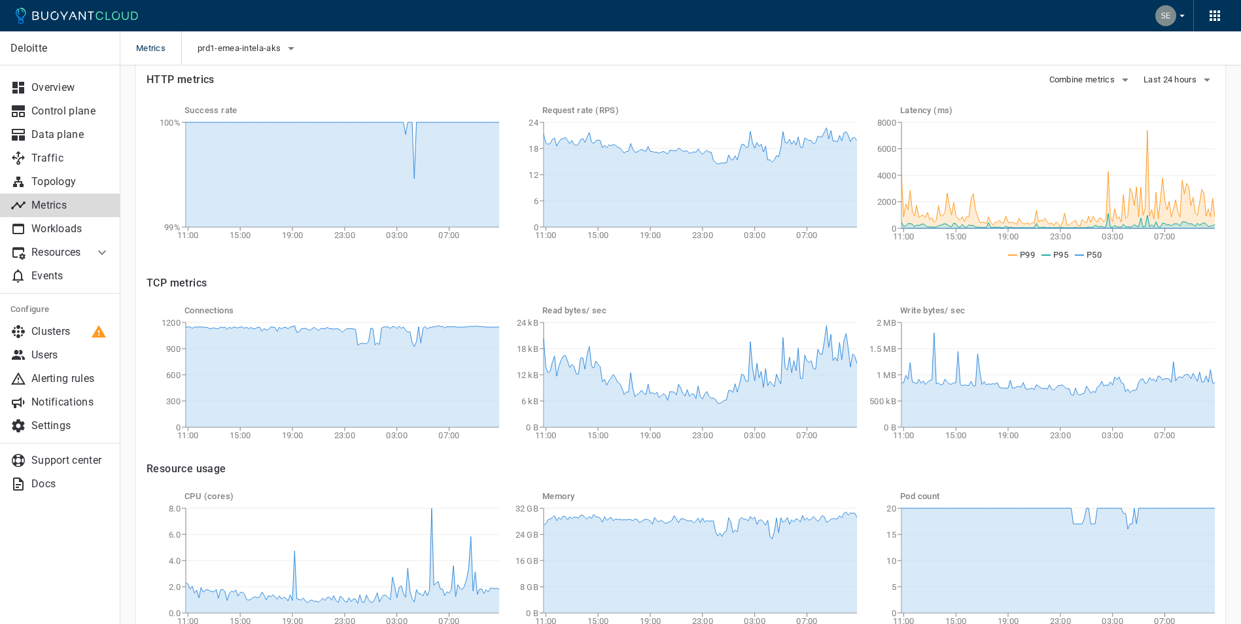
scroll to position [139, 0]
click at [1159, 75] on span "Last 24 hours" at bounding box center [1172, 79] width 56 height 10
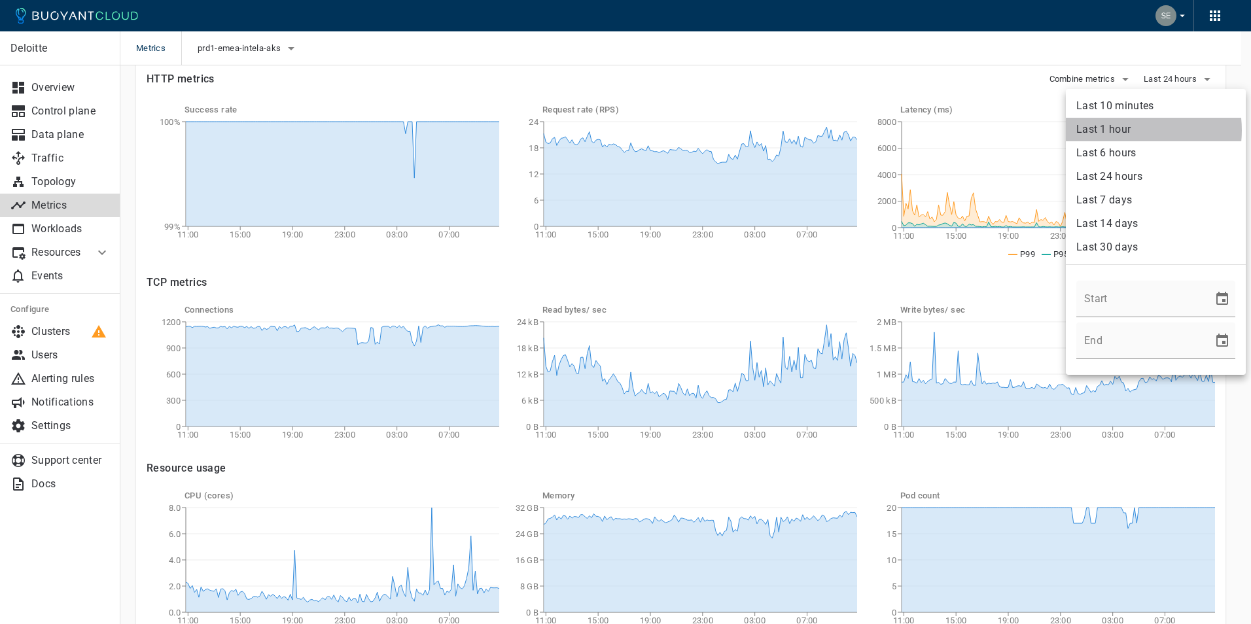
click at [1129, 130] on li "Last 1 hour" at bounding box center [1156, 130] width 180 height 24
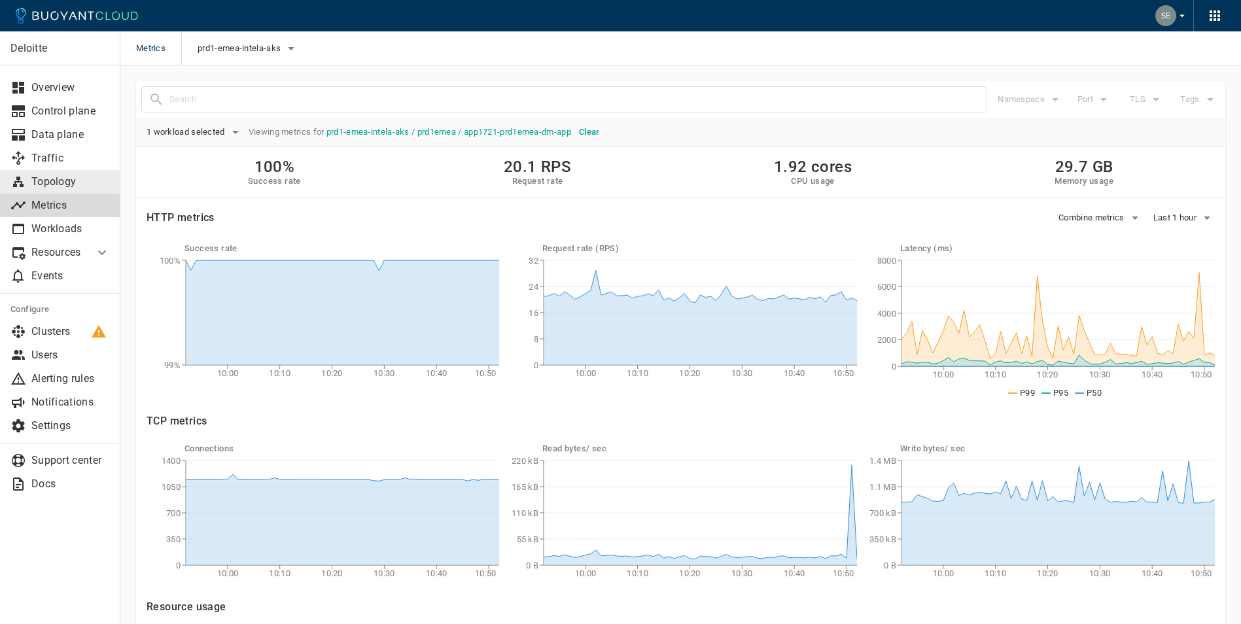
click at [62, 181] on p "Topology" at bounding box center [70, 181] width 79 height 13
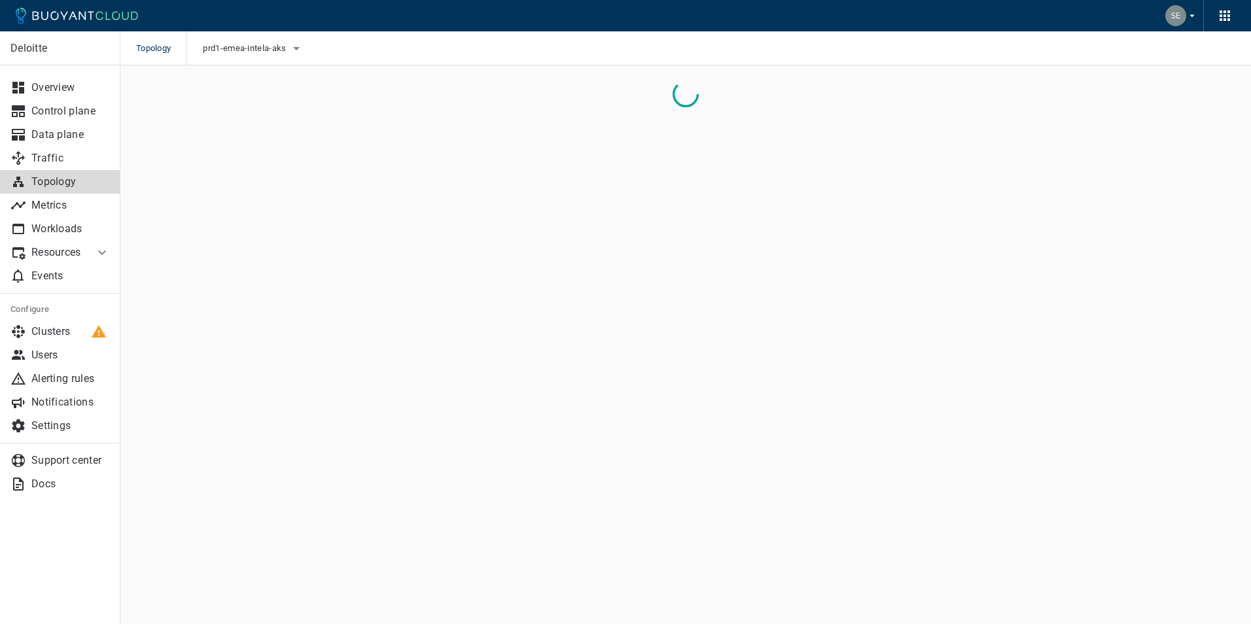
click at [103, 255] on icon at bounding box center [102, 253] width 16 height 16
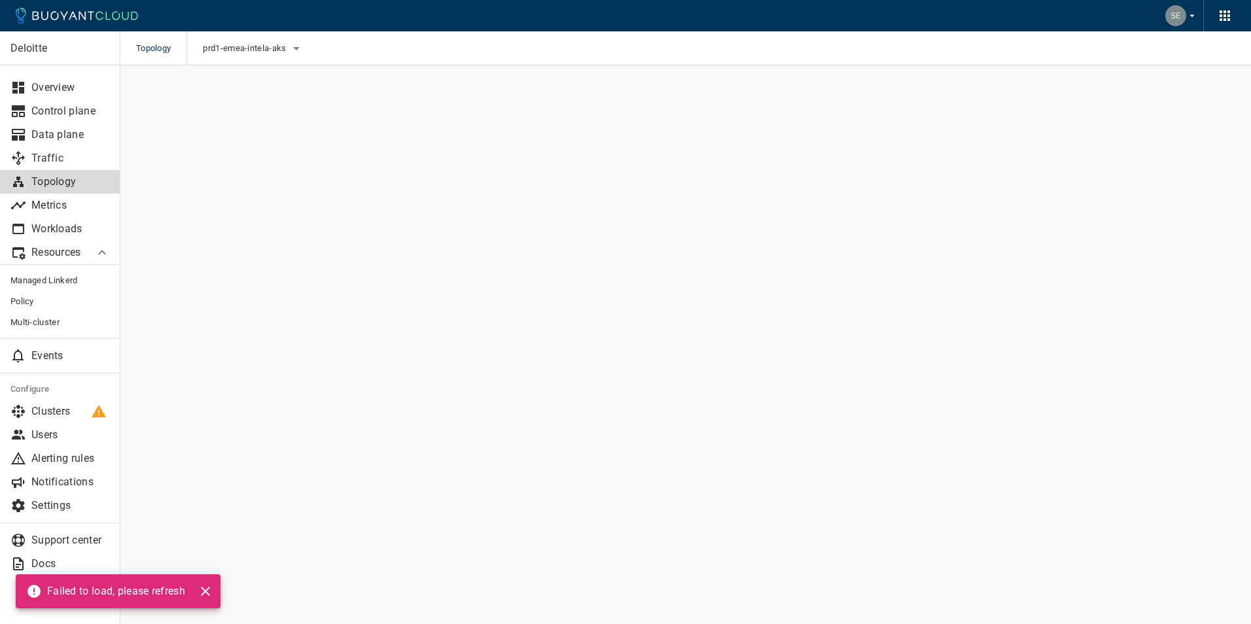
click at [103, 255] on icon at bounding box center [102, 253] width 16 height 16
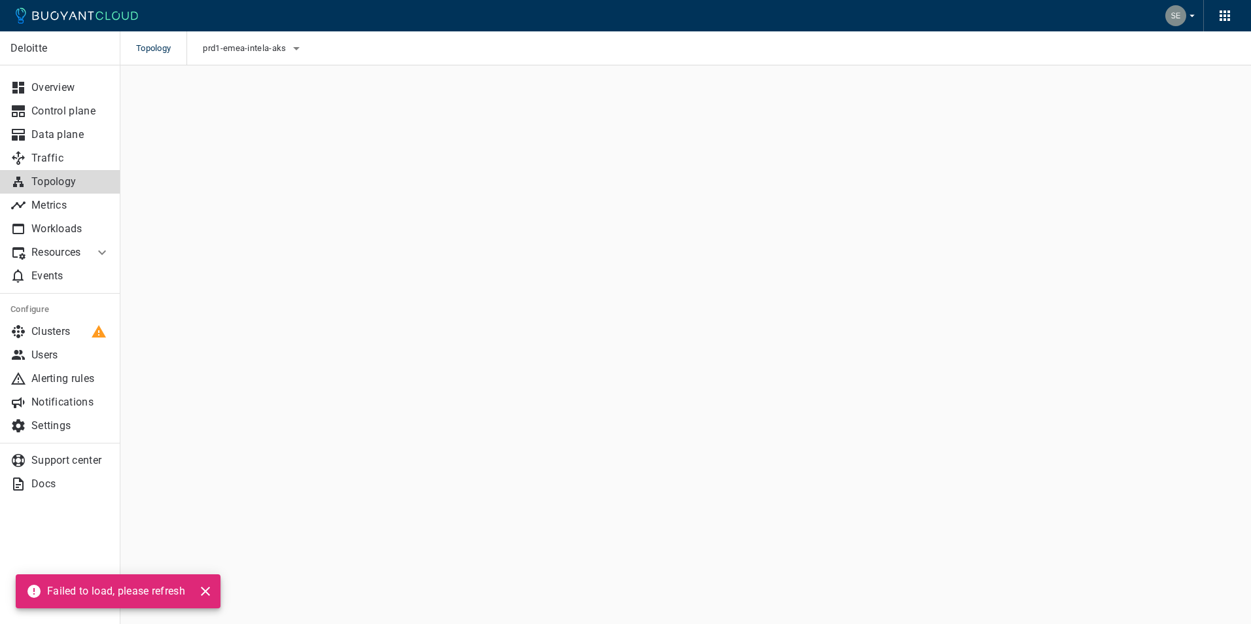
drag, startPoint x: 304, startPoint y: 343, endPoint x: 297, endPoint y: 337, distance: 8.8
click at [298, 338] on main "Topology prd1-emea-intela-aks Deloitte Overview Control plane Data plane Traffi…" at bounding box center [685, 312] width 1131 height 624
drag, startPoint x: 211, startPoint y: 142, endPoint x: 18, endPoint y: 193, distance: 200.3
click at [206, 143] on main "Topology prd1-emea-intela-aks Deloitte Overview Control plane Data plane Traffi…" at bounding box center [685, 312] width 1131 height 624
click at [39, 208] on p "Metrics" at bounding box center [70, 205] width 79 height 13
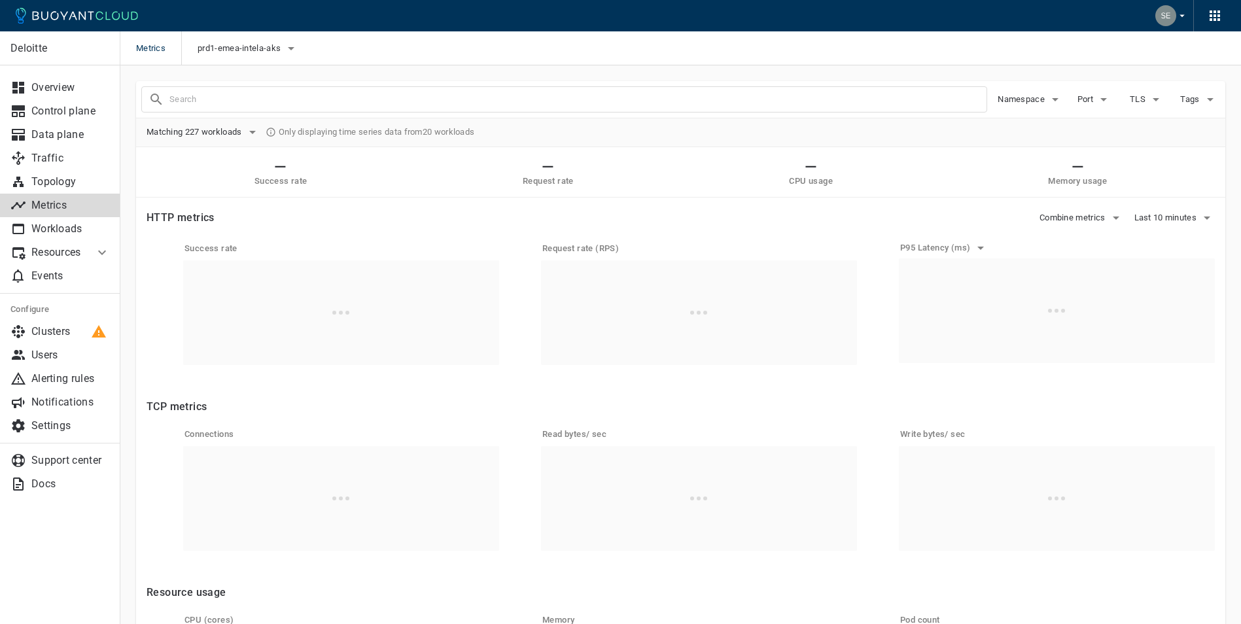
click at [52, 205] on p "Metrics" at bounding box center [70, 205] width 79 height 13
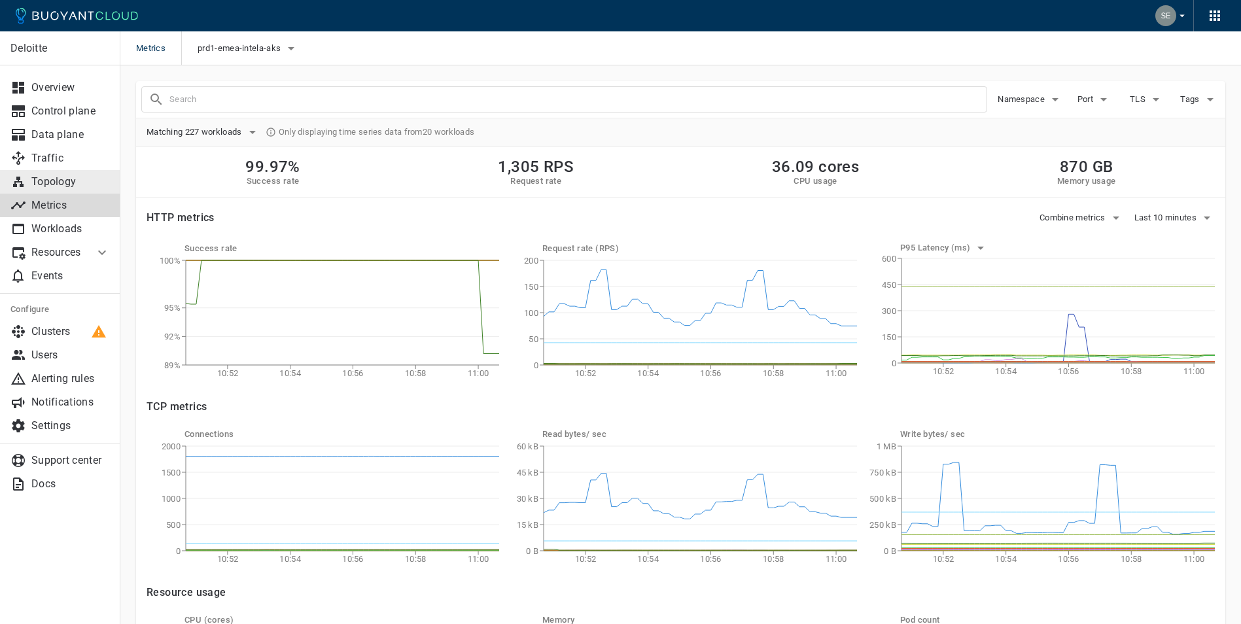
click at [54, 183] on p "Topology" at bounding box center [70, 181] width 79 height 13
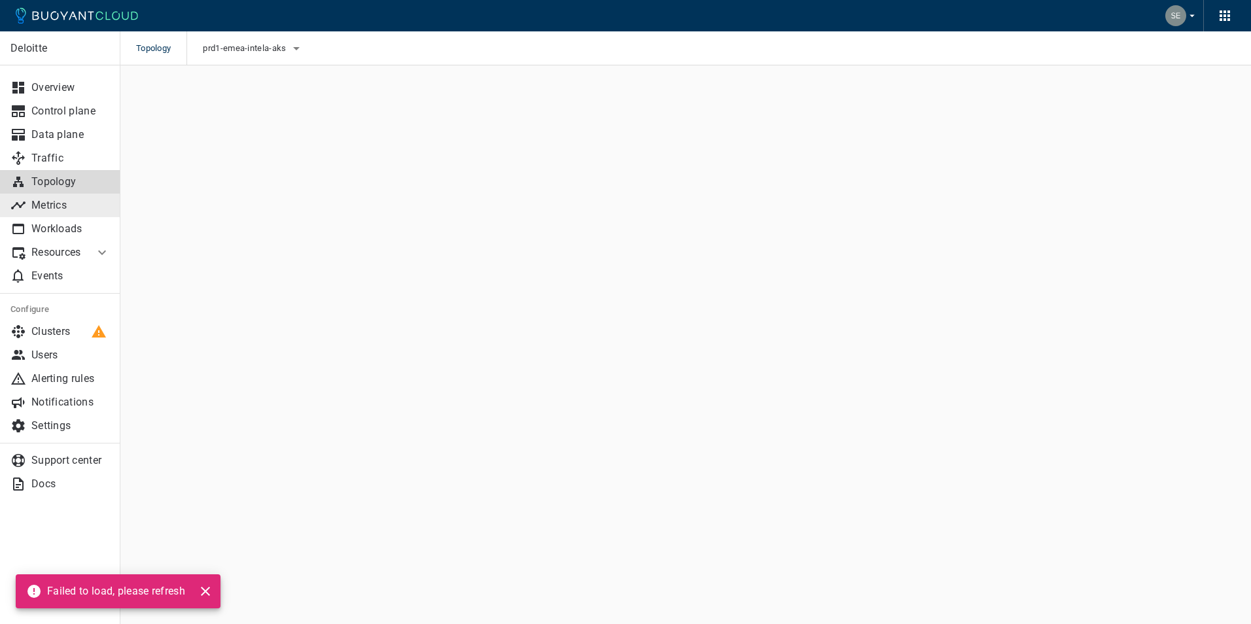
click at [64, 205] on p "Metrics" at bounding box center [70, 205] width 79 height 13
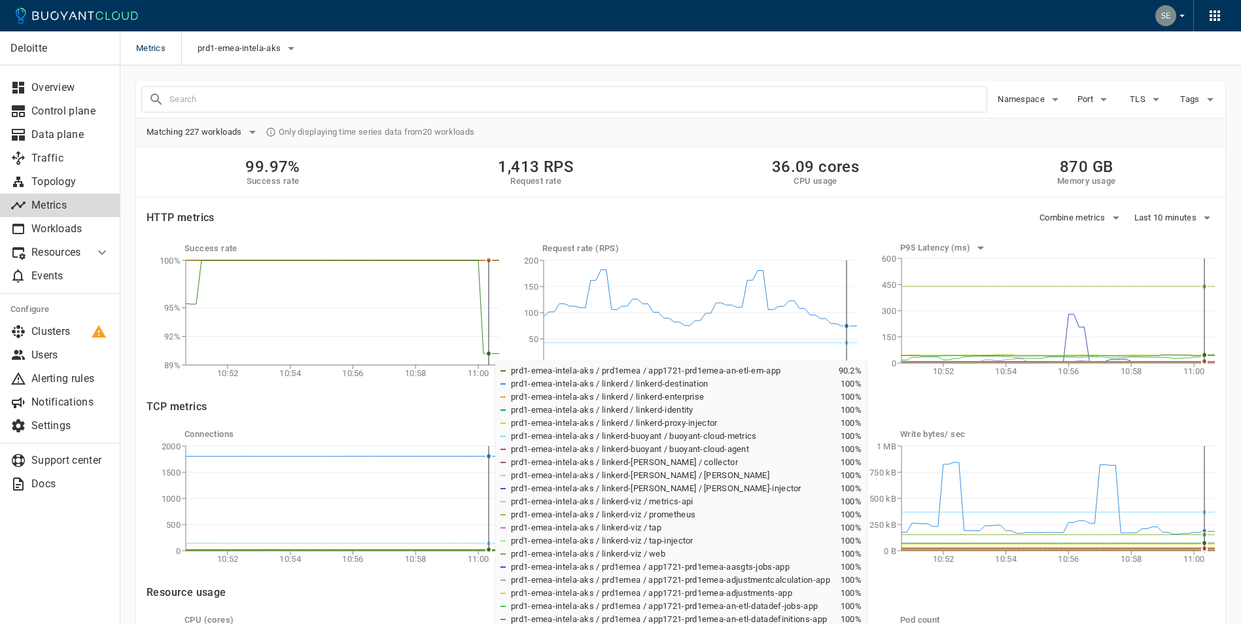
click at [491, 354] on circle at bounding box center [488, 353] width 5 height 5
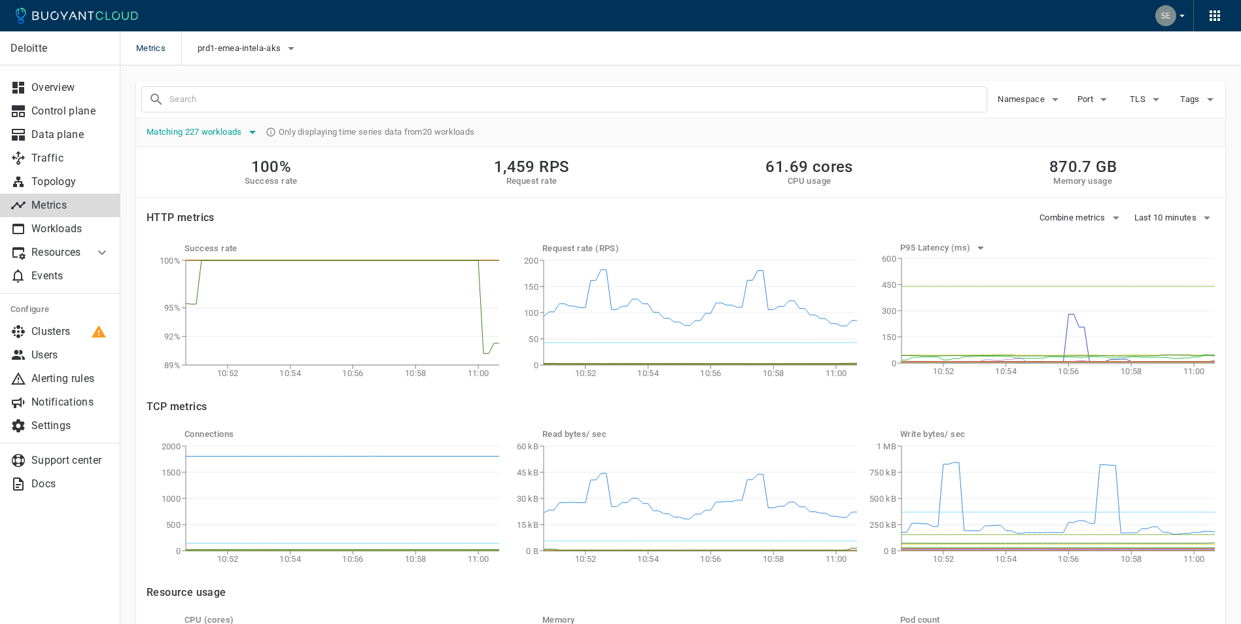
click at [256, 131] on icon "button" at bounding box center [252, 132] width 7 height 3
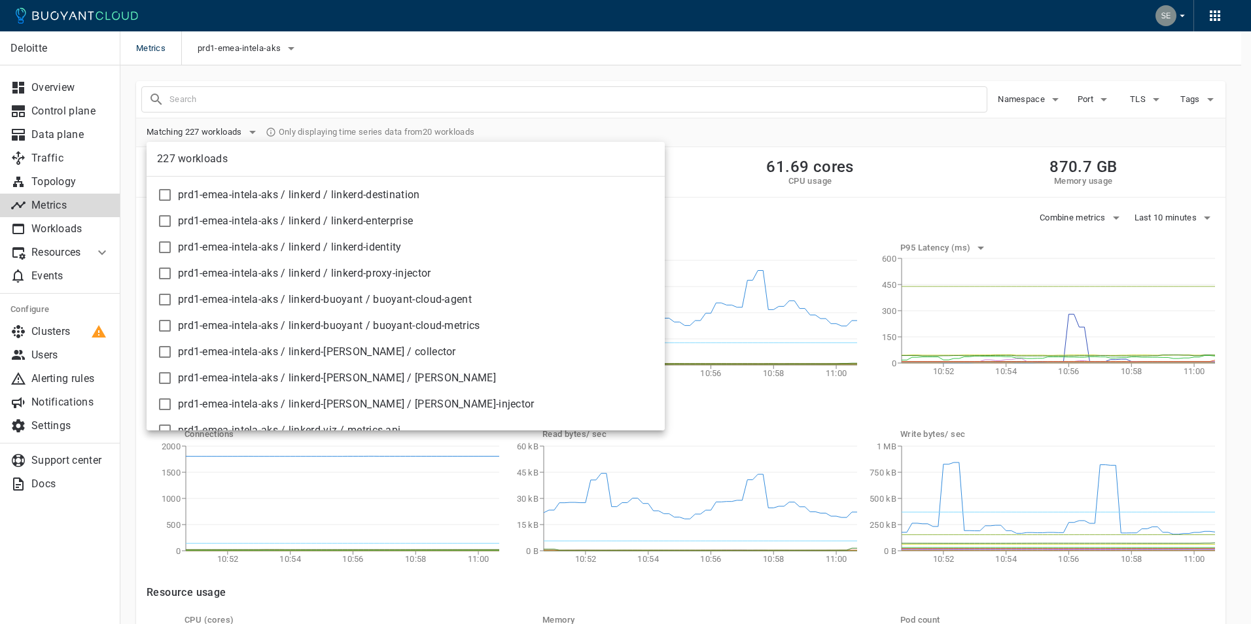
click at [1052, 99] on div at bounding box center [625, 312] width 1251 height 624
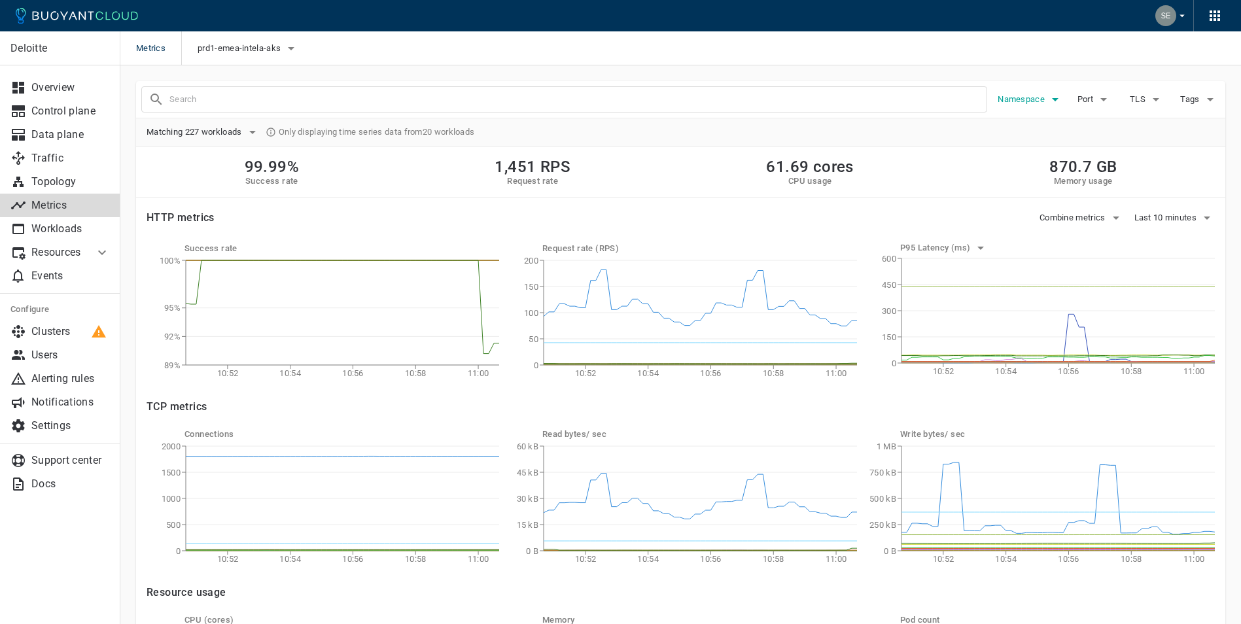
click at [1052, 99] on icon "button" at bounding box center [1056, 100] width 16 height 16
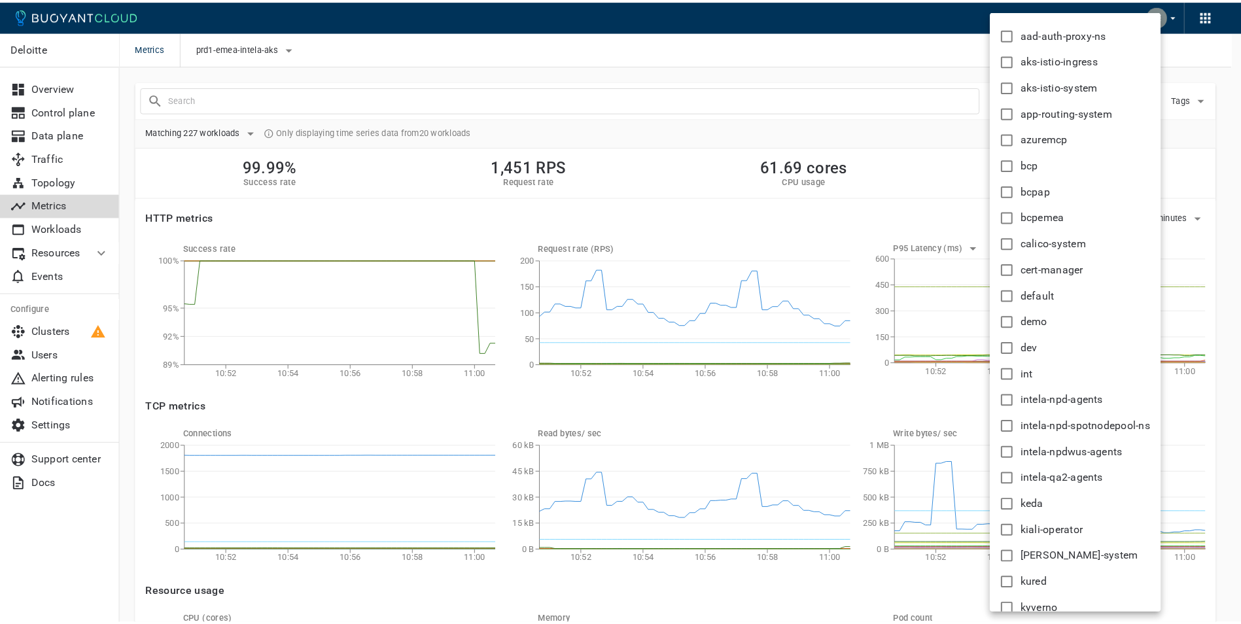
scroll to position [371, 0]
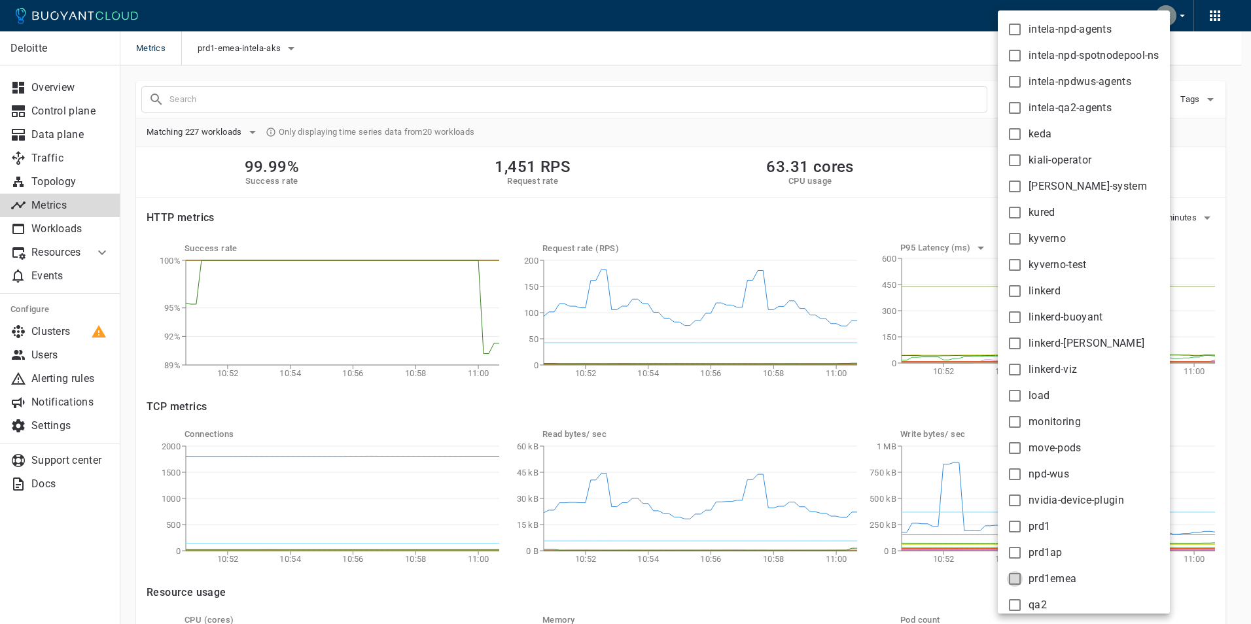
click at [1018, 576] on input "prd1emea" at bounding box center [1015, 579] width 16 height 16
checkbox input "true"
type input "namespace:prd1emea"
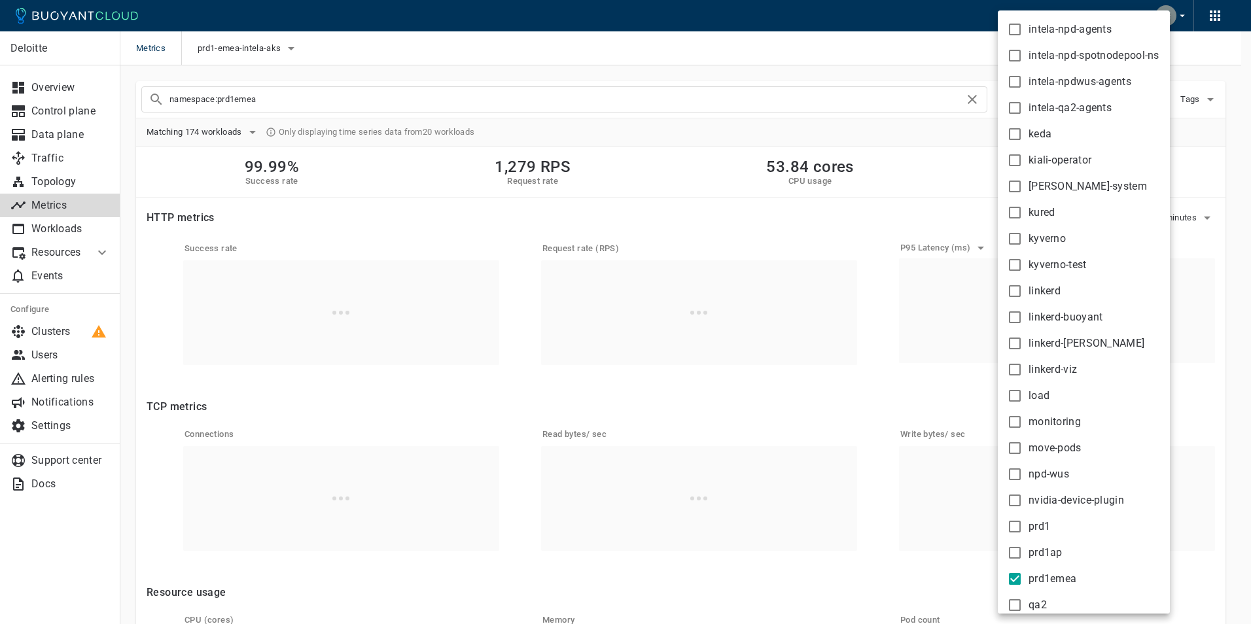
click at [921, 162] on div at bounding box center [625, 312] width 1251 height 624
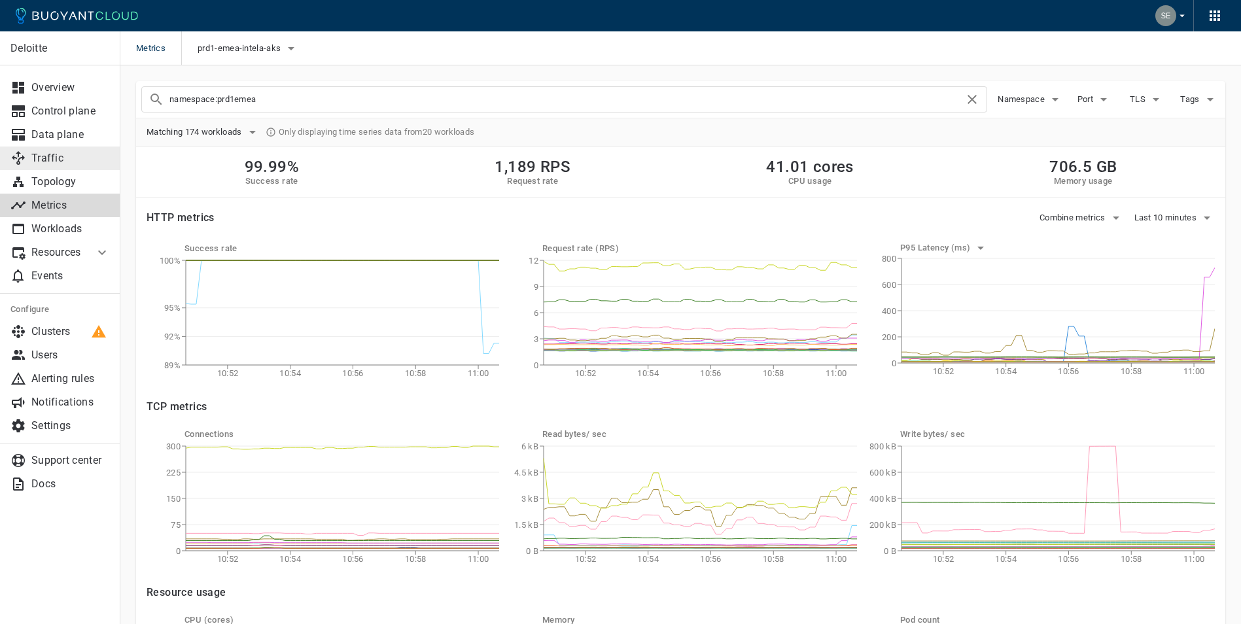
click at [63, 160] on p "Traffic" at bounding box center [70, 158] width 79 height 13
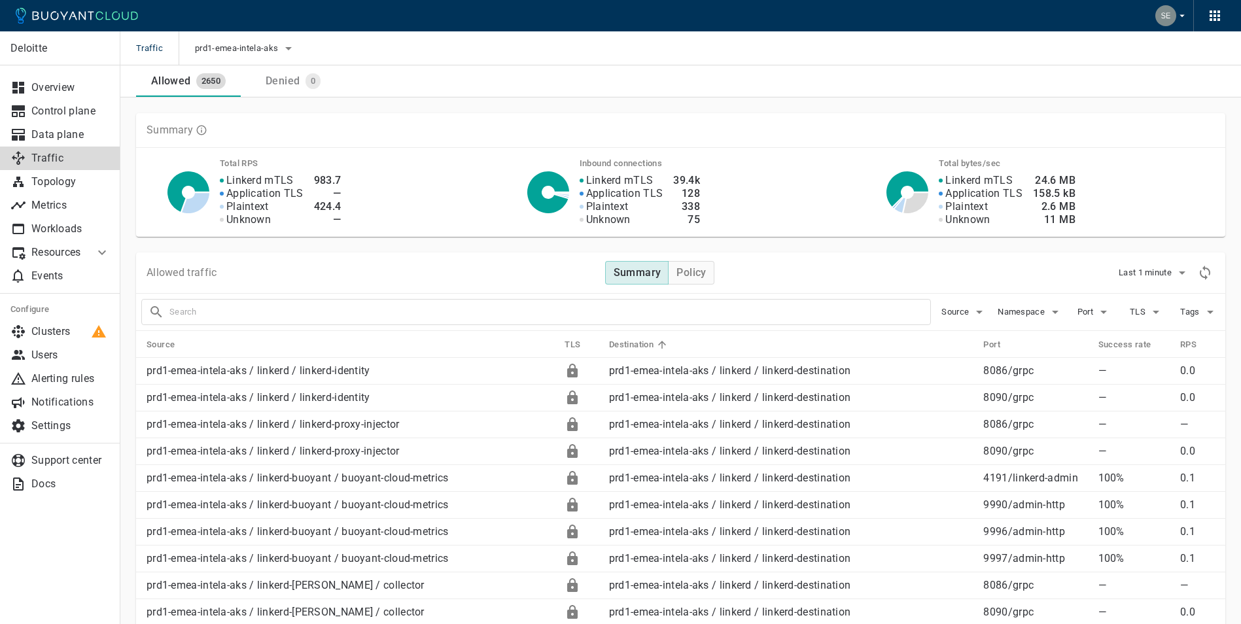
click at [203, 319] on input "text" at bounding box center [549, 312] width 761 height 18
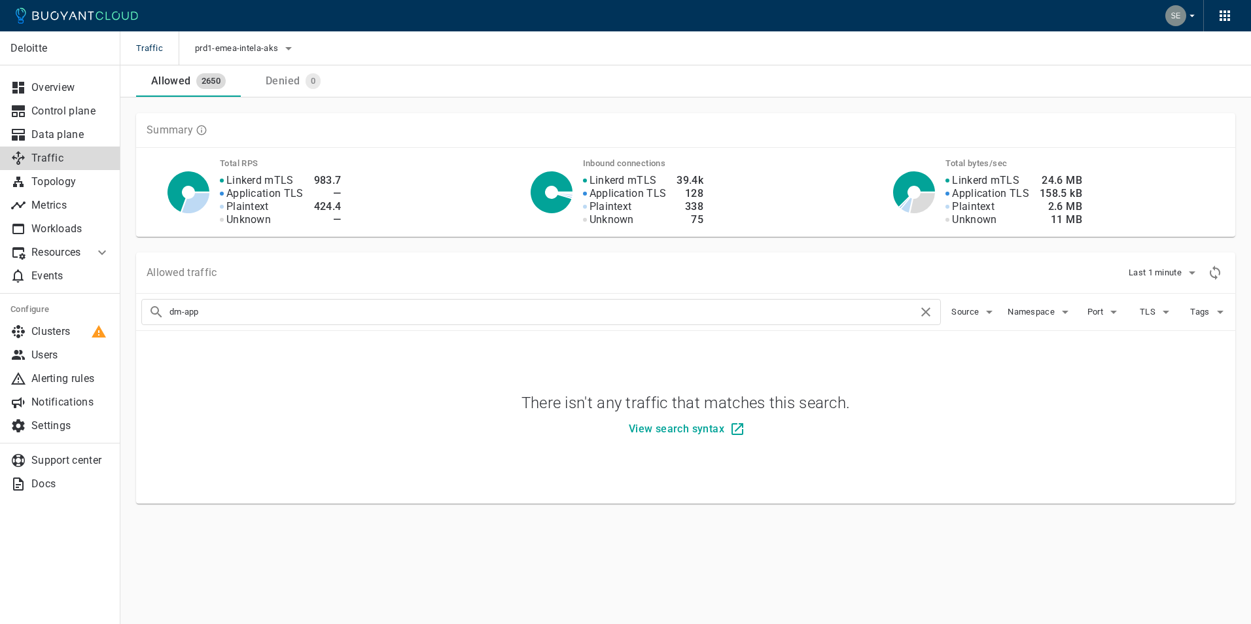
type input "dm-app"
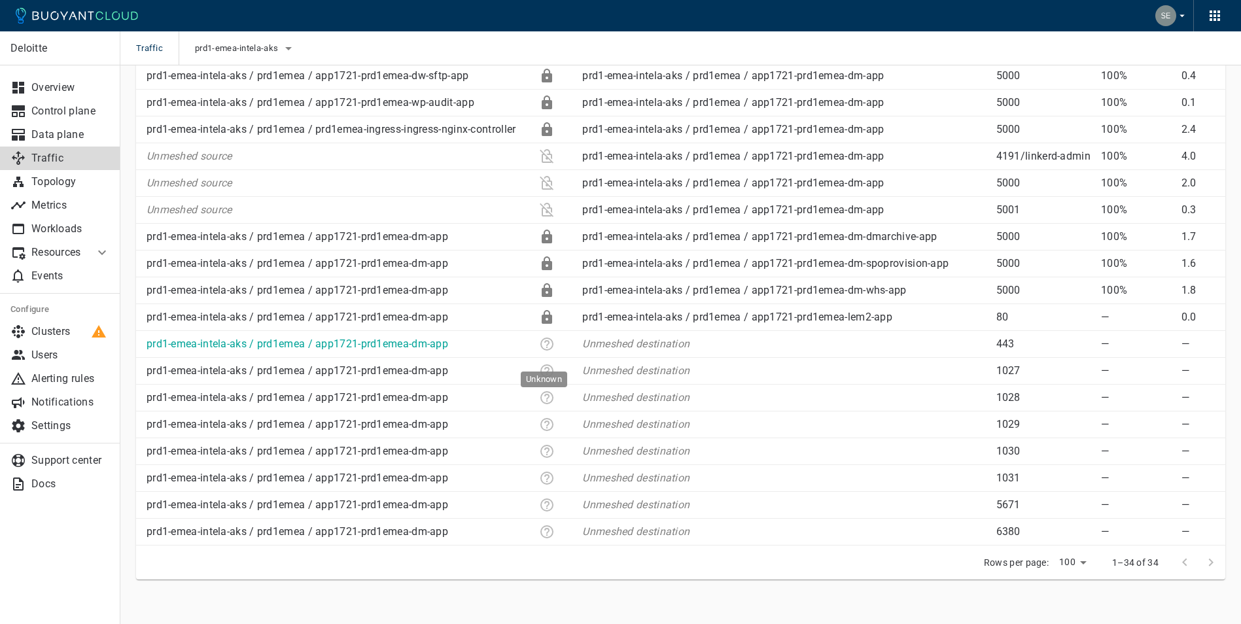
scroll to position [795, 0]
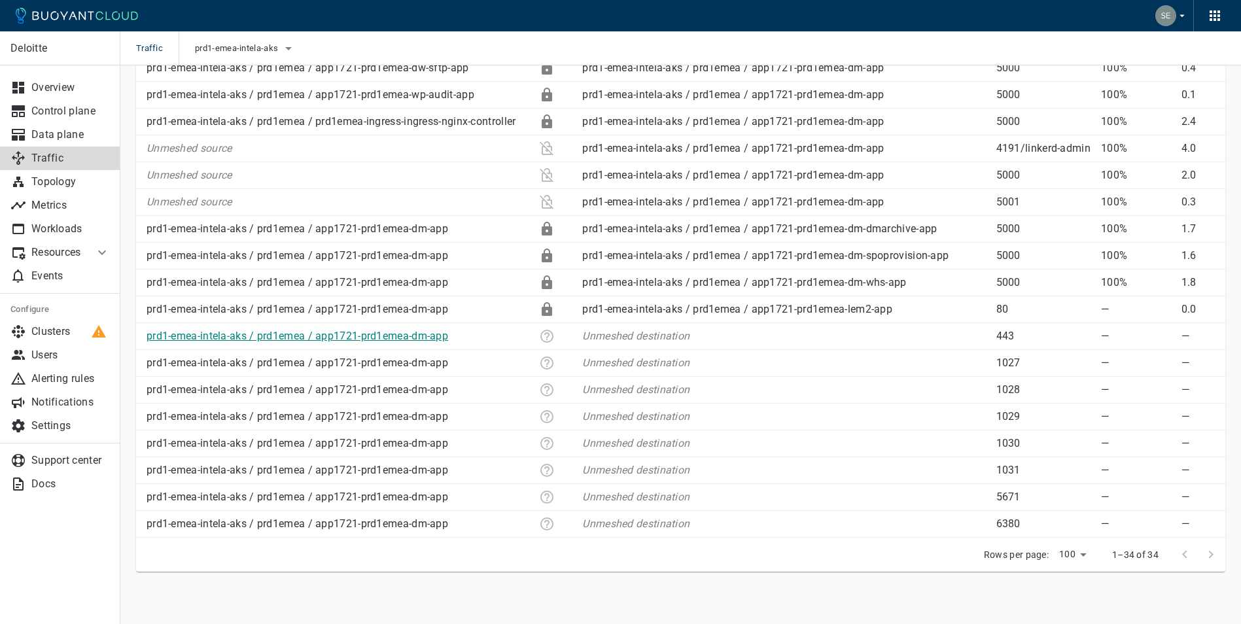
click at [429, 332] on link "prd1-emea-intela-aks / prd1emea / app1721-prd1emea-dm-app" at bounding box center [298, 336] width 302 height 12
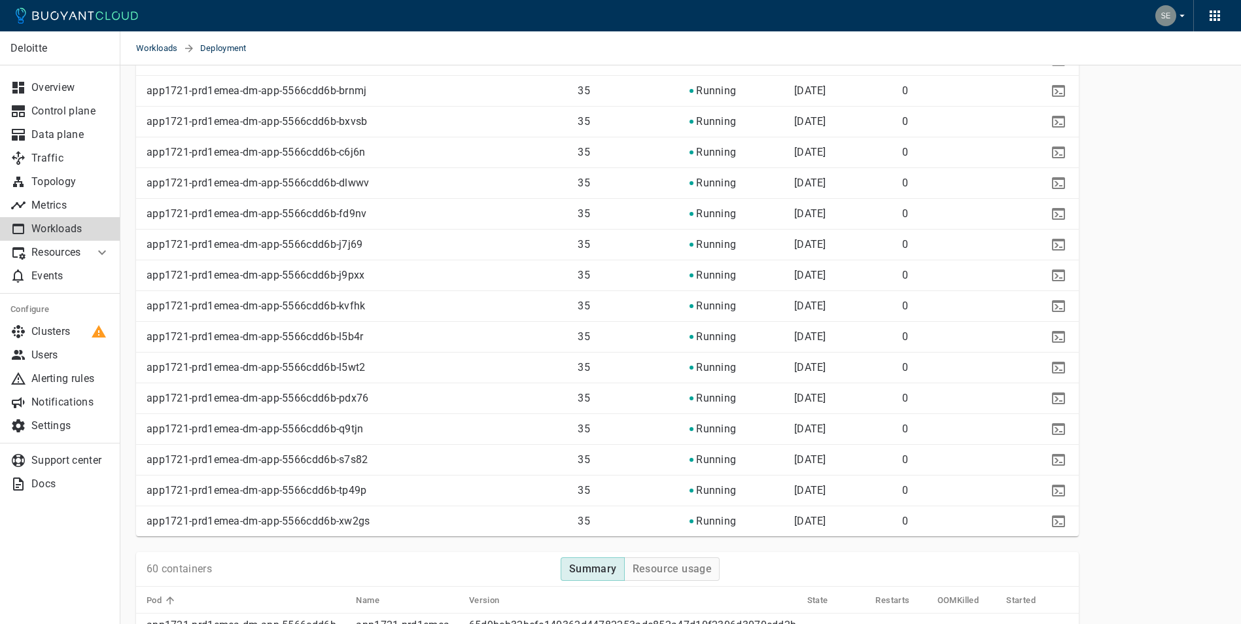
scroll to position [413, 0]
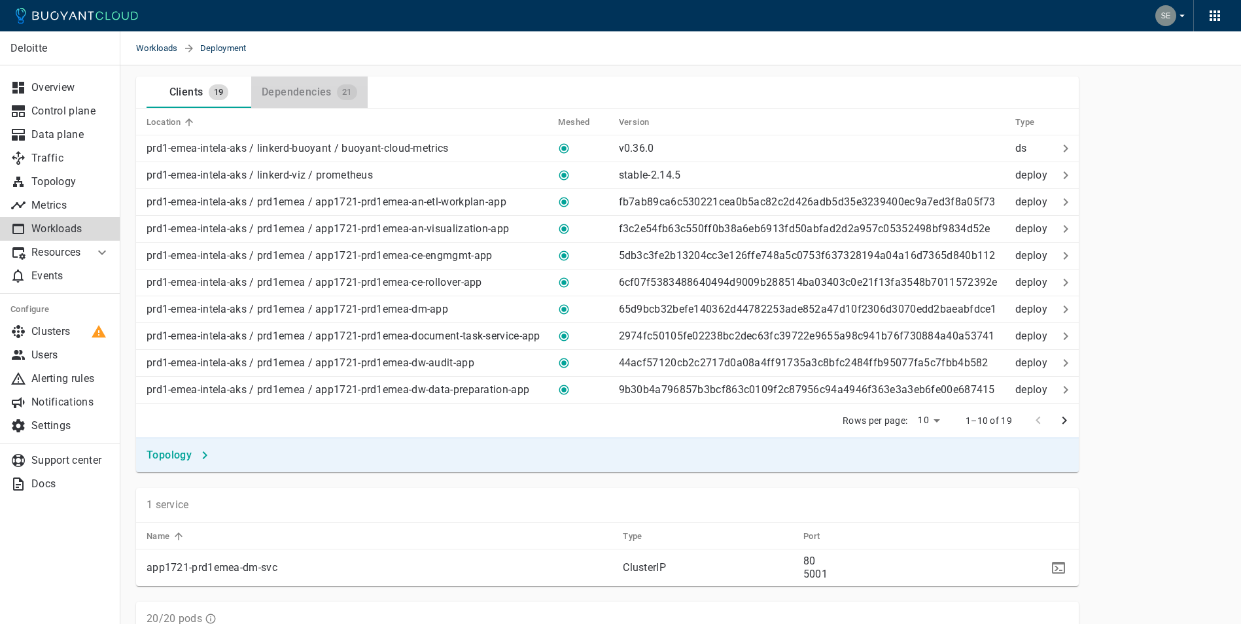
click at [321, 84] on div "Dependencies" at bounding box center [293, 89] width 75 height 18
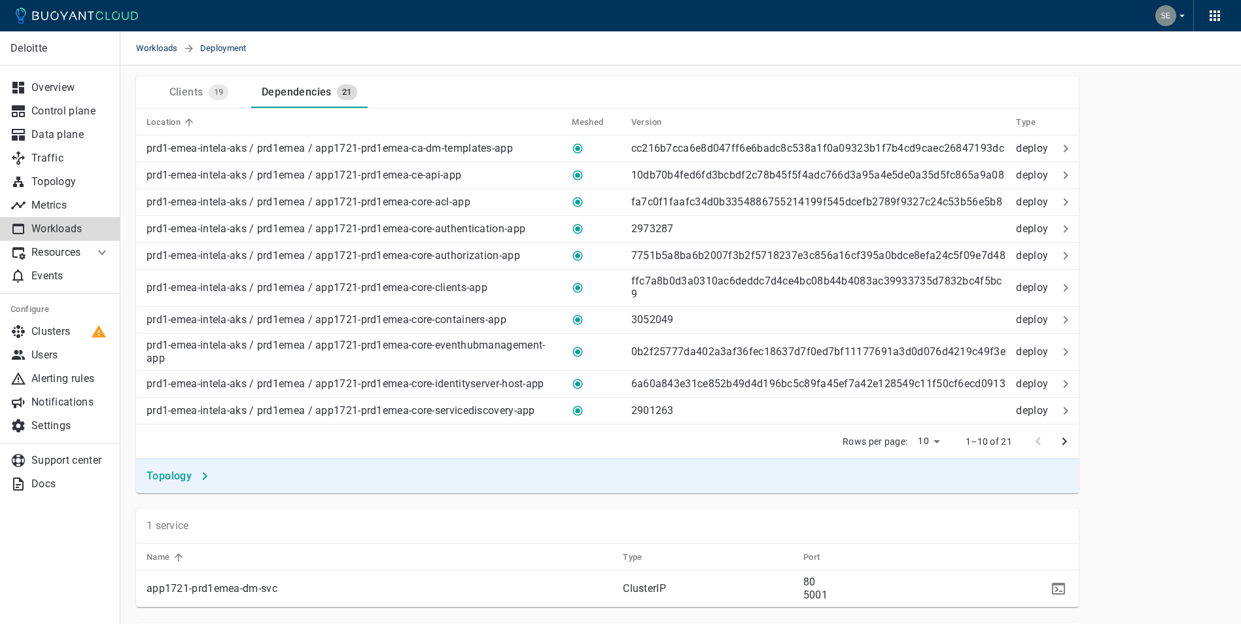
click at [200, 88] on div "Clients" at bounding box center [183, 89] width 39 height 18
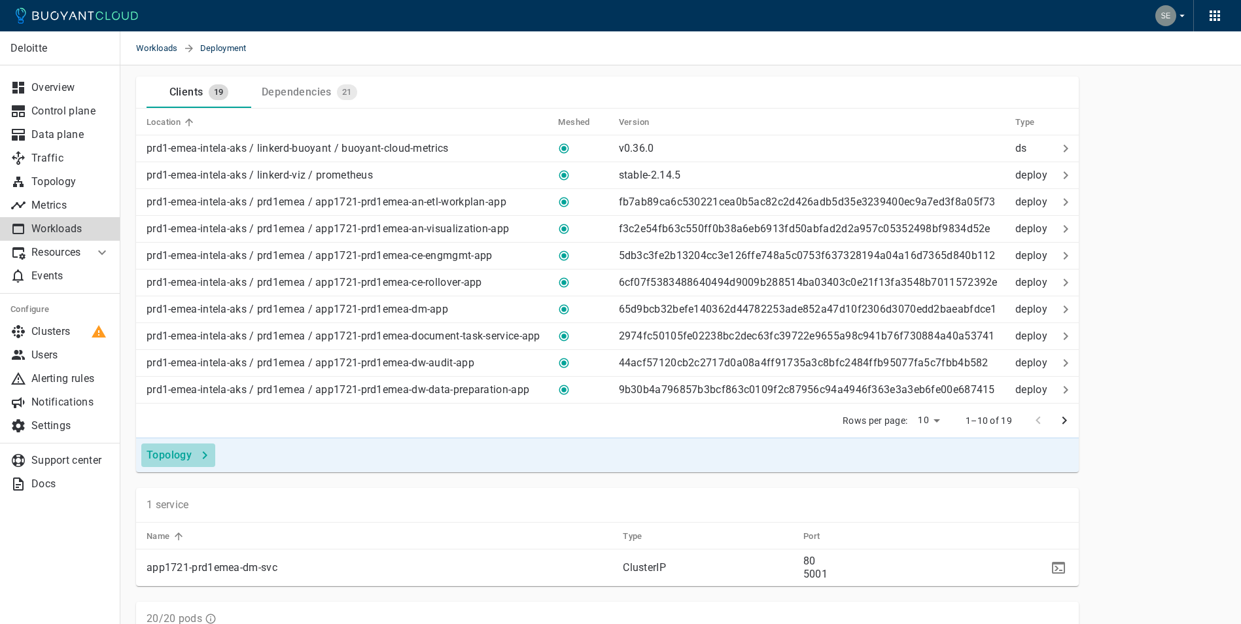
click at [157, 452] on h4 "Topology" at bounding box center [169, 455] width 45 height 13
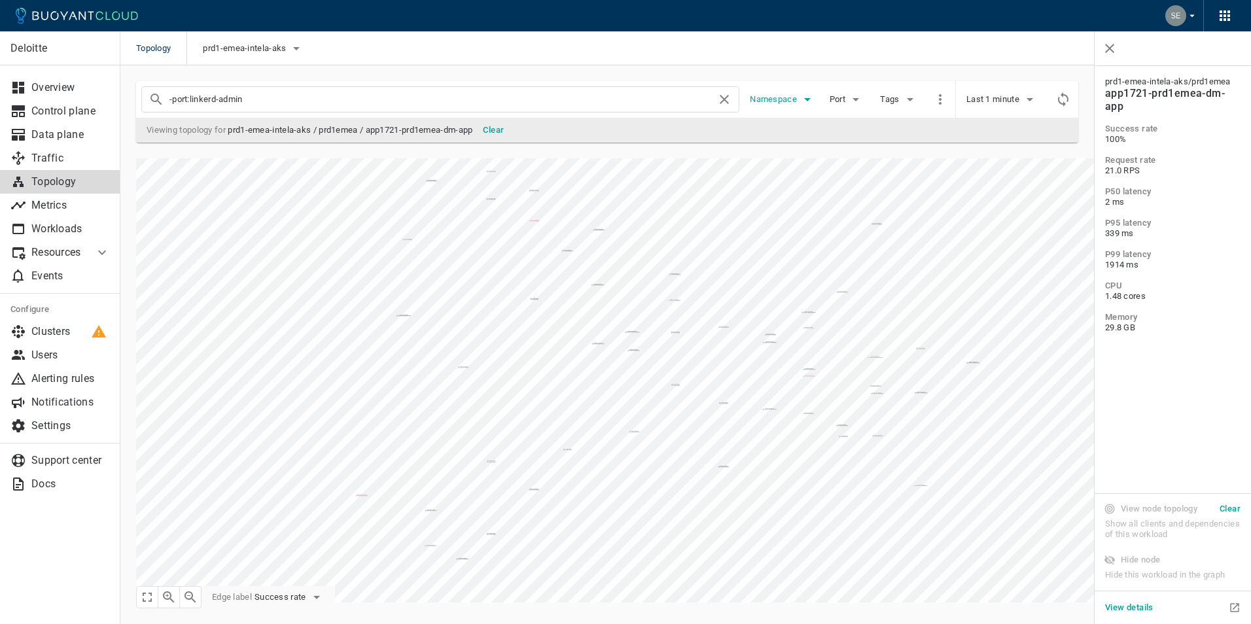
click at [802, 97] on icon "button" at bounding box center [808, 100] width 16 height 16
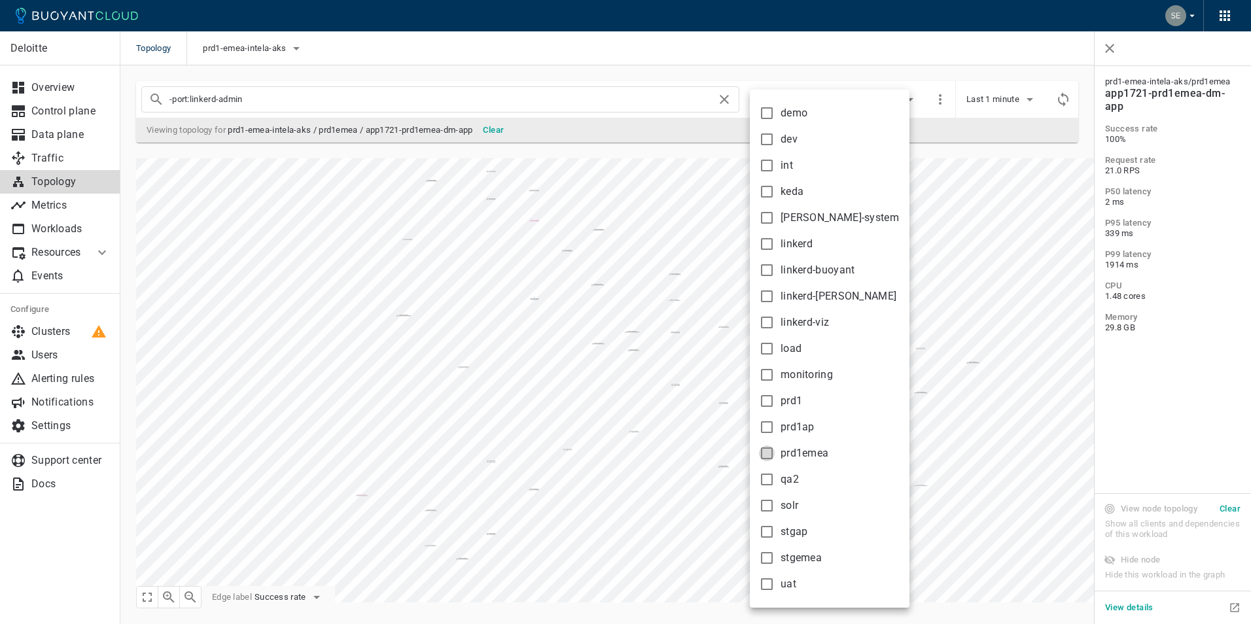
click at [766, 455] on input "prd1emea" at bounding box center [767, 454] width 16 height 16
checkbox input "true"
type input "-port:linkerd-admin namespace:prd1emea"
click at [939, 205] on div at bounding box center [625, 312] width 1251 height 624
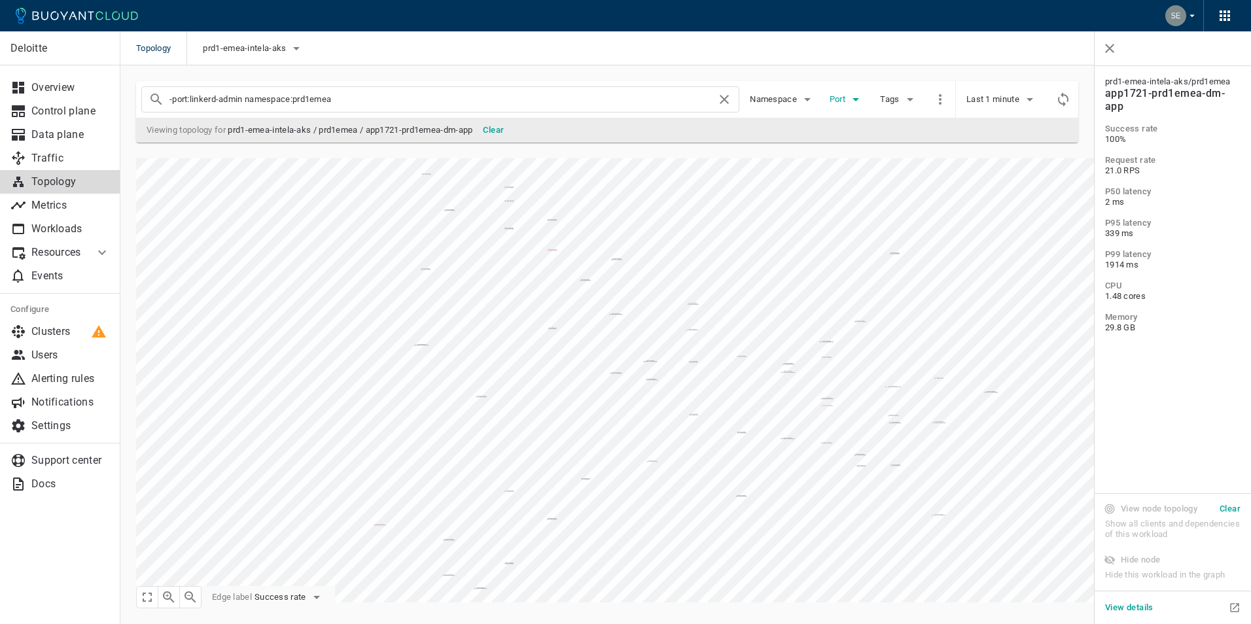
click at [857, 100] on icon "button" at bounding box center [856, 99] width 7 height 3
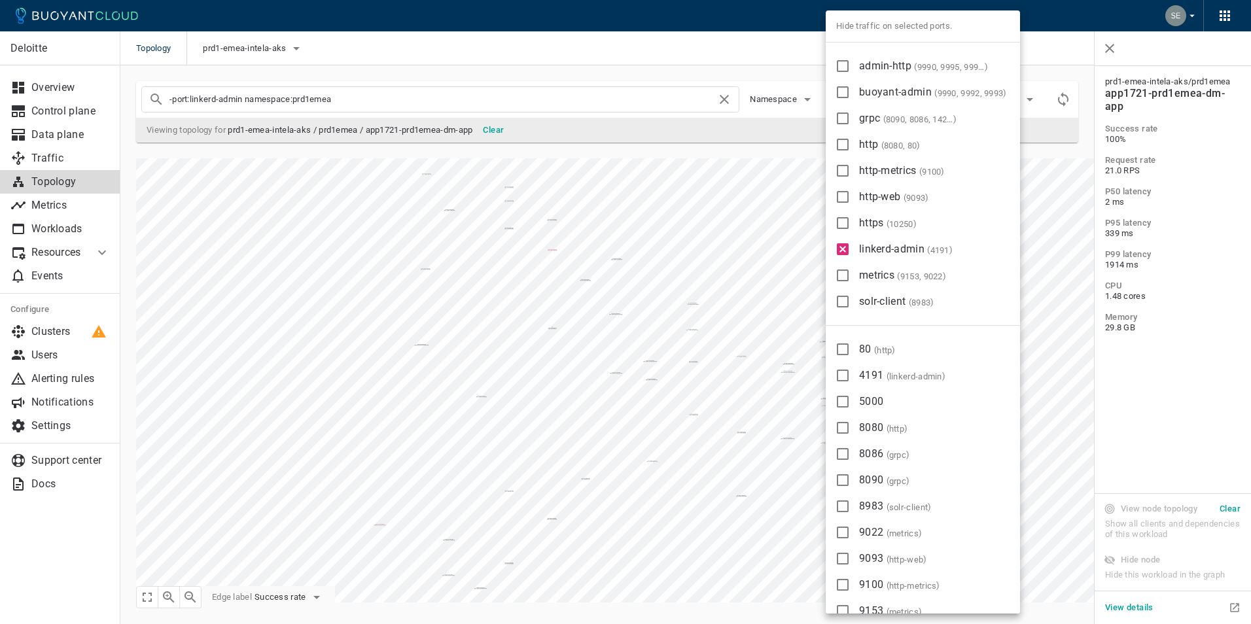
click at [777, 214] on div at bounding box center [625, 312] width 1251 height 624
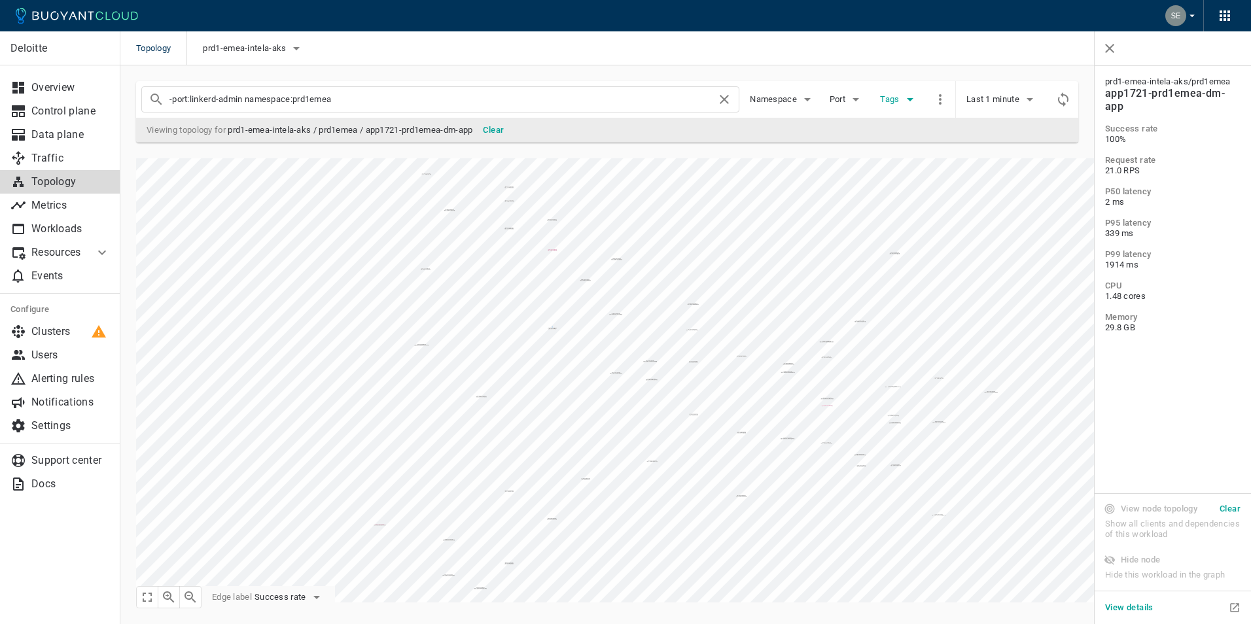
click at [908, 100] on icon "button" at bounding box center [910, 100] width 16 height 16
click at [843, 174] on div at bounding box center [625, 312] width 1251 height 624
click at [943, 99] on icon "button" at bounding box center [940, 100] width 16 height 16
click at [860, 188] on div at bounding box center [625, 312] width 1251 height 624
click at [319, 597] on icon "button" at bounding box center [316, 597] width 7 height 3
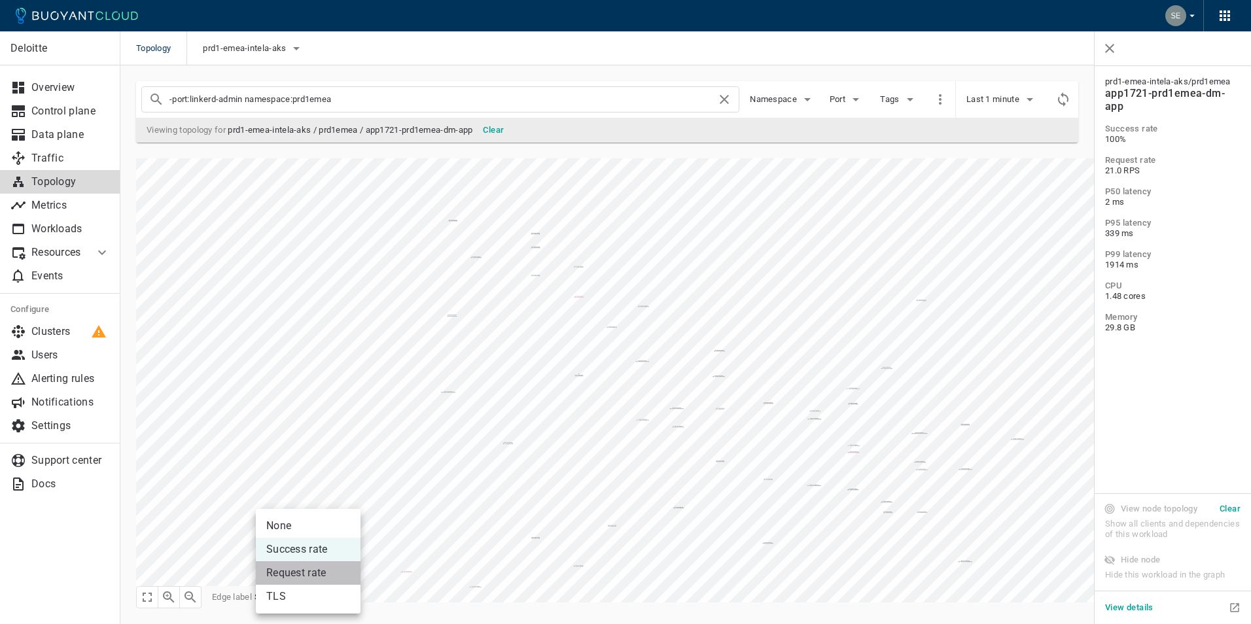
click at [317, 576] on li "Request rate" at bounding box center [308, 573] width 105 height 24
click at [1206, 434] on div "prd1-emea-intela-aks / prd1emea app1721-prd1emea-core-identityserver-host-app p…" at bounding box center [677, 373] width 1115 height 460
click at [863, 460] on div "prd1-emea-intela-aks / prd1emea app1721-prd1emea-core-identityserver-host-app p…" at bounding box center [677, 373] width 1115 height 460
click at [1142, 607] on h5 "View details" at bounding box center [1129, 608] width 48 height 10
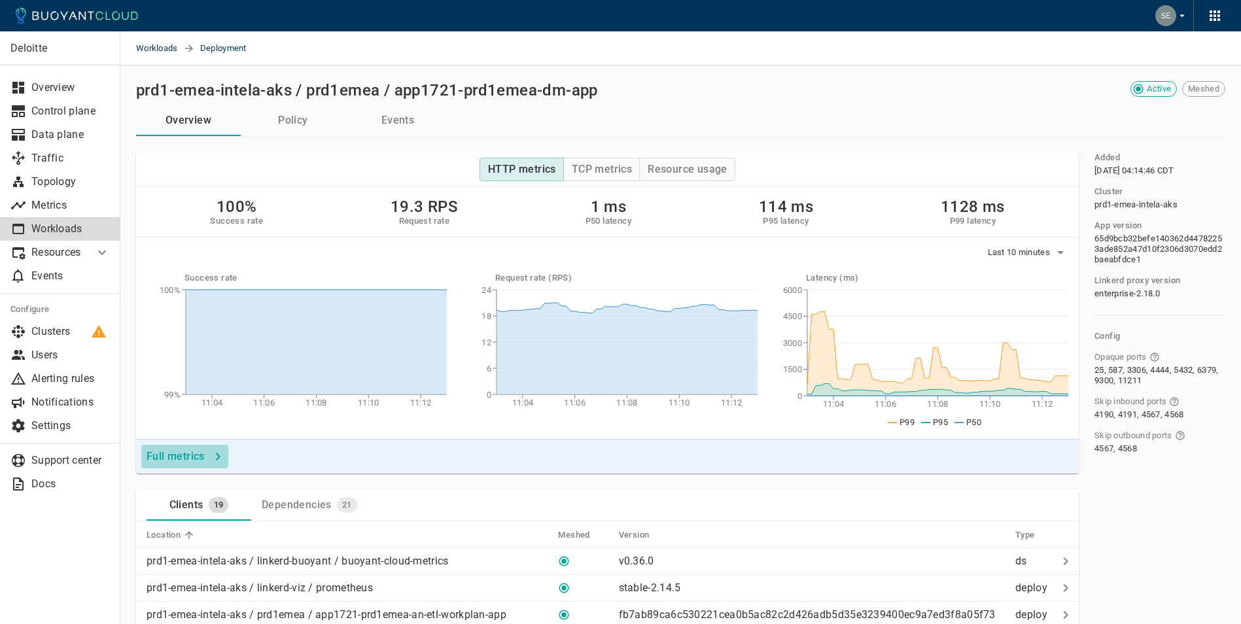
click at [189, 459] on h4 "Full metrics" at bounding box center [176, 456] width 58 height 13
